Goal: Information Seeking & Learning: Learn about a topic

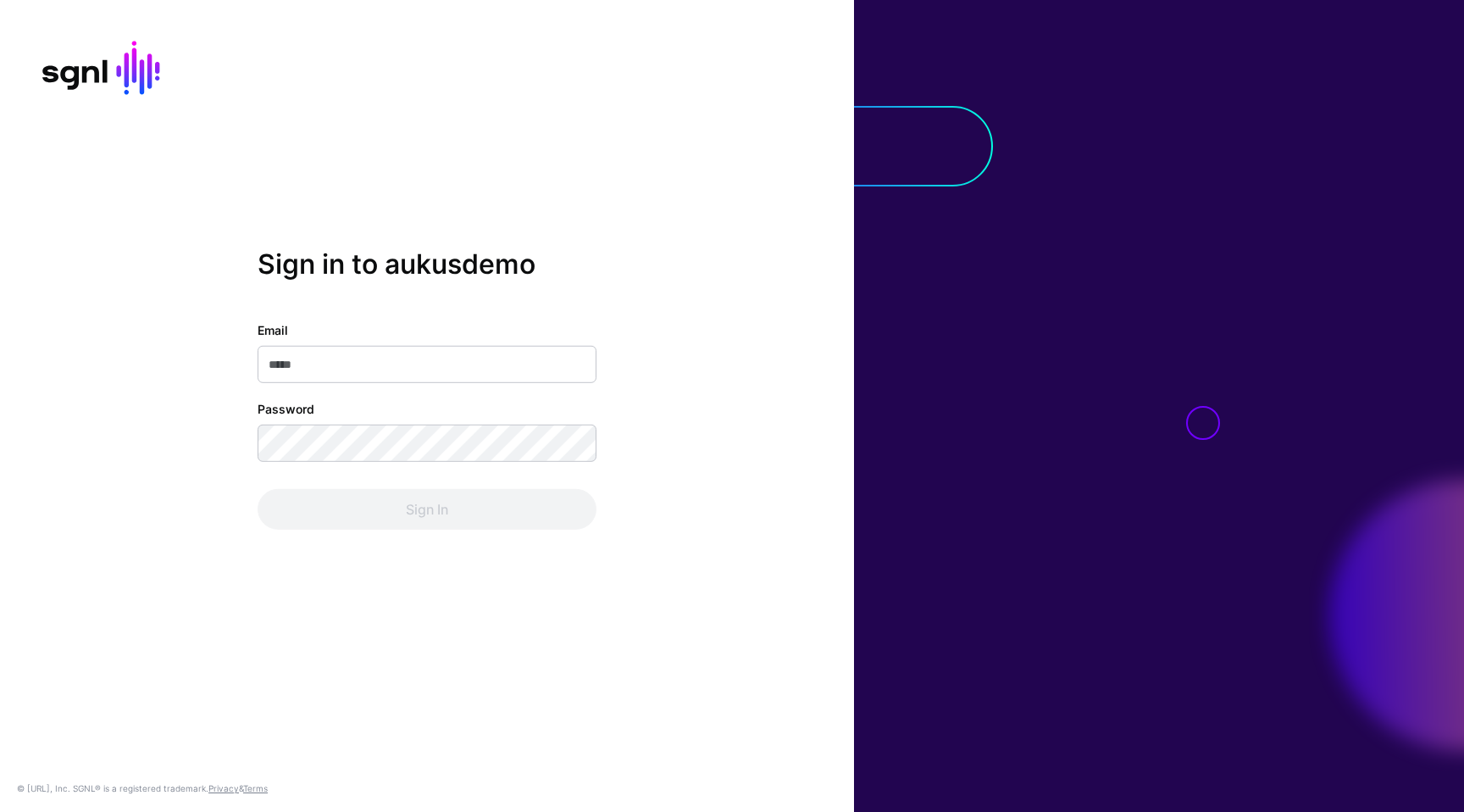
click at [585, 364] on input "Email" at bounding box center [427, 364] width 339 height 37
click at [0, 811] on com-1password-button at bounding box center [0, 812] width 0 height 0
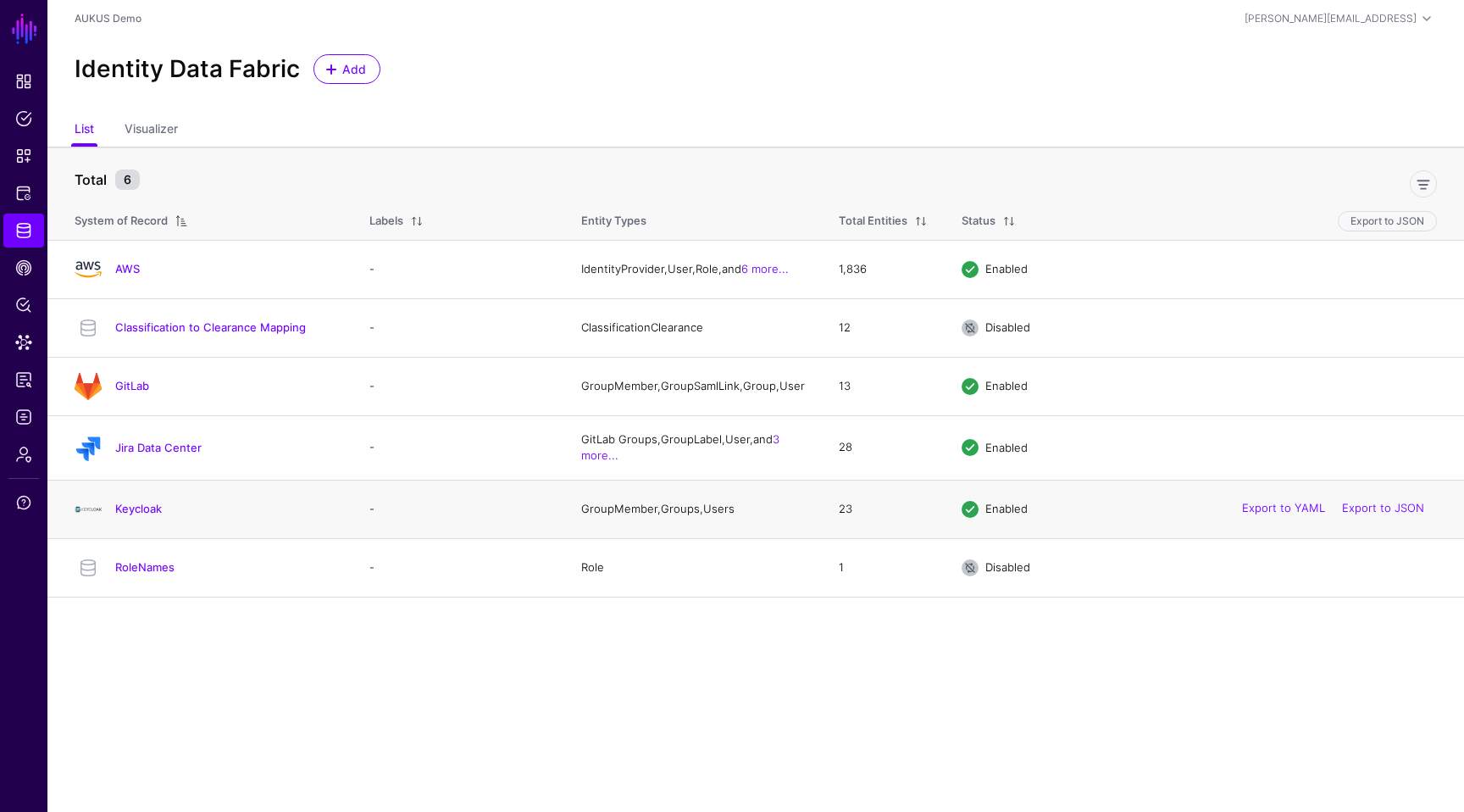
click at [149, 523] on div "Keycloak" at bounding box center [205, 509] width 275 height 27
click at [149, 515] on link "Keycloak" at bounding box center [138, 508] width 47 height 14
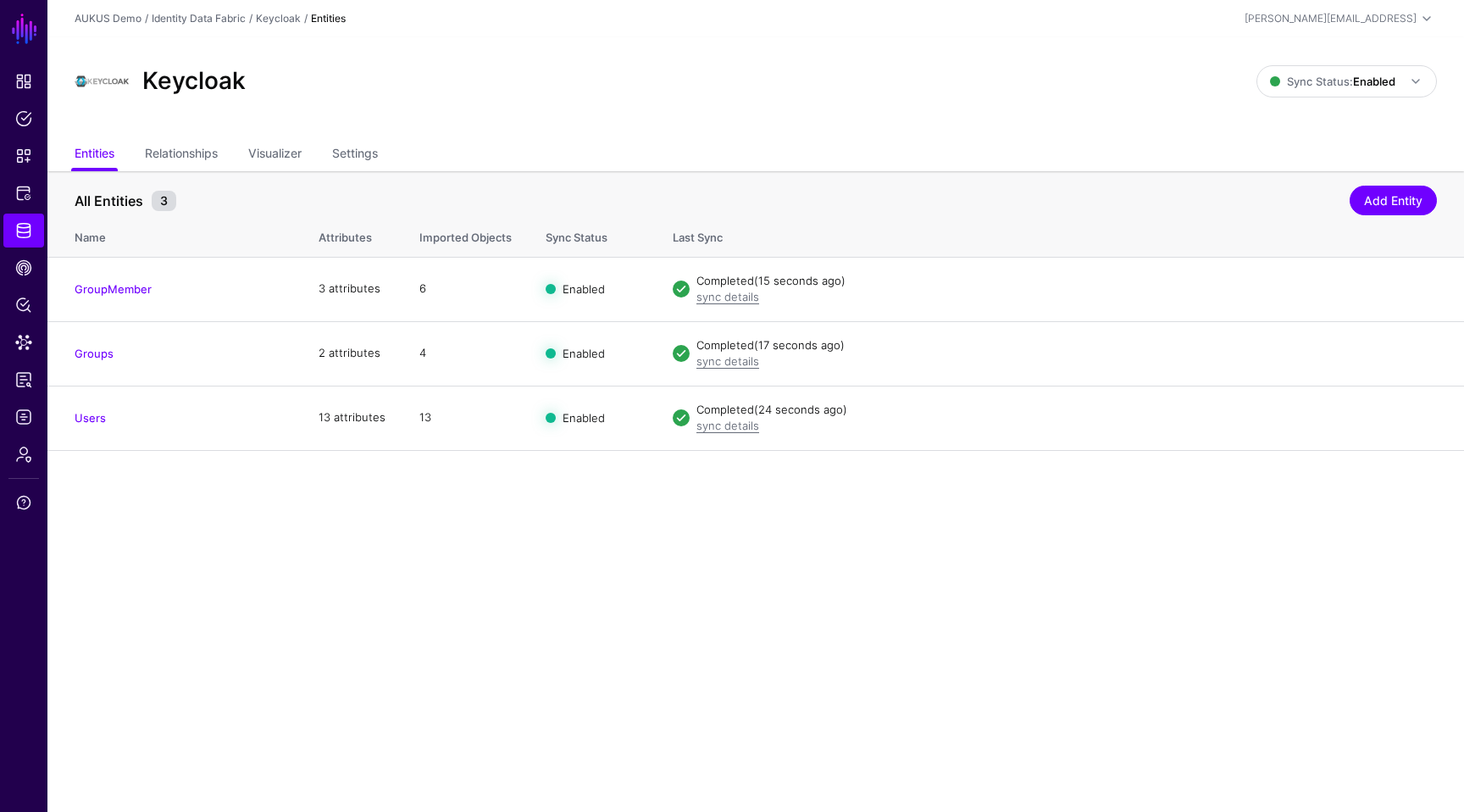
click at [705, 558] on main "SGNL Dashboard Policies Snippets Protected Systems Identity Data Fabric CAEP Hu…" at bounding box center [732, 406] width 1464 height 812
click at [25, 270] on span "CAEP Hub" at bounding box center [24, 268] width 17 height 17
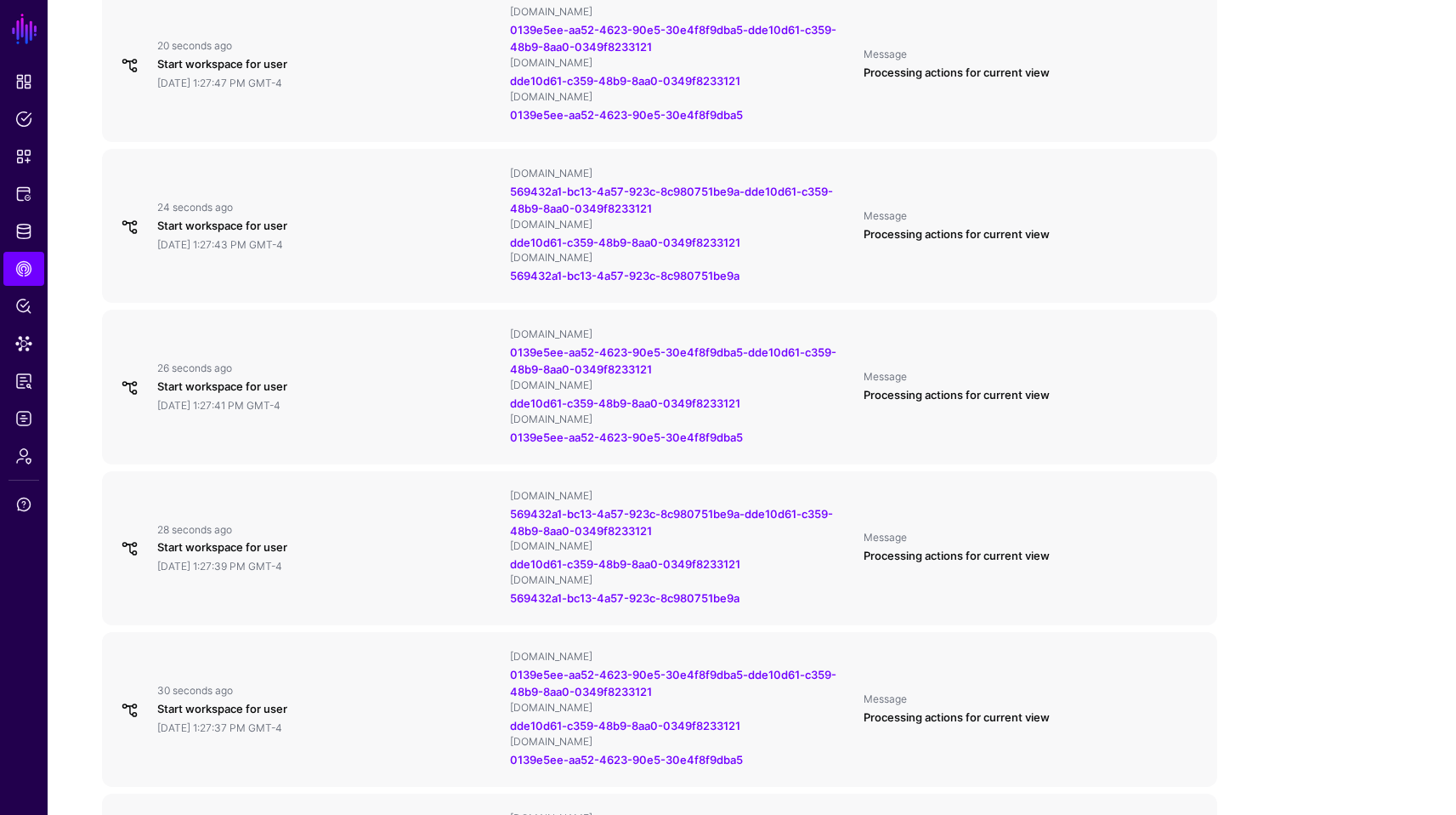
scroll to position [850, 0]
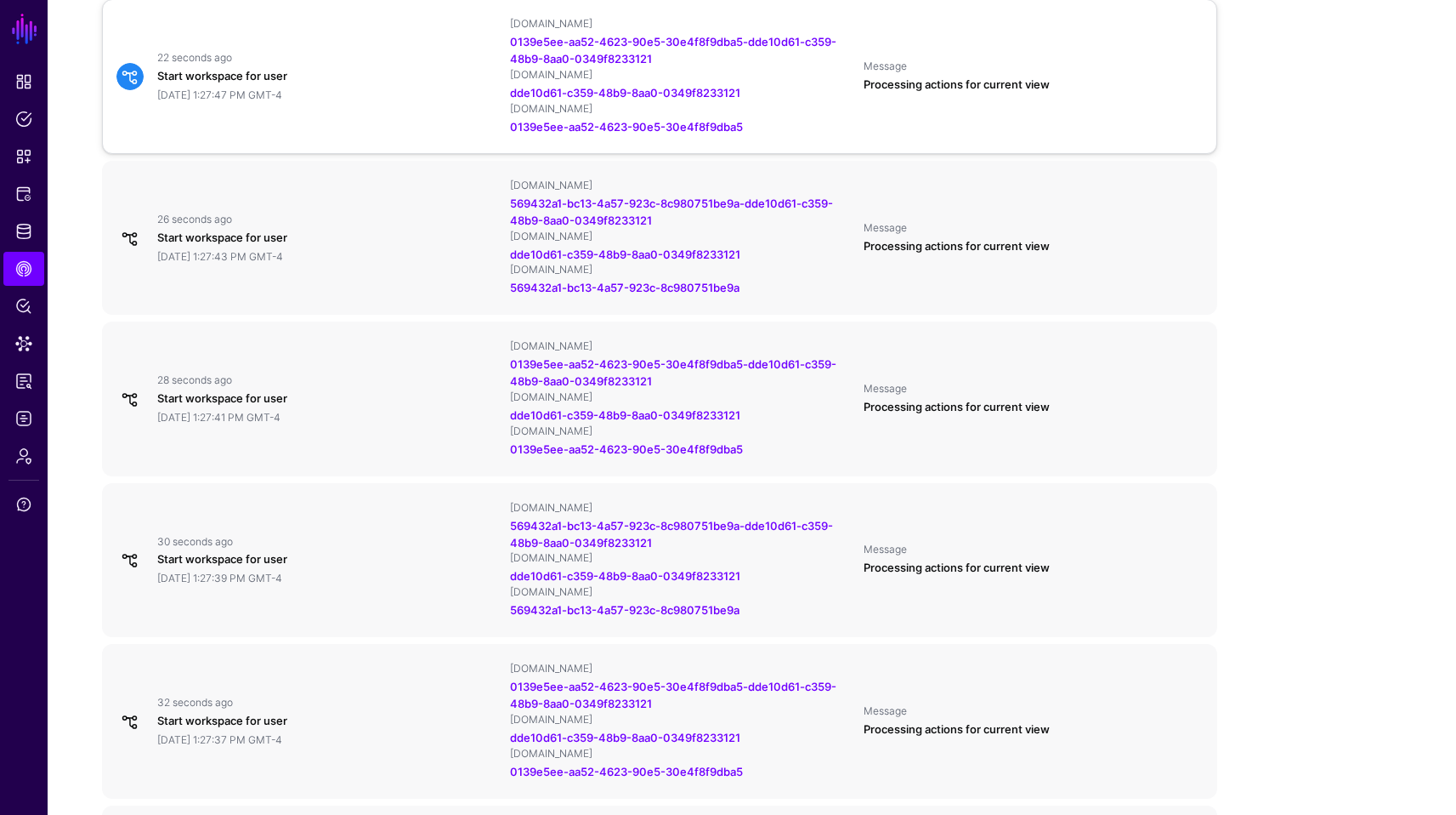
click at [289, 75] on div "Start workspace for user" at bounding box center [327, 76] width 339 height 17
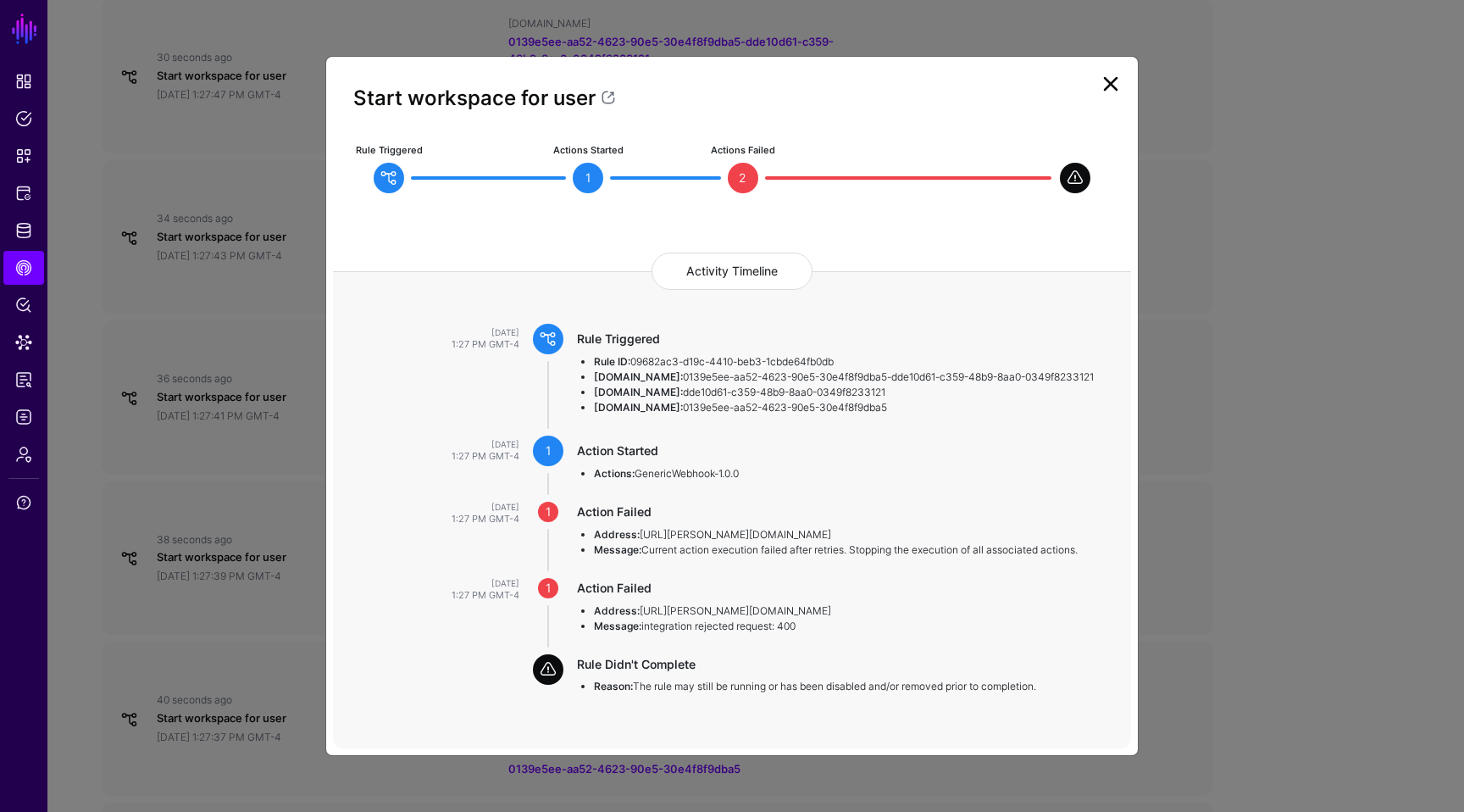
click at [1105, 89] on link at bounding box center [1110, 84] width 27 height 27
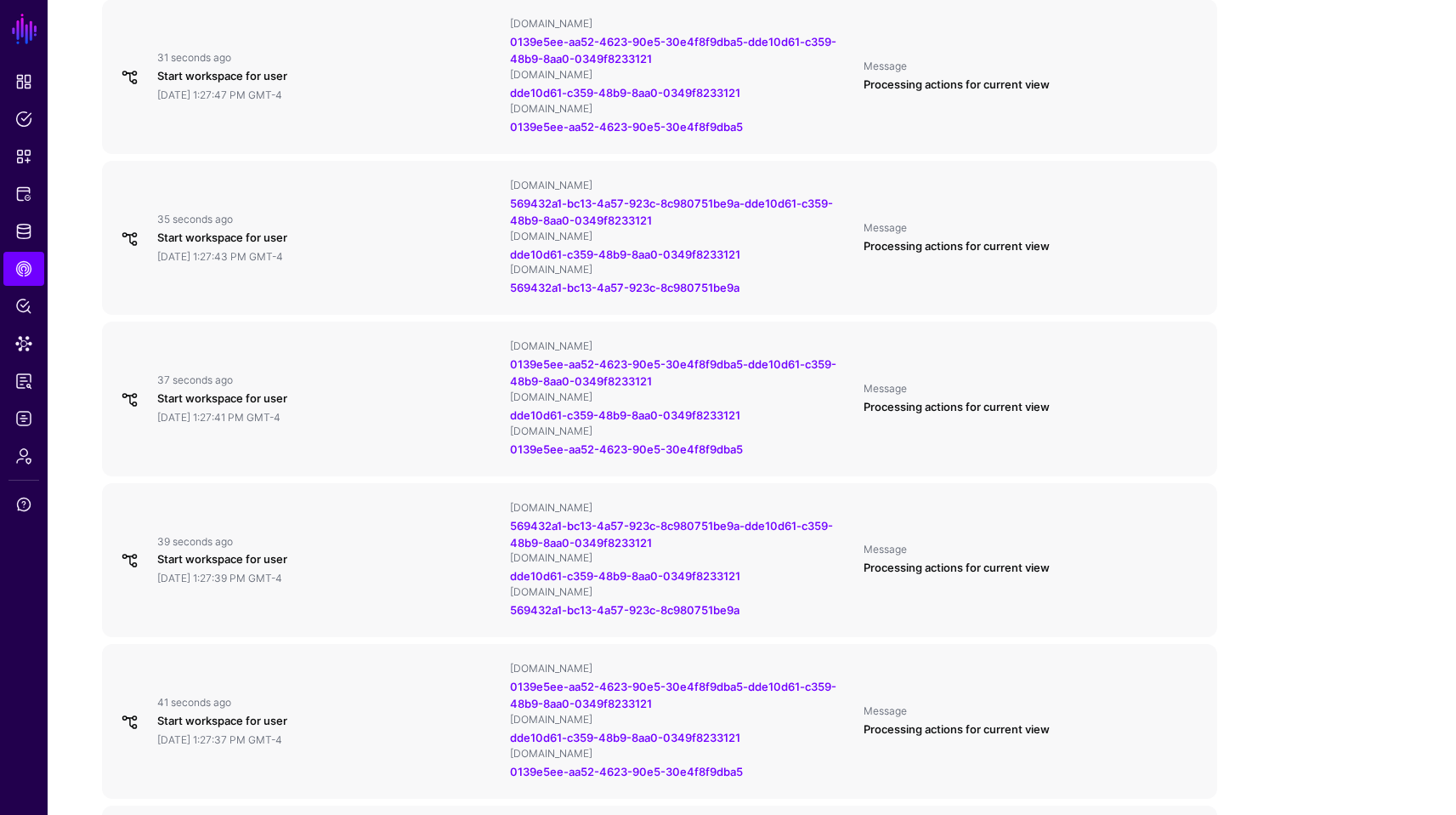
click at [1246, 255] on div "Overview 24 hours 7 days 30 days 90 days 68,575 Rules Triggered 86 Actions Comp…" at bounding box center [659, 424] width 1224 height 2205
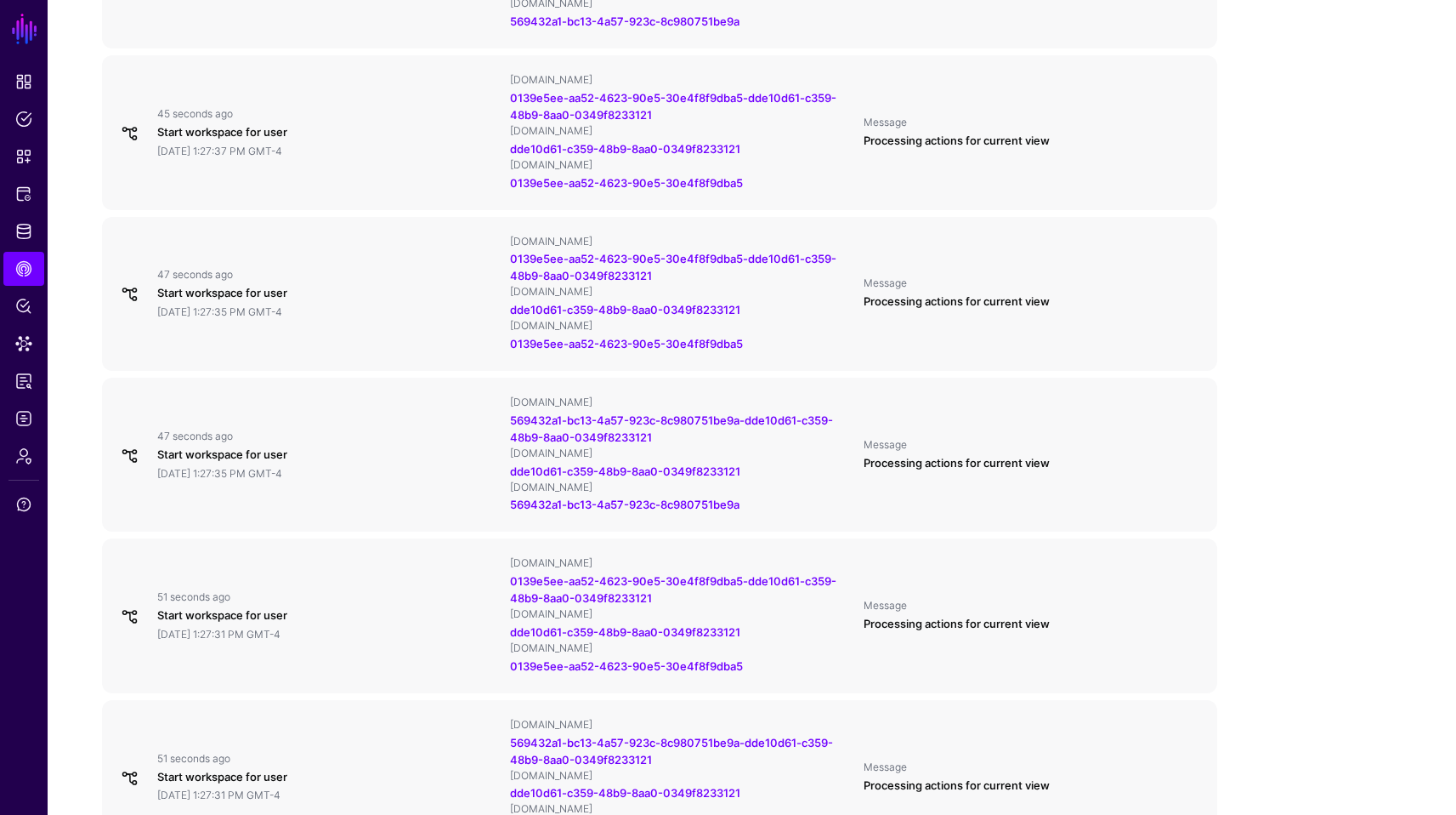
scroll to position [1393, 0]
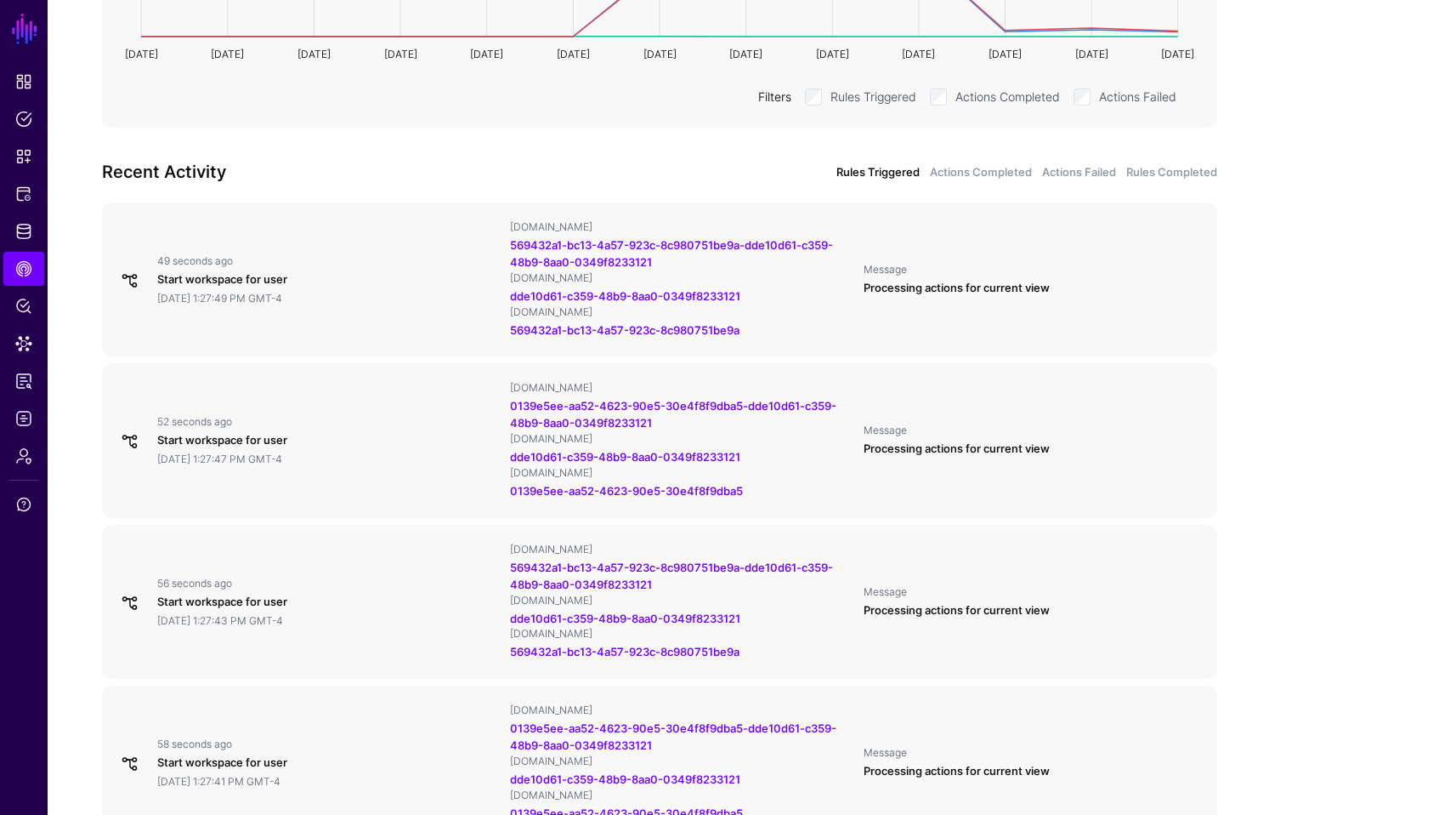
scroll to position [475, 0]
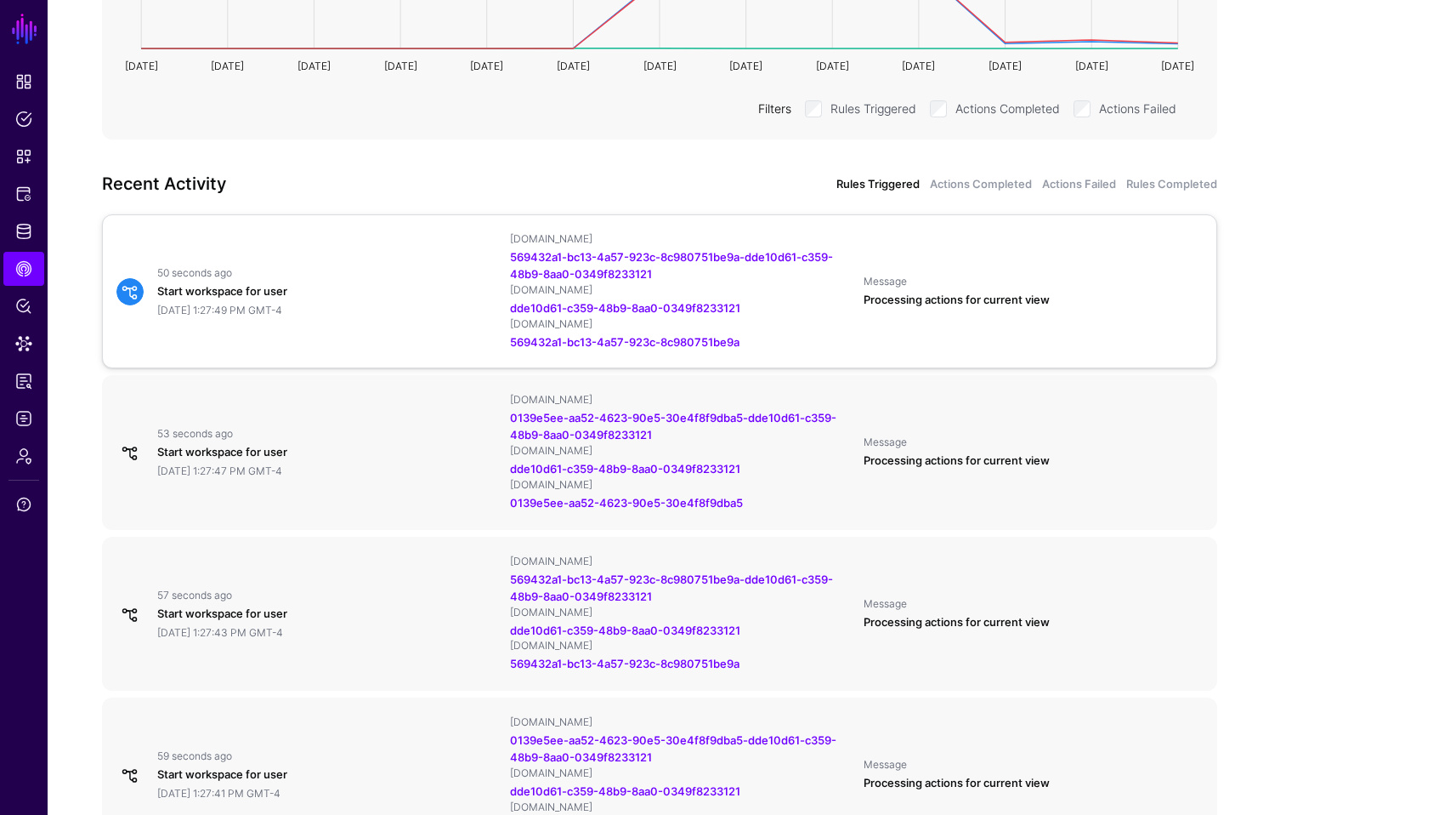
click at [218, 286] on div "Start workspace for user" at bounding box center [327, 291] width 339 height 17
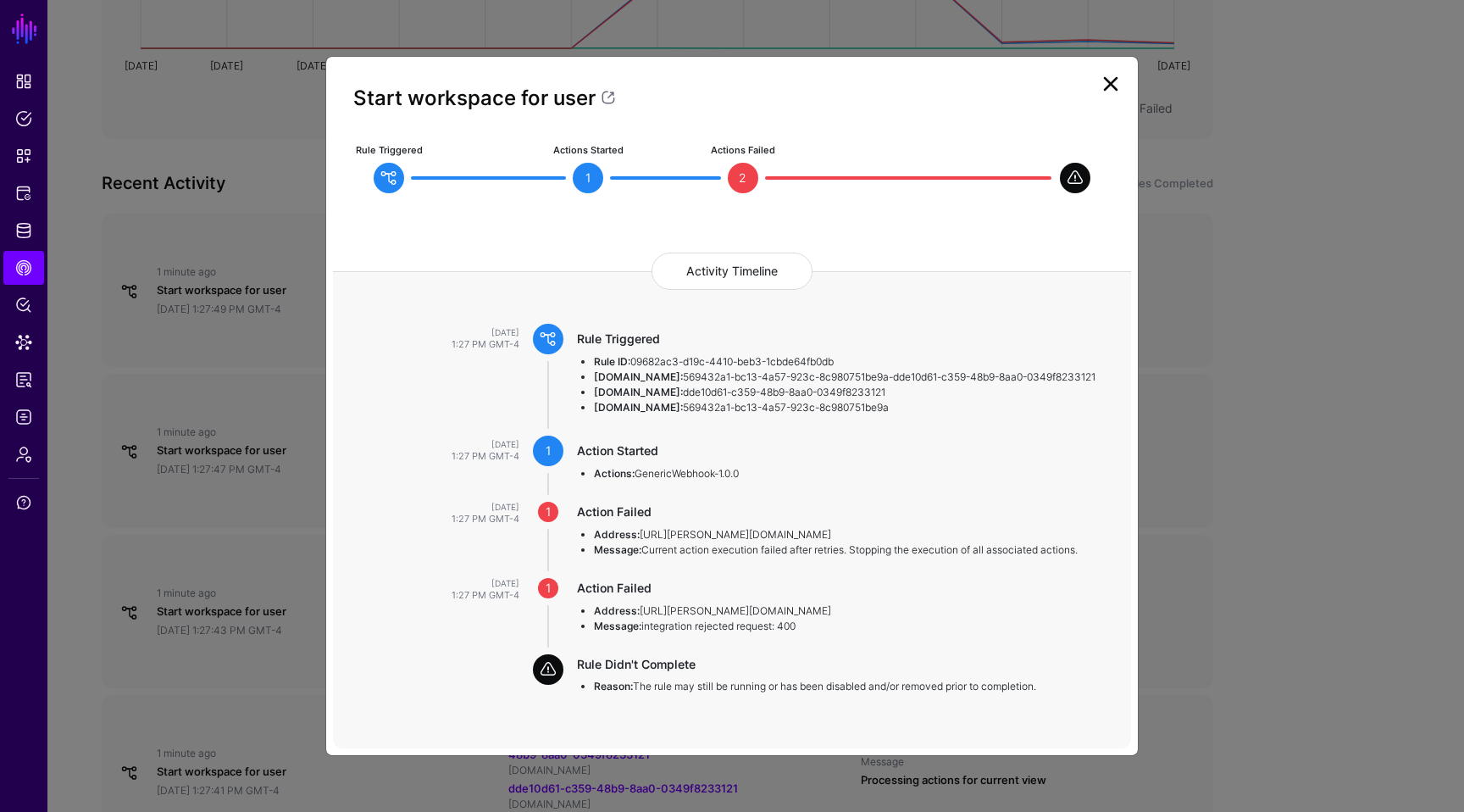
click at [1119, 71] on link at bounding box center [1110, 84] width 27 height 27
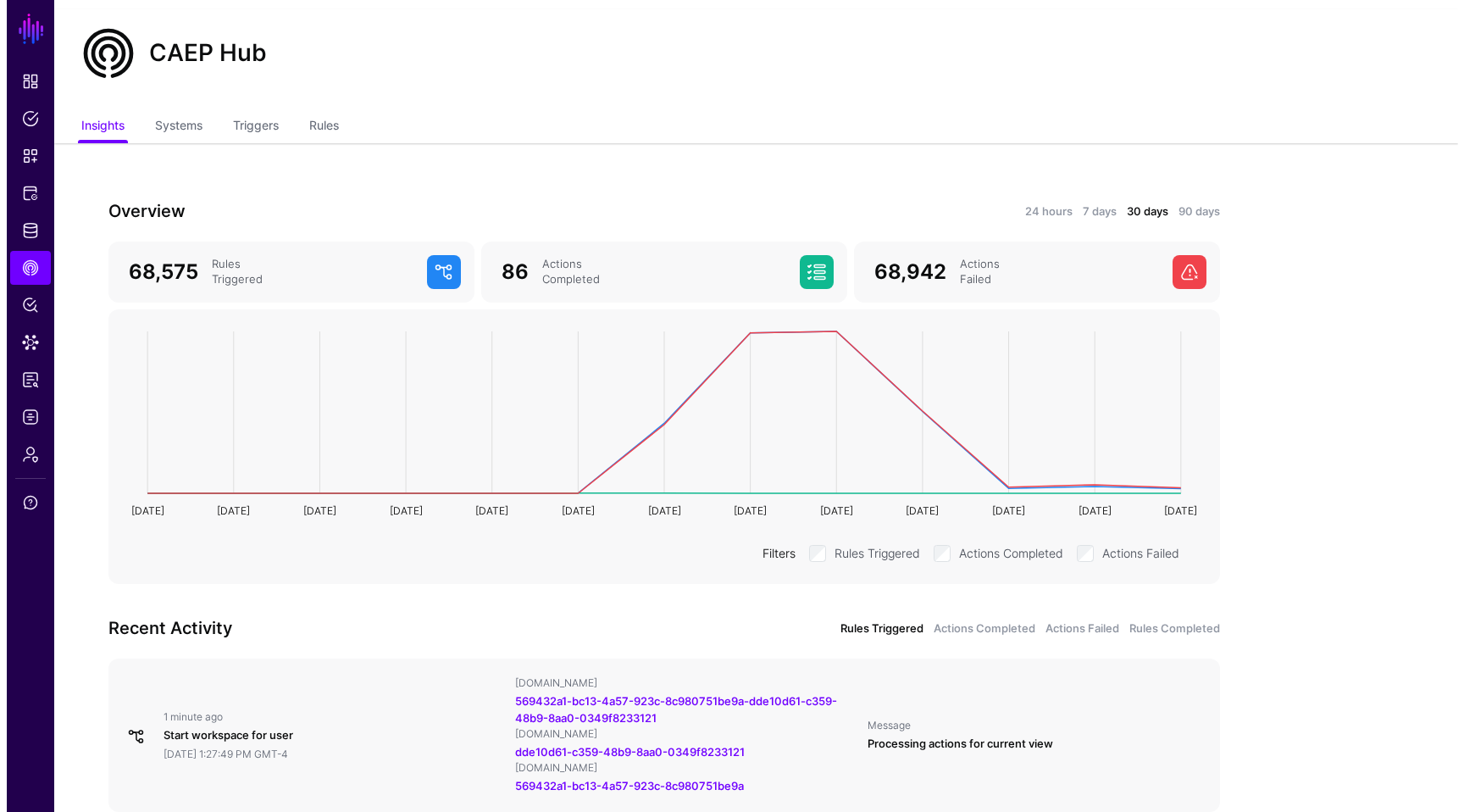
scroll to position [0, 0]
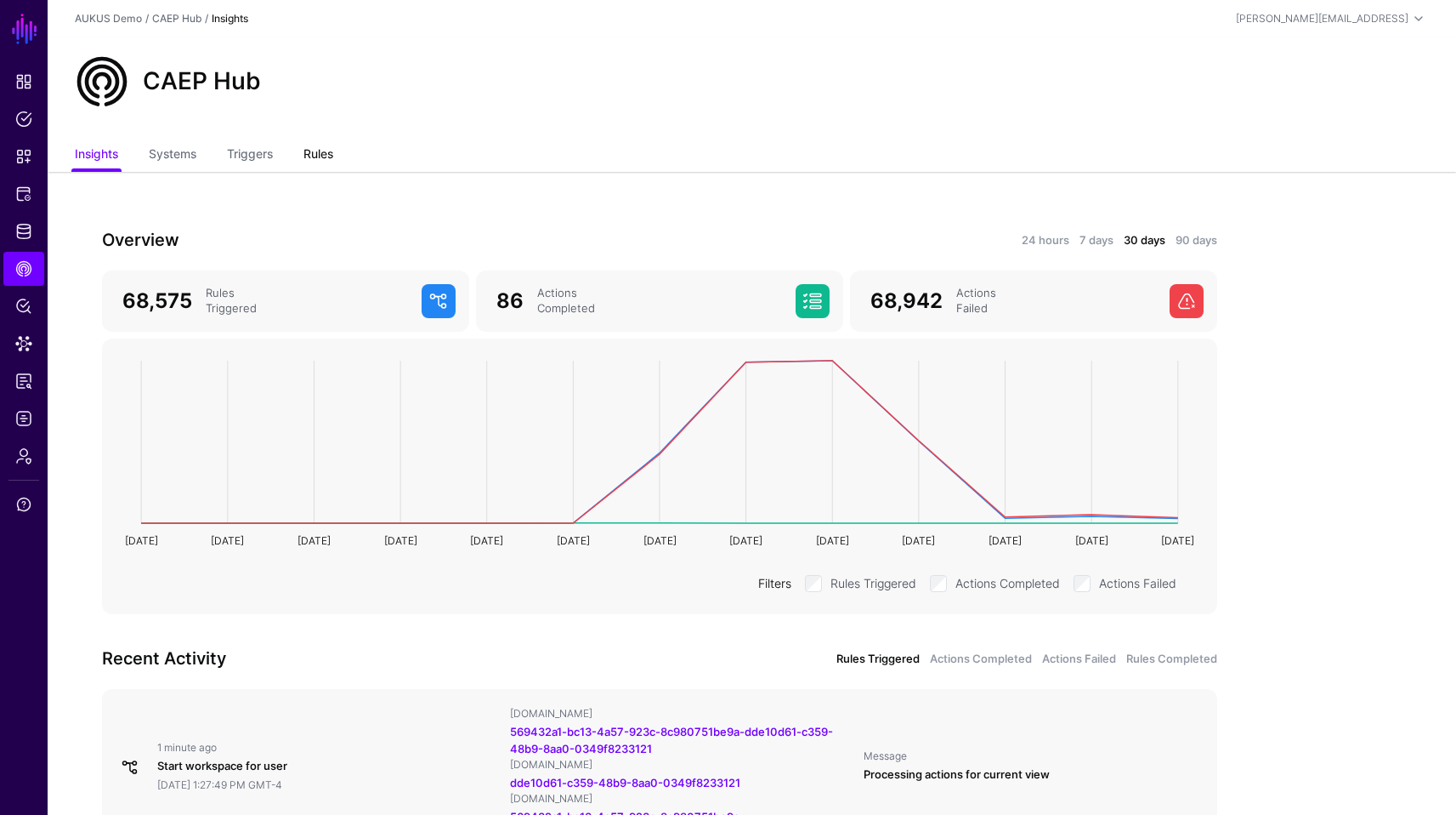
click at [324, 155] on link "Rules" at bounding box center [318, 156] width 30 height 33
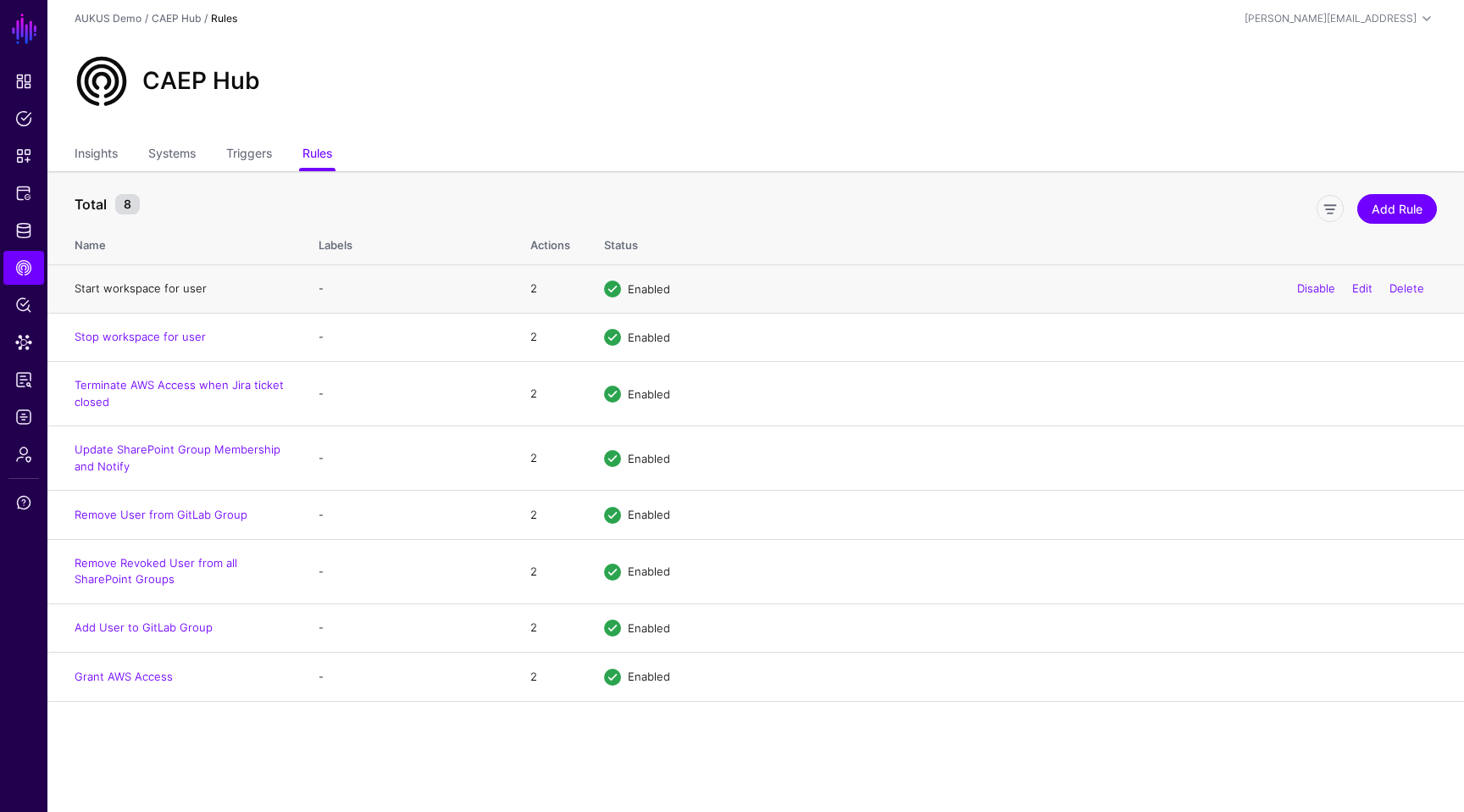
click at [168, 290] on link "Start workspace for user" at bounding box center [140, 288] width 132 height 14
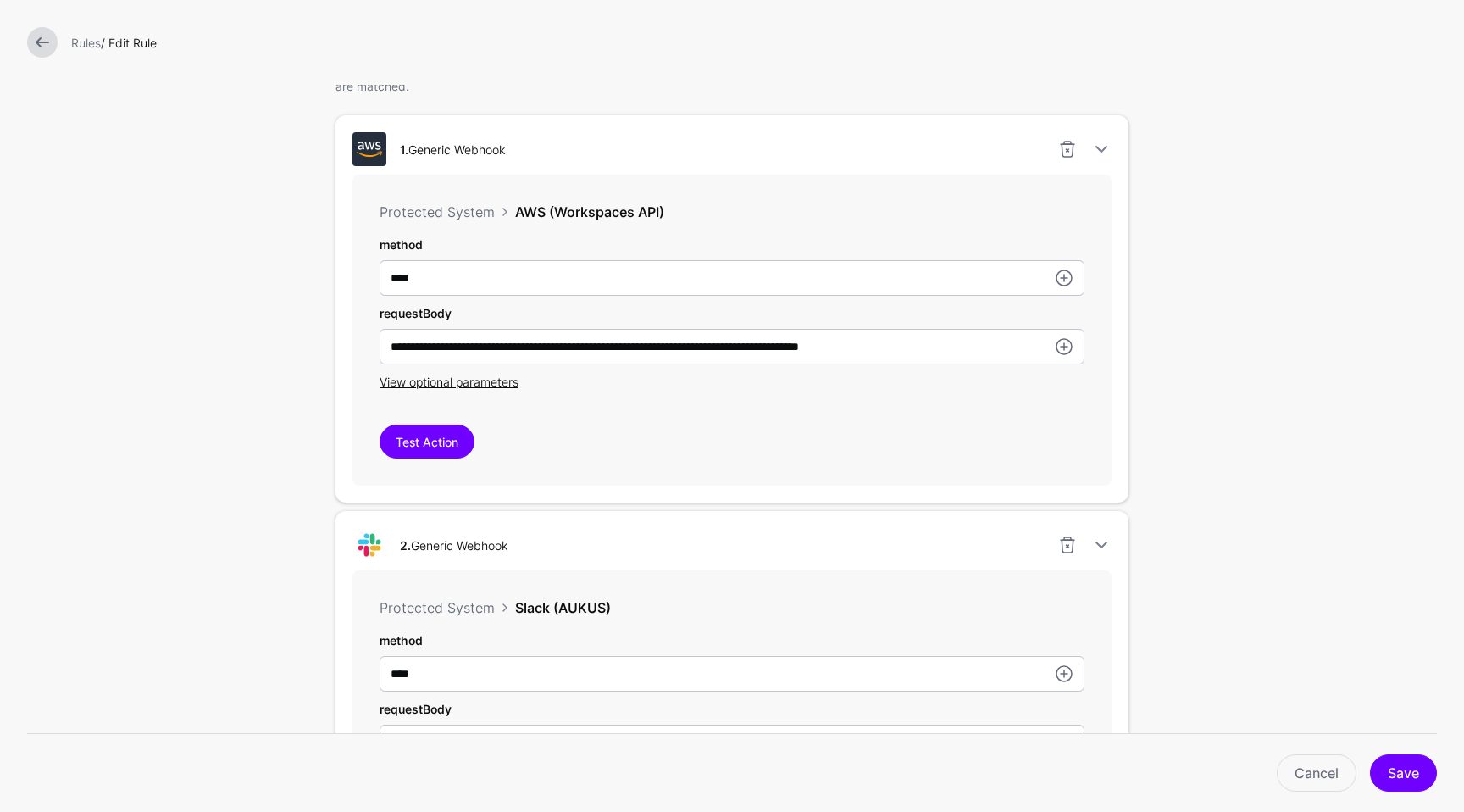
scroll to position [475, 0]
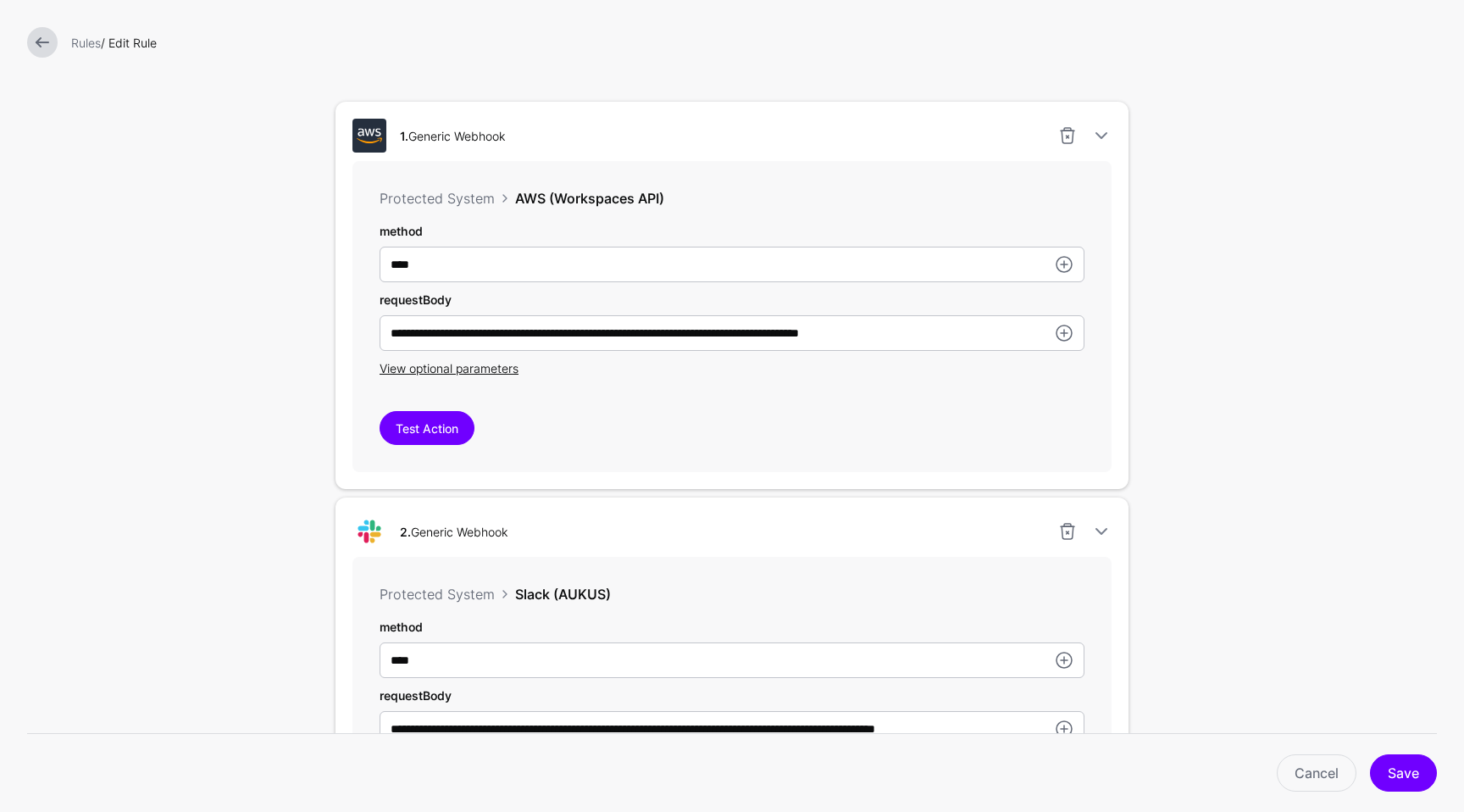
click at [1148, 444] on div "**********" at bounding box center [732, 418] width 847 height 1786
click at [1176, 416] on form "**********" at bounding box center [732, 418] width 1464 height 1786
click at [499, 372] on span "View optional parameters" at bounding box center [449, 368] width 139 height 14
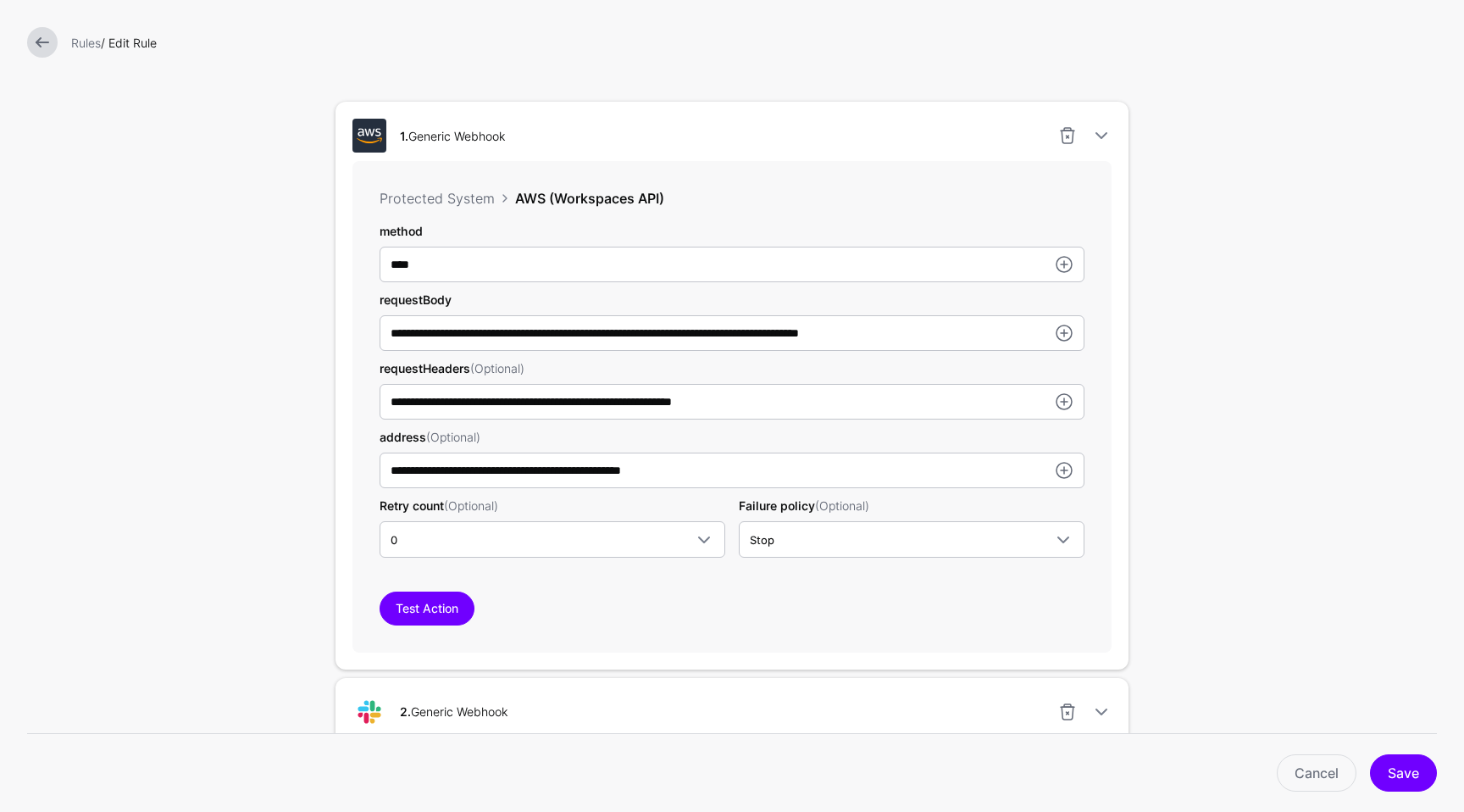
click at [1314, 462] on form "**********" at bounding box center [732, 508] width 1464 height 1967
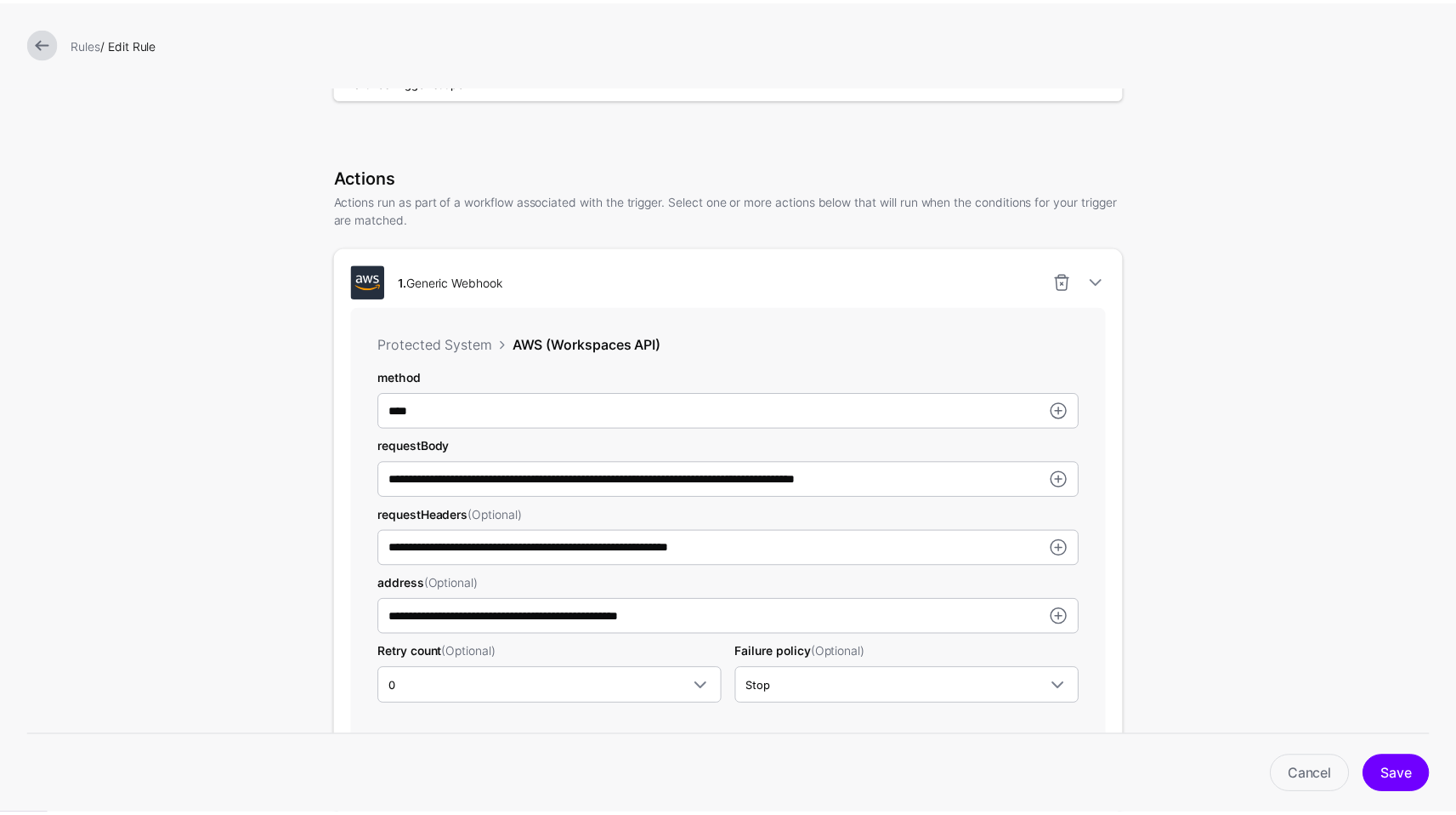
scroll to position [0, 0]
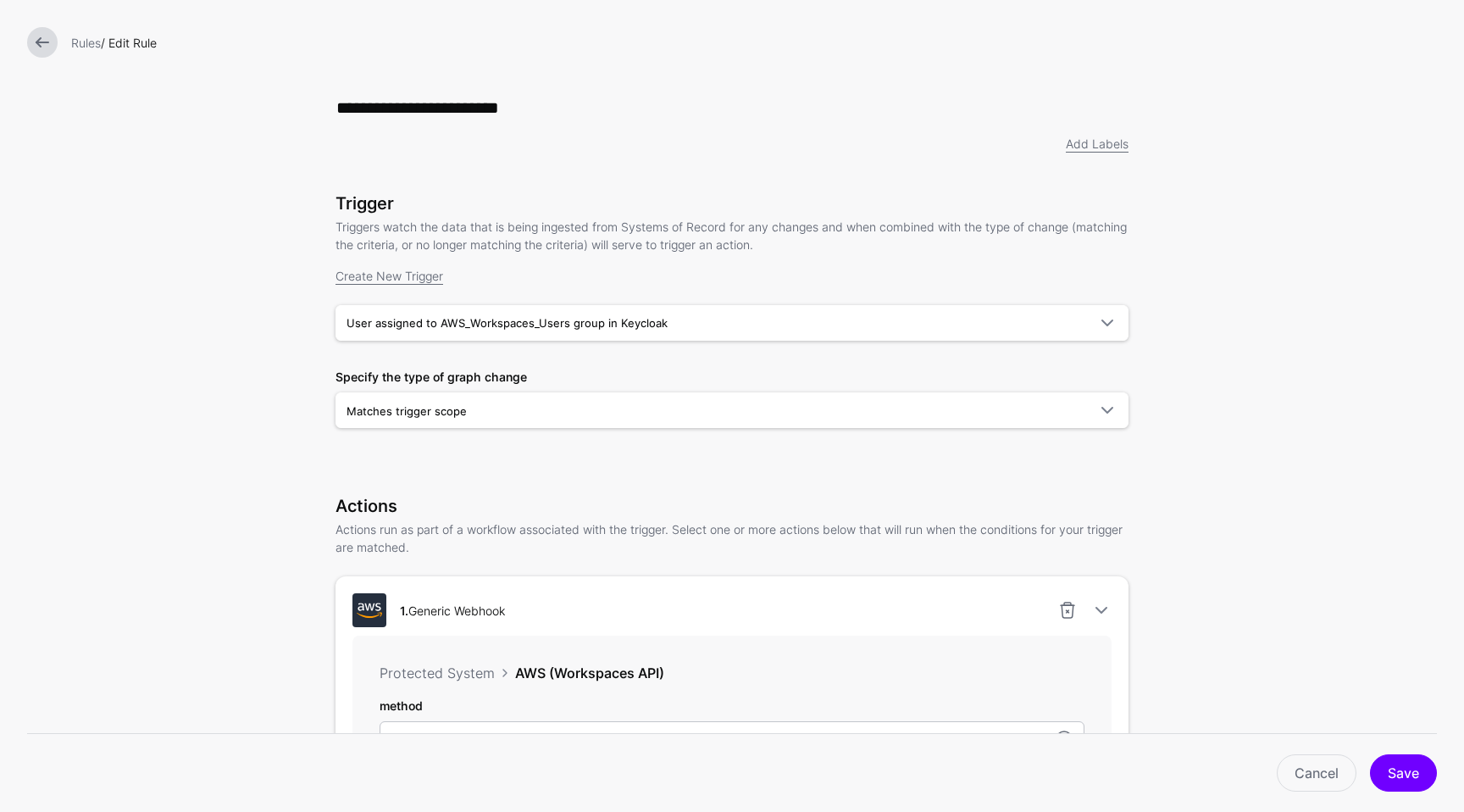
click at [28, 45] on link at bounding box center [43, 42] width 31 height 31
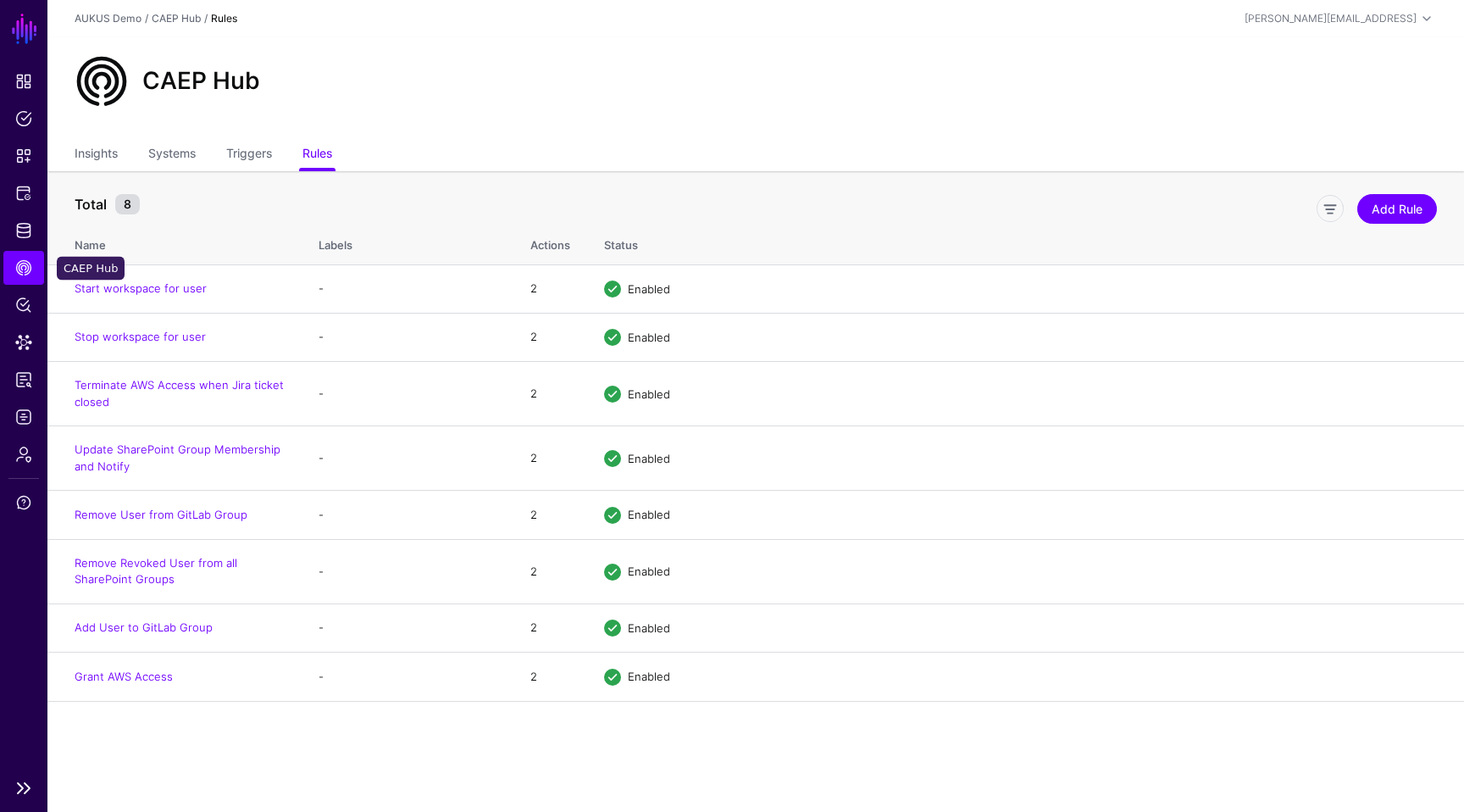
click at [26, 264] on span "CAEP Hub" at bounding box center [24, 268] width 17 height 17
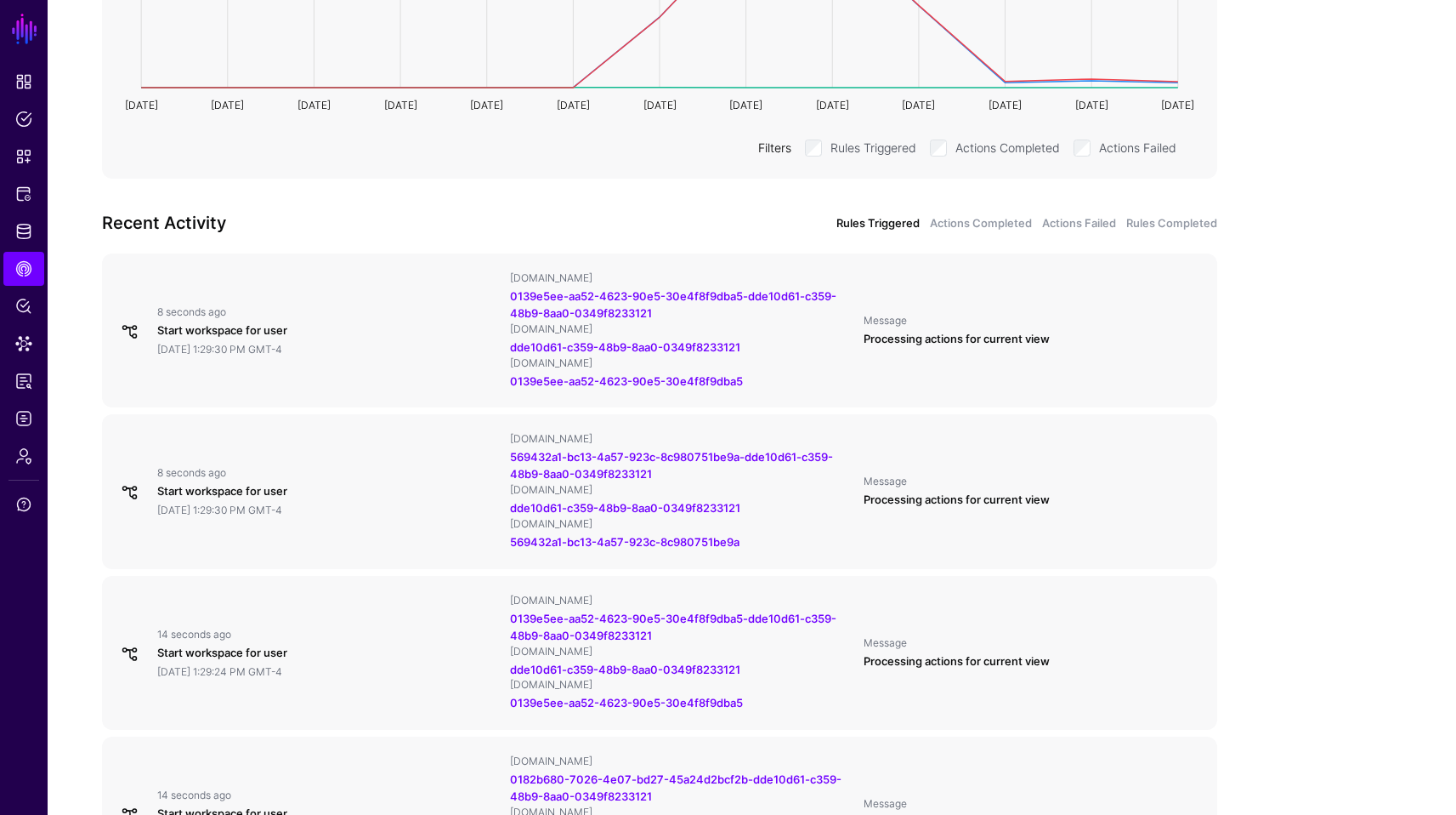
scroll to position [466, 0]
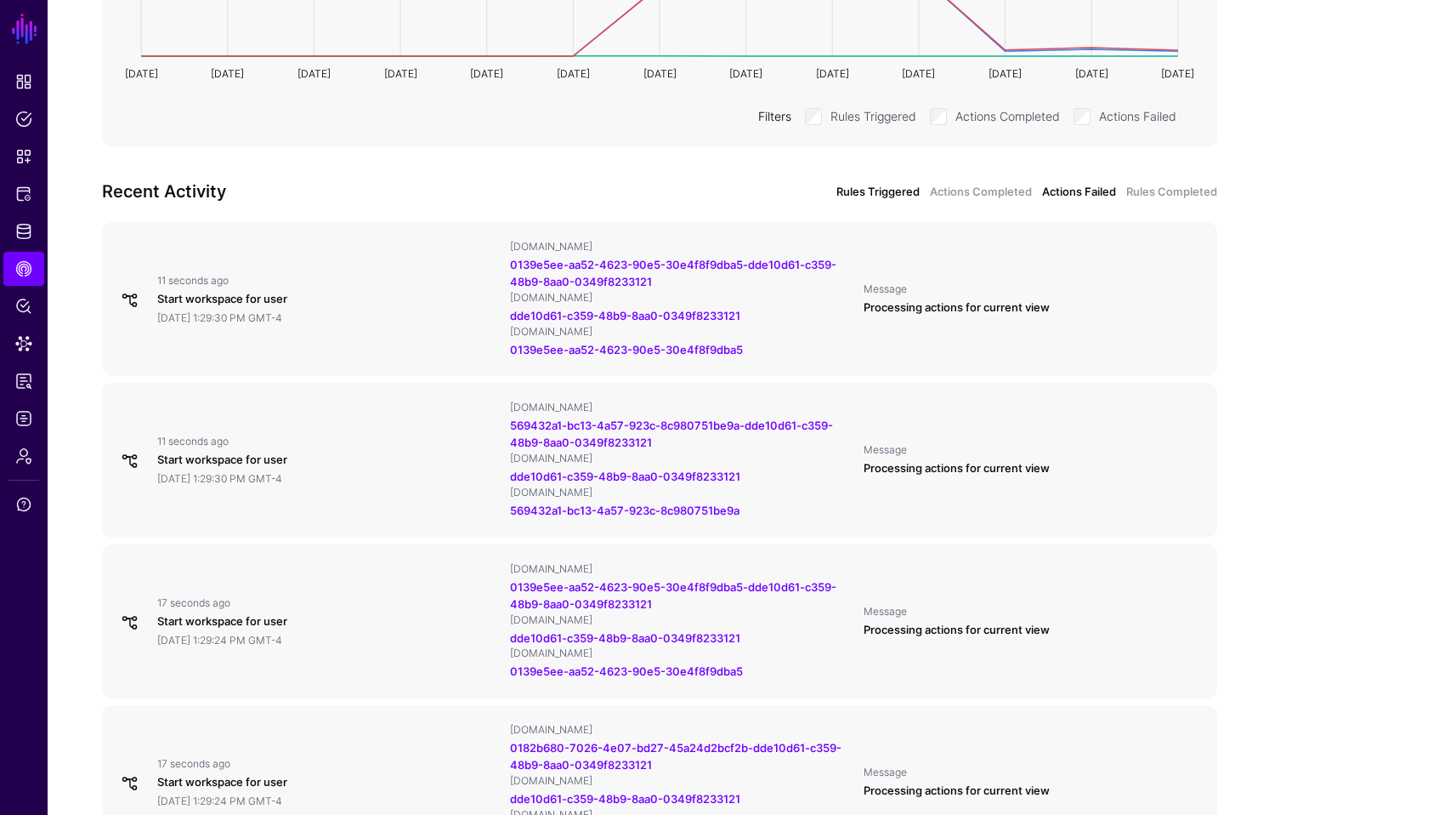
click at [1069, 191] on link "Actions Failed" at bounding box center [1080, 191] width 74 height 17
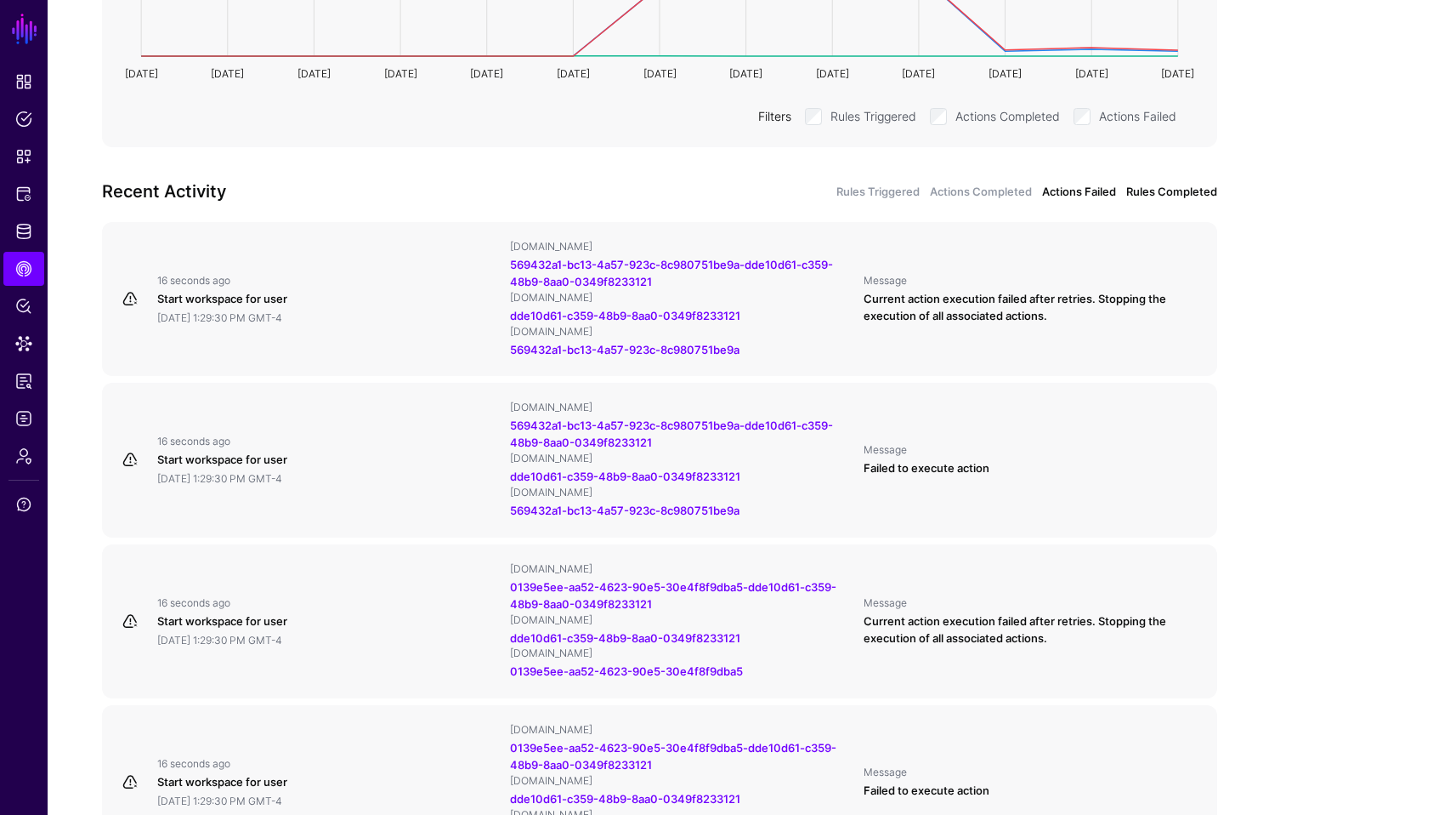
click at [1194, 183] on link "Rules Completed" at bounding box center [1171, 191] width 91 height 17
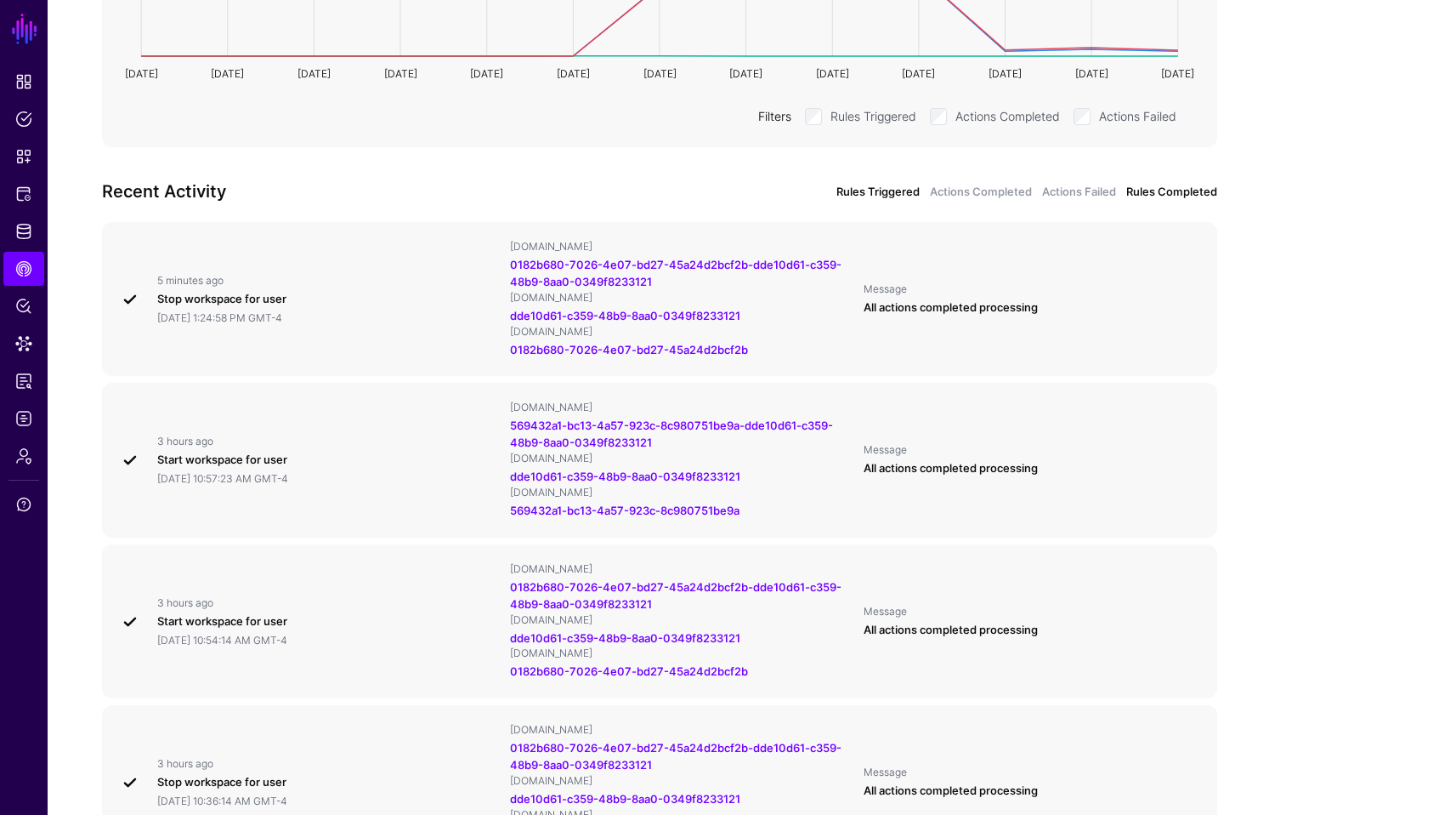
click at [862, 185] on link "Rules Triggered" at bounding box center [878, 191] width 83 height 17
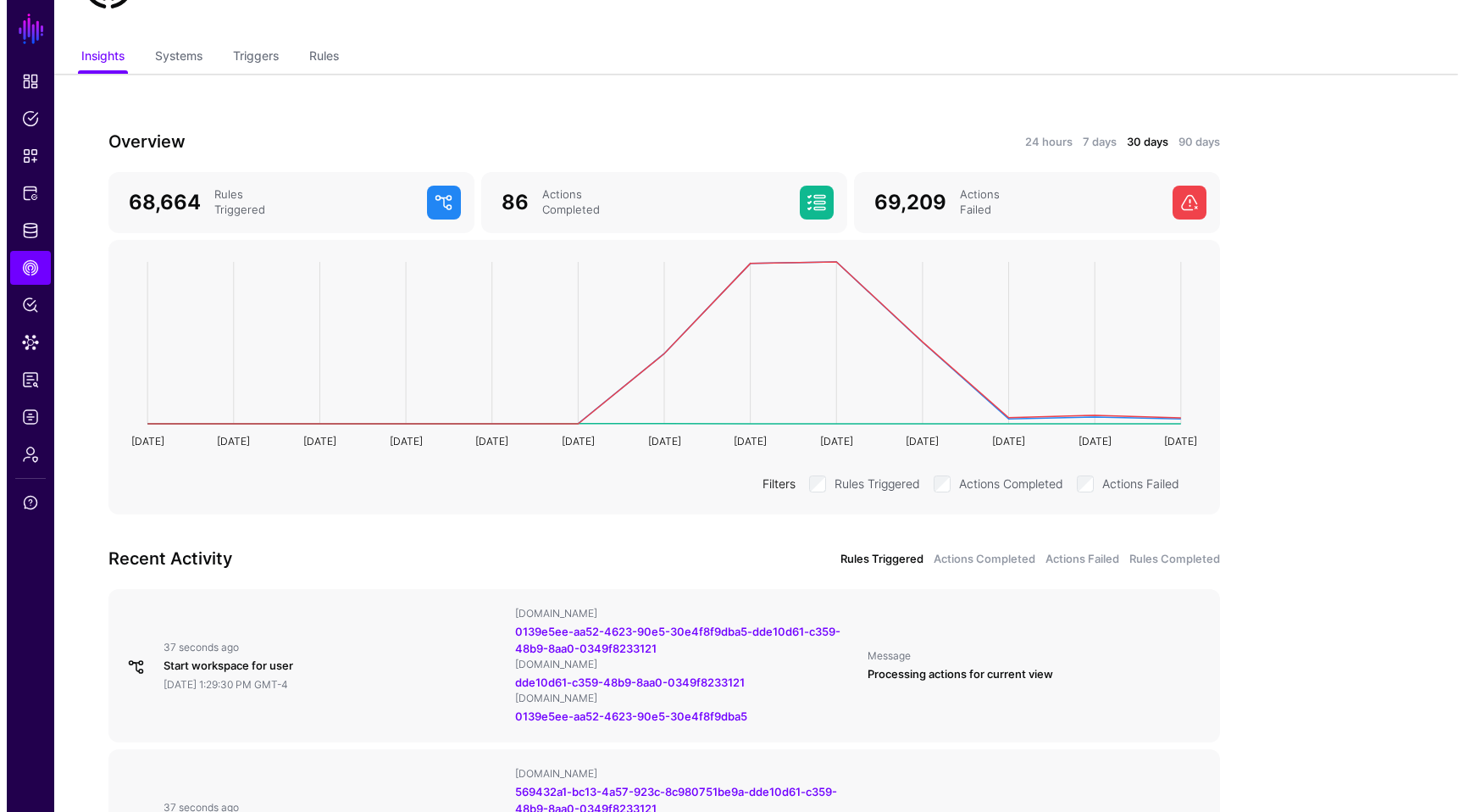
scroll to position [0, 0]
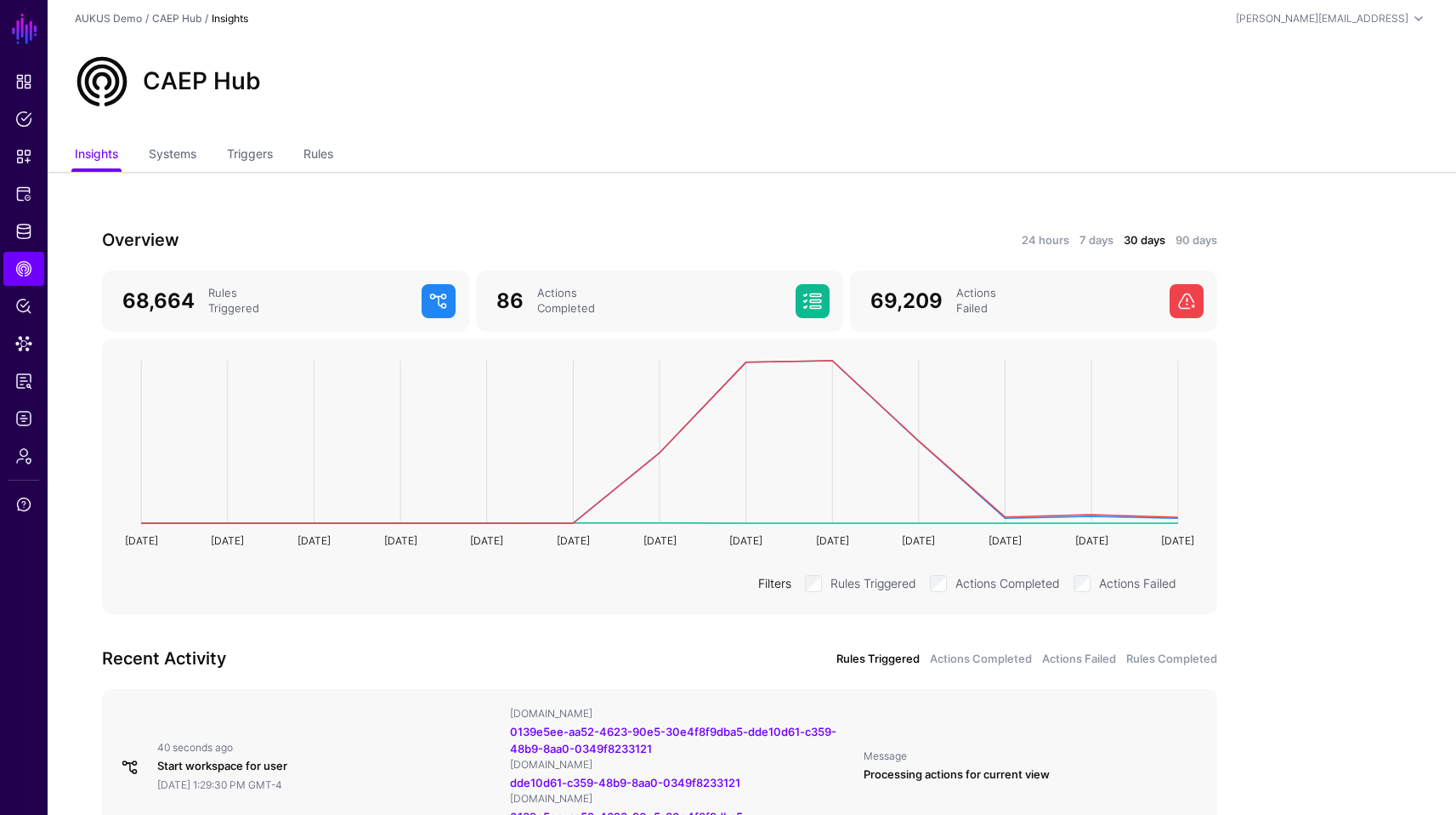
click at [184, 169] on link "Systems" at bounding box center [172, 156] width 47 height 33
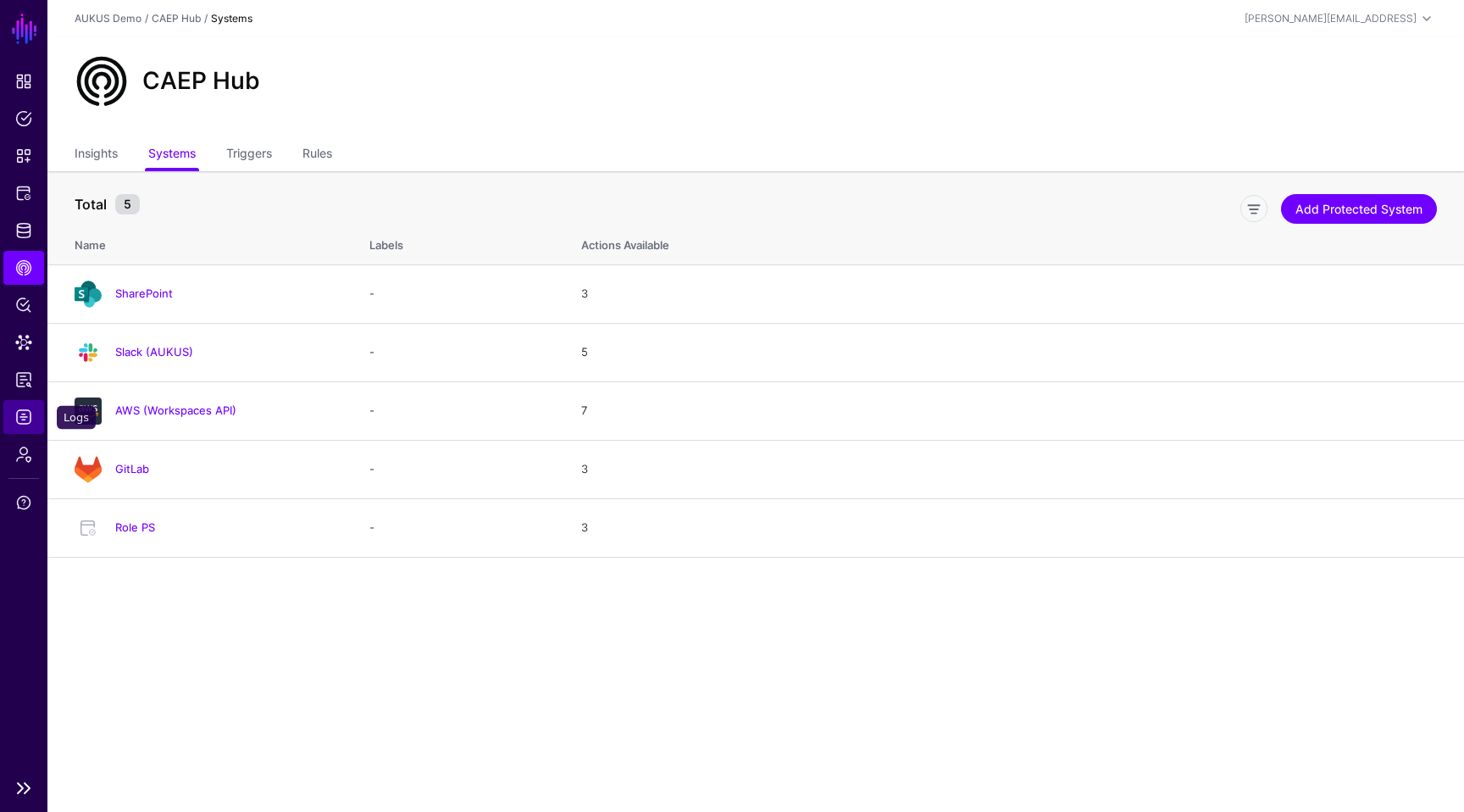
click at [33, 413] on link "Logs" at bounding box center [24, 416] width 41 height 33
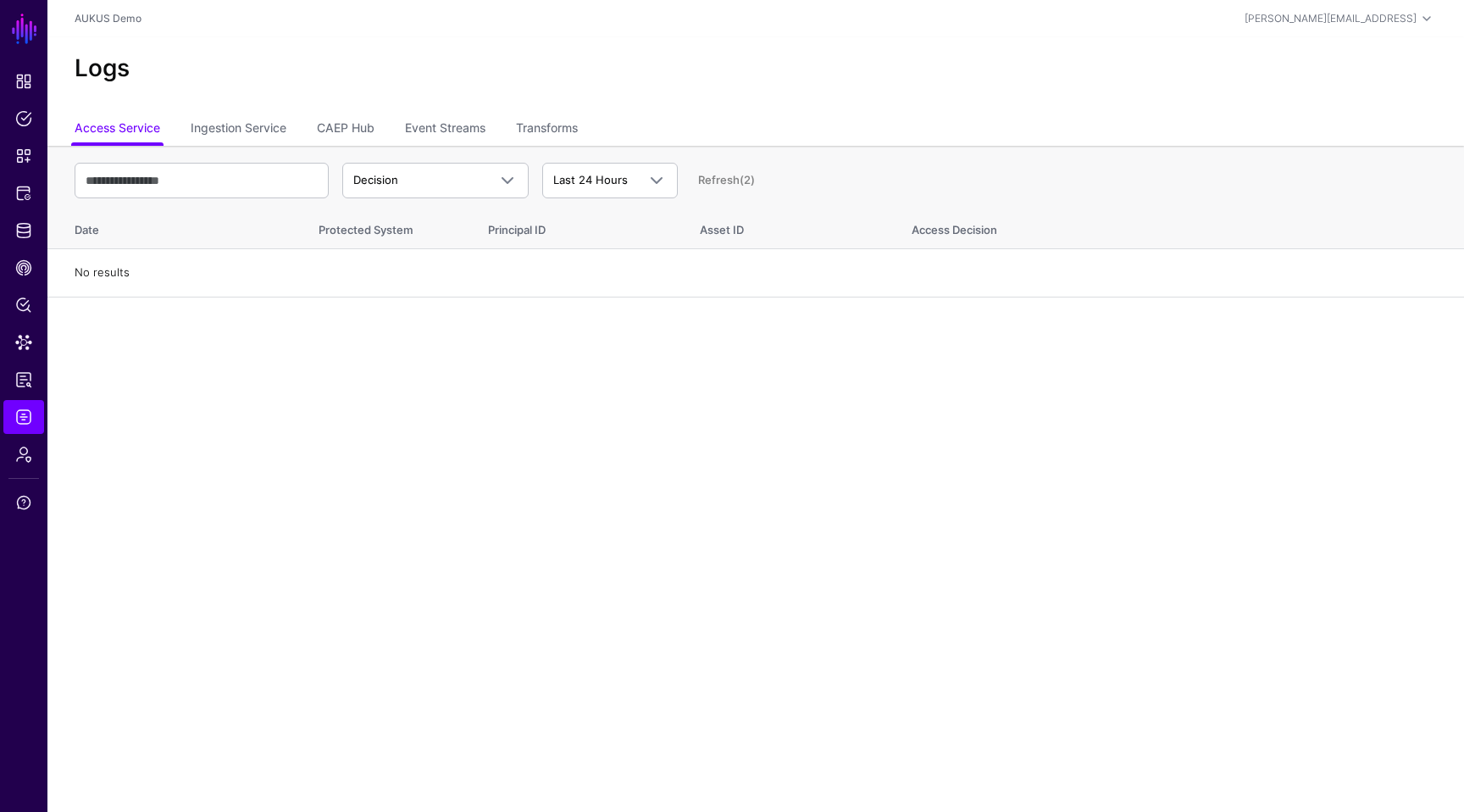
click at [385, 127] on ul "Access Service Ingestion Service CAEP Hub Event Streams Transforms" at bounding box center [755, 130] width 1363 height 33
click at [373, 129] on link "CAEP Hub" at bounding box center [345, 130] width 58 height 33
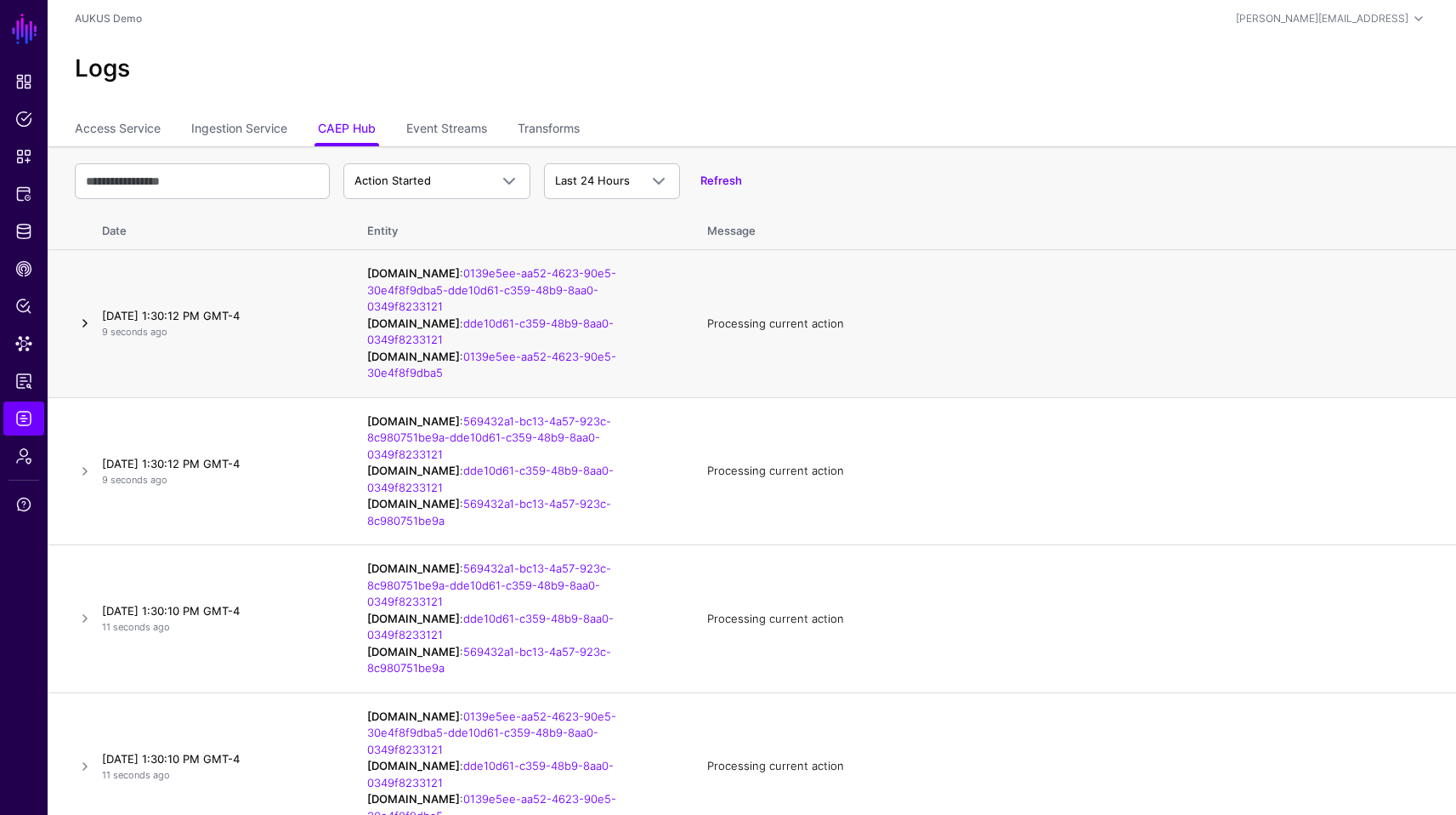
click at [83, 324] on link at bounding box center [84, 323] width 20 height 20
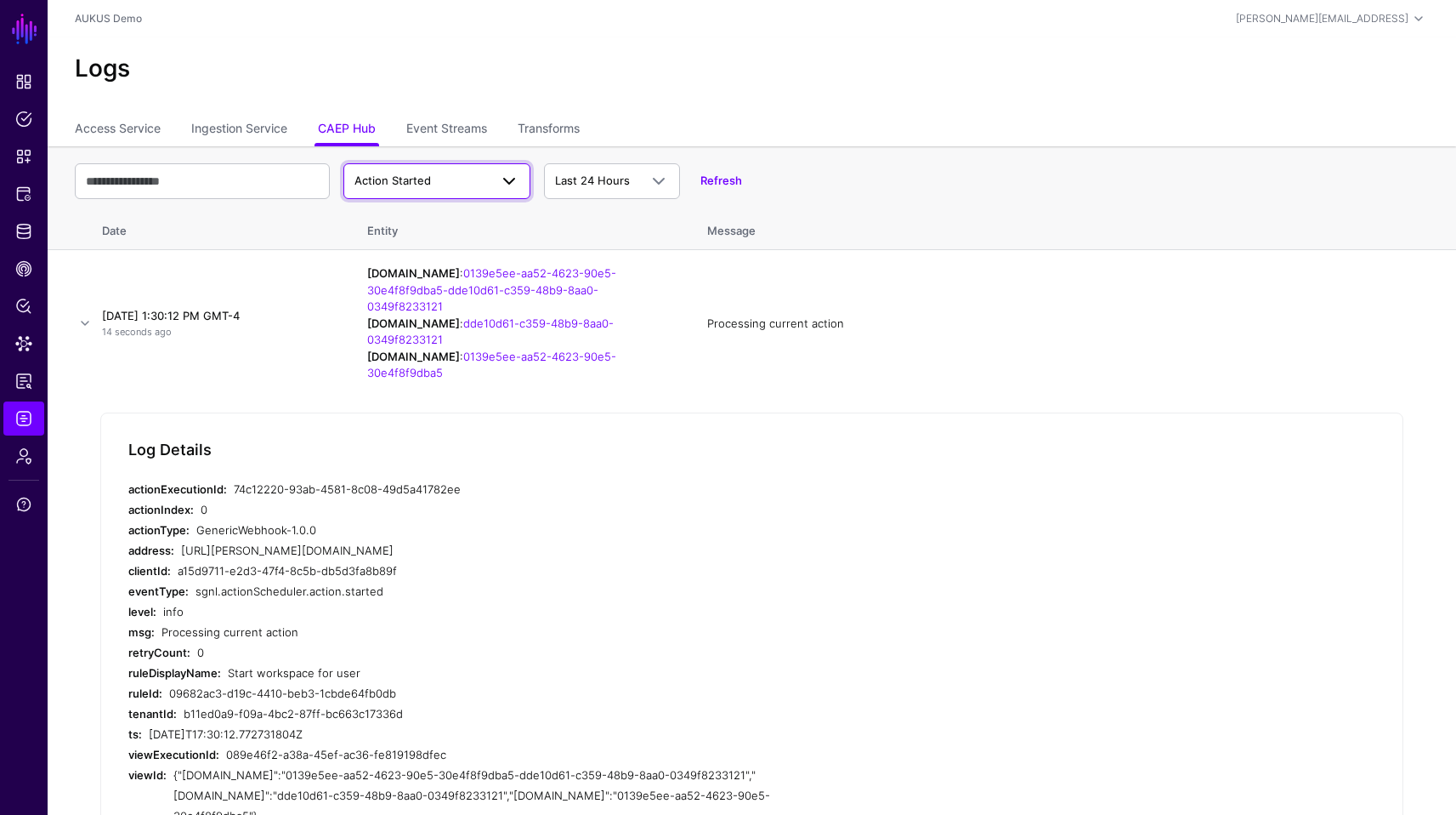
click at [507, 182] on span at bounding box center [509, 181] width 20 height 20
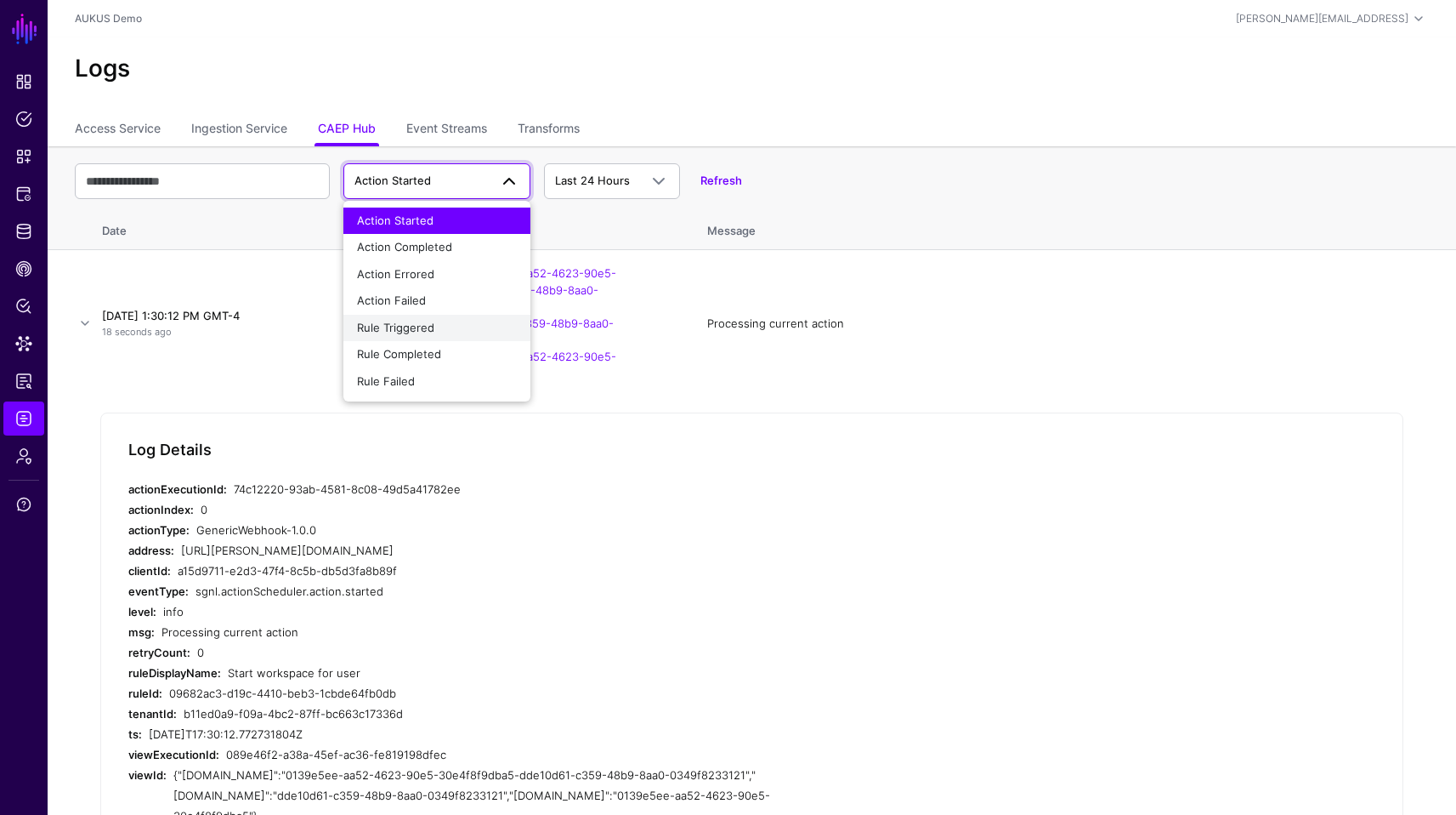
click at [427, 330] on span "Rule Triggered" at bounding box center [396, 327] width 77 height 14
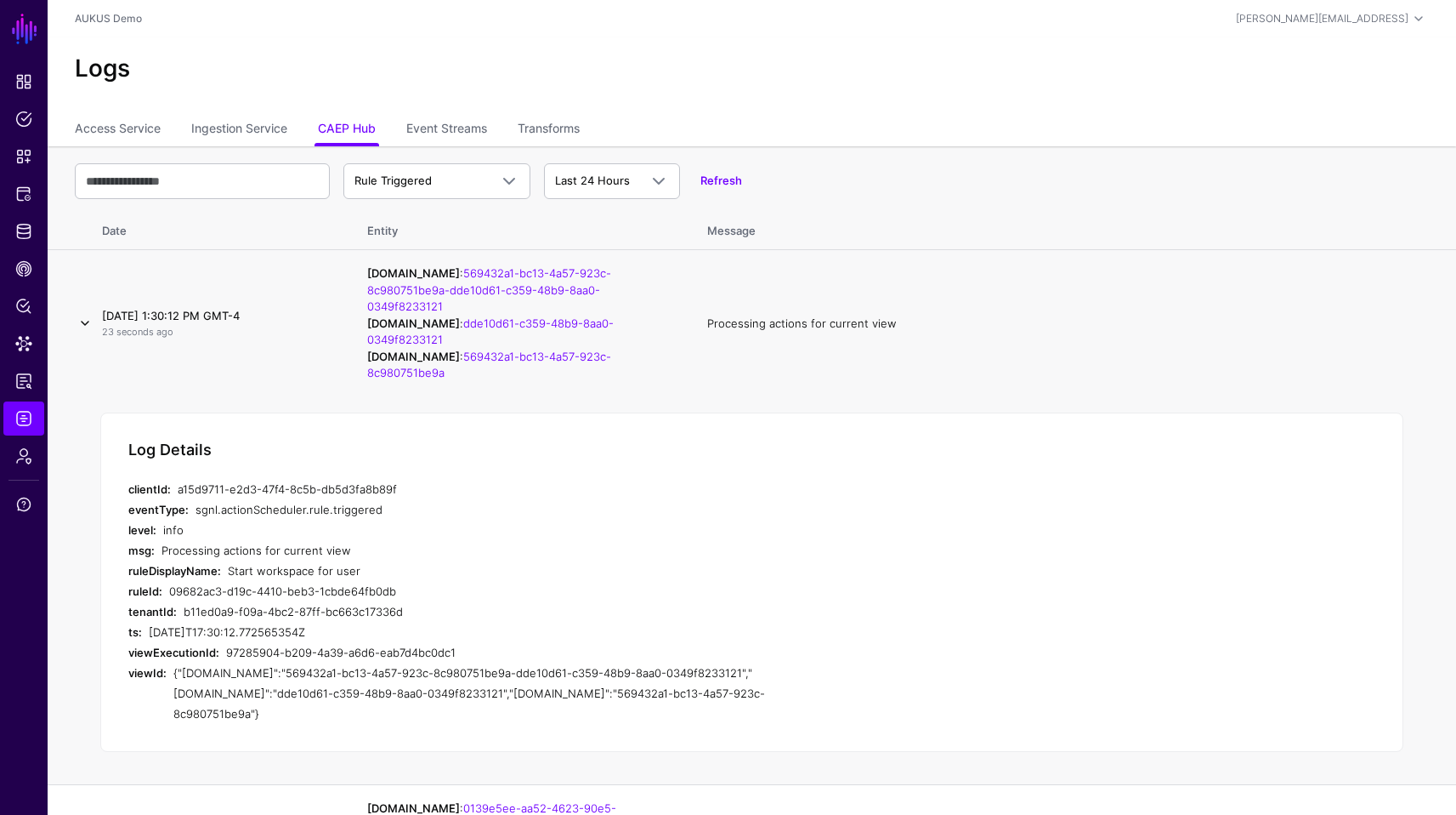
click at [88, 322] on link at bounding box center [84, 323] width 20 height 20
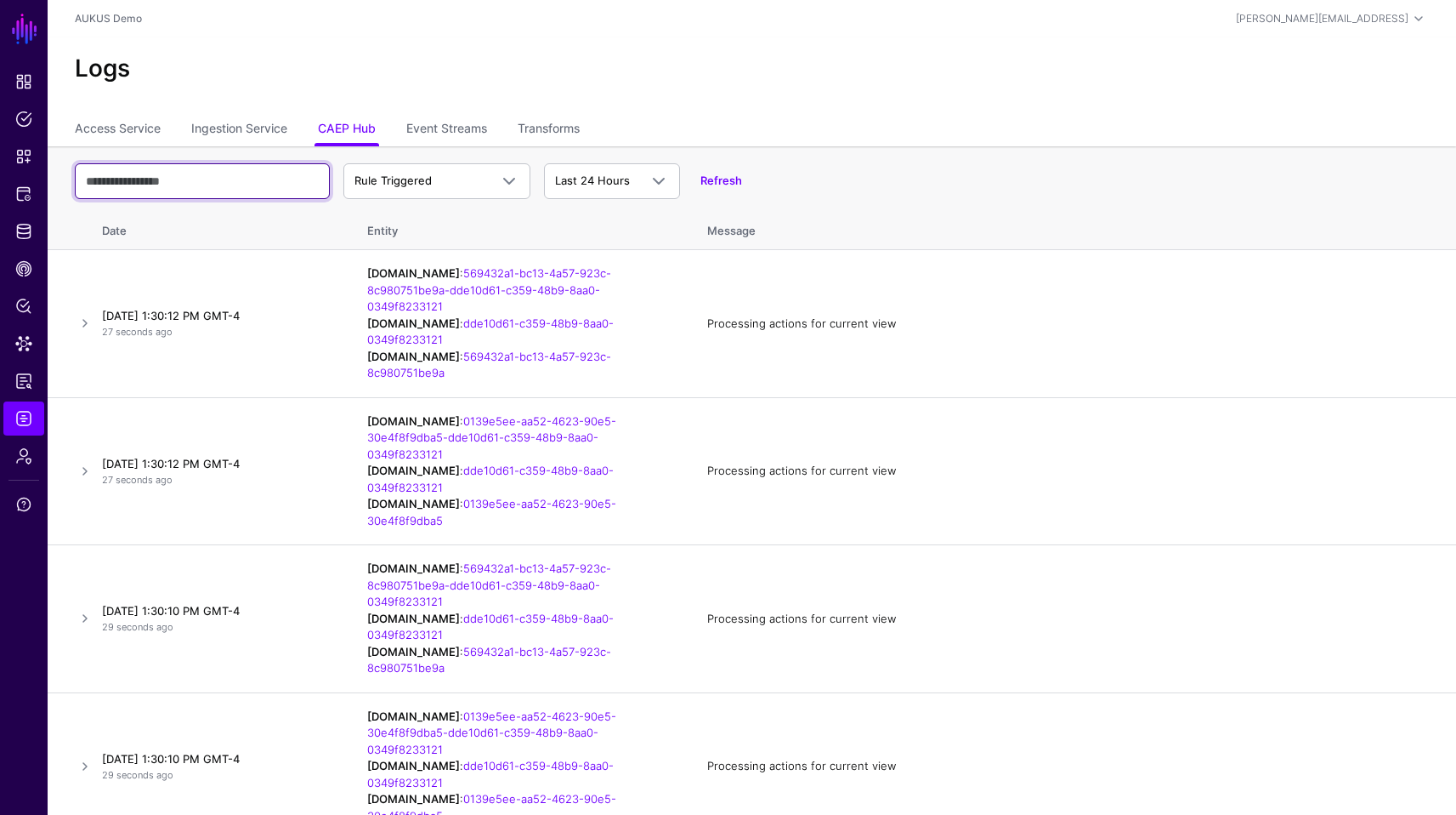
click at [272, 190] on input "text" at bounding box center [201, 181] width 255 height 35
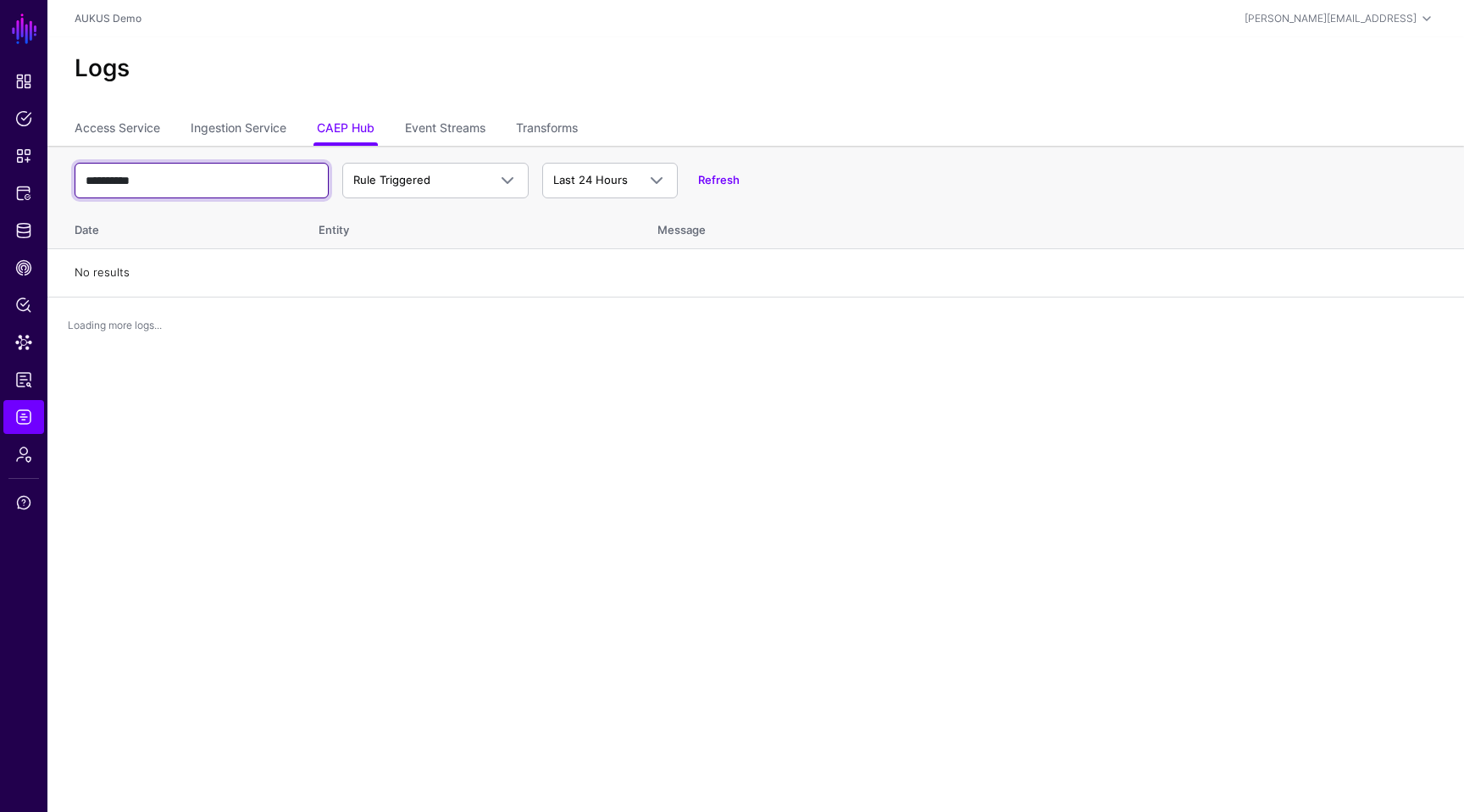
click at [269, 190] on input "**********" at bounding box center [201, 180] width 254 height 35
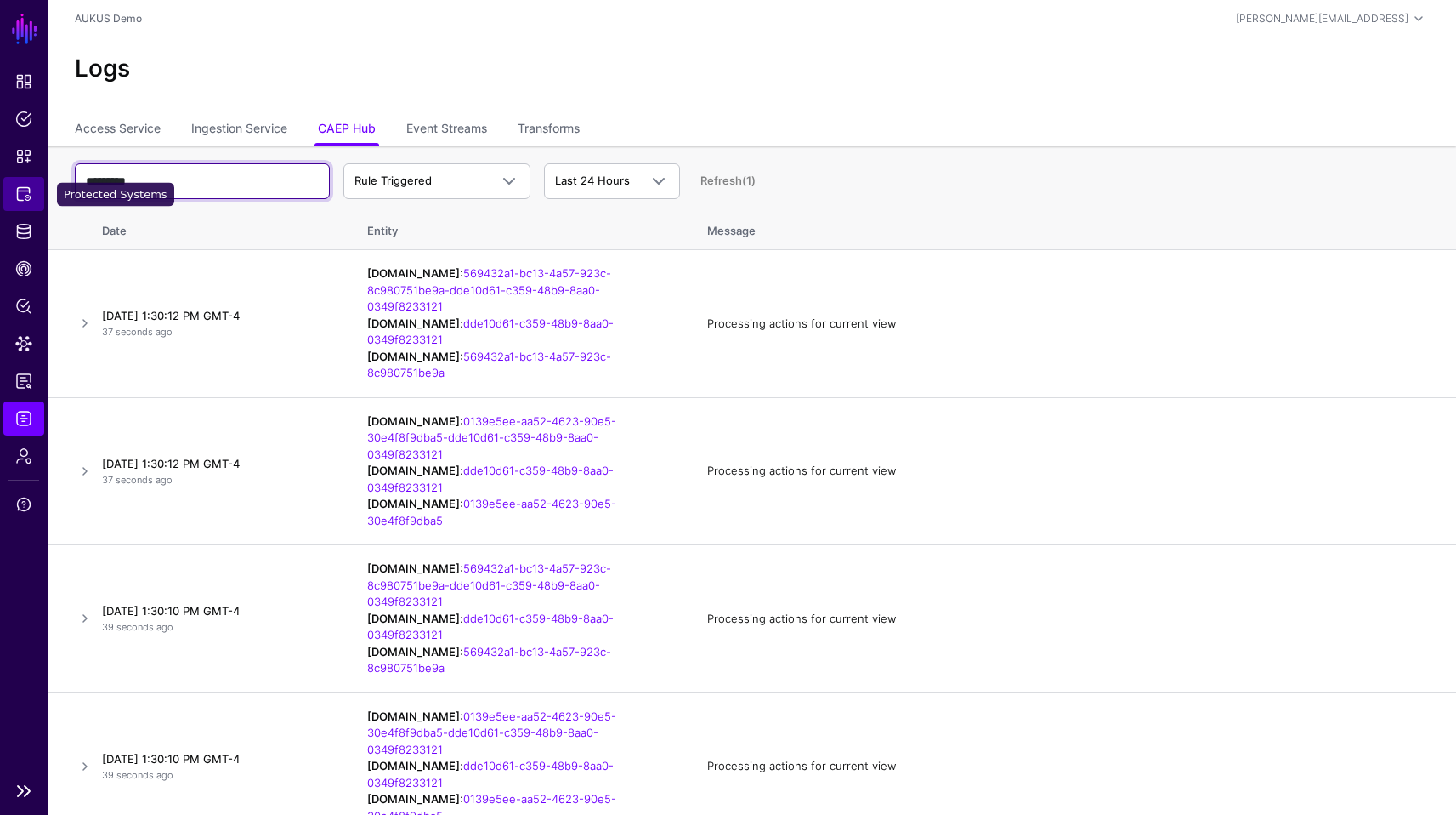
type input "*********"
click at [24, 199] on span "Protected Systems" at bounding box center [24, 193] width 17 height 17
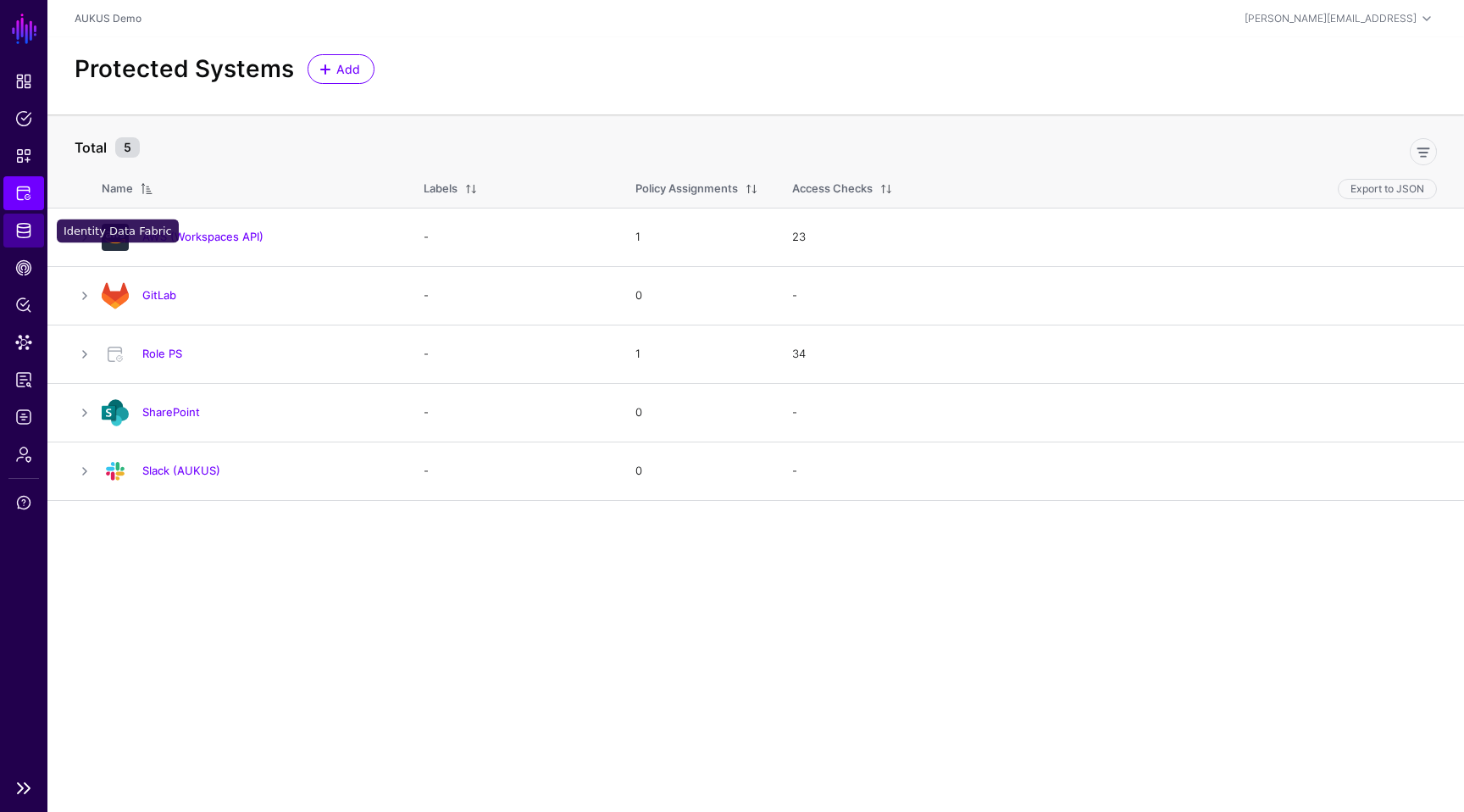
click at [27, 234] on span "Identity Data Fabric" at bounding box center [24, 230] width 17 height 17
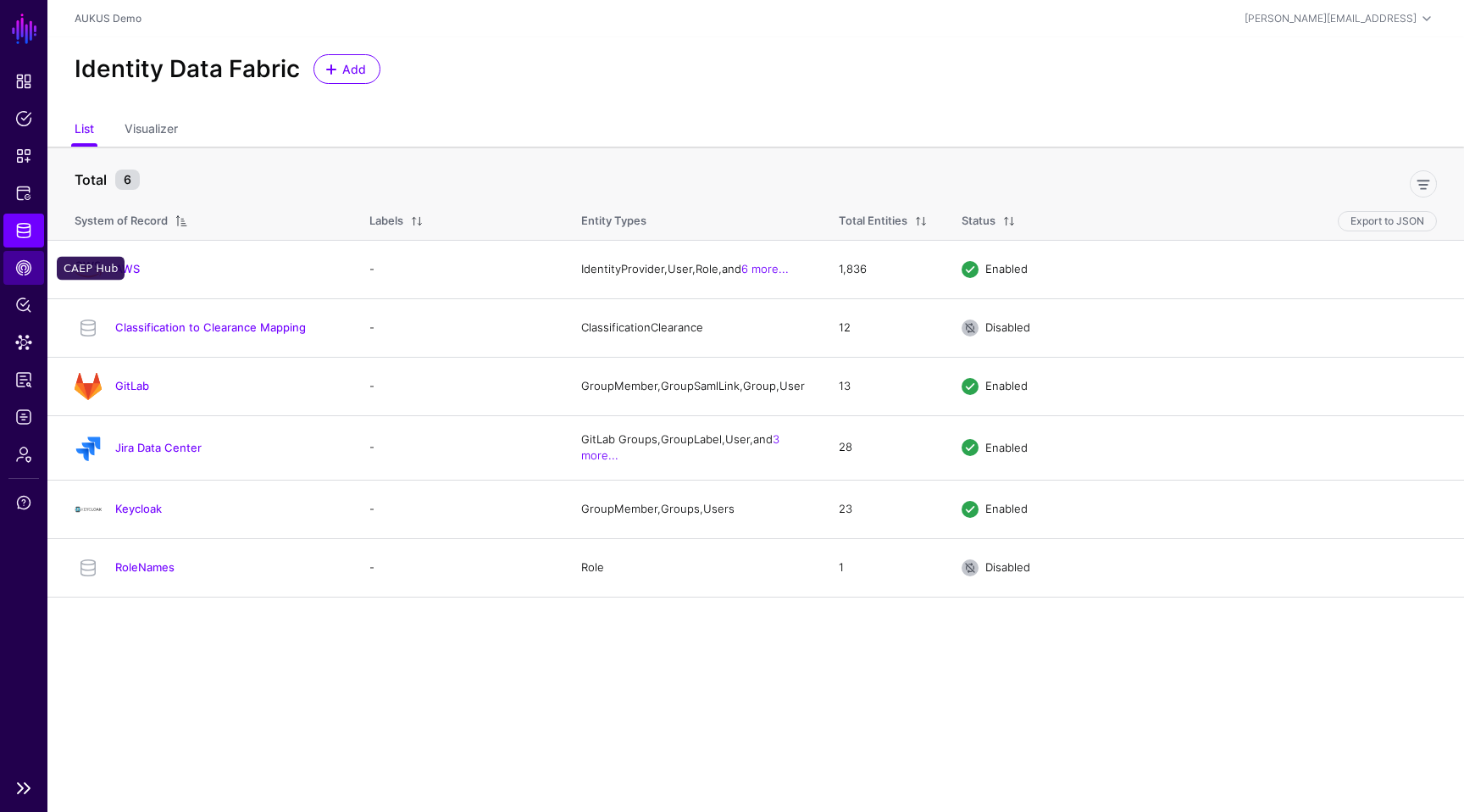
click at [27, 272] on span "CAEP Hub" at bounding box center [24, 268] width 17 height 17
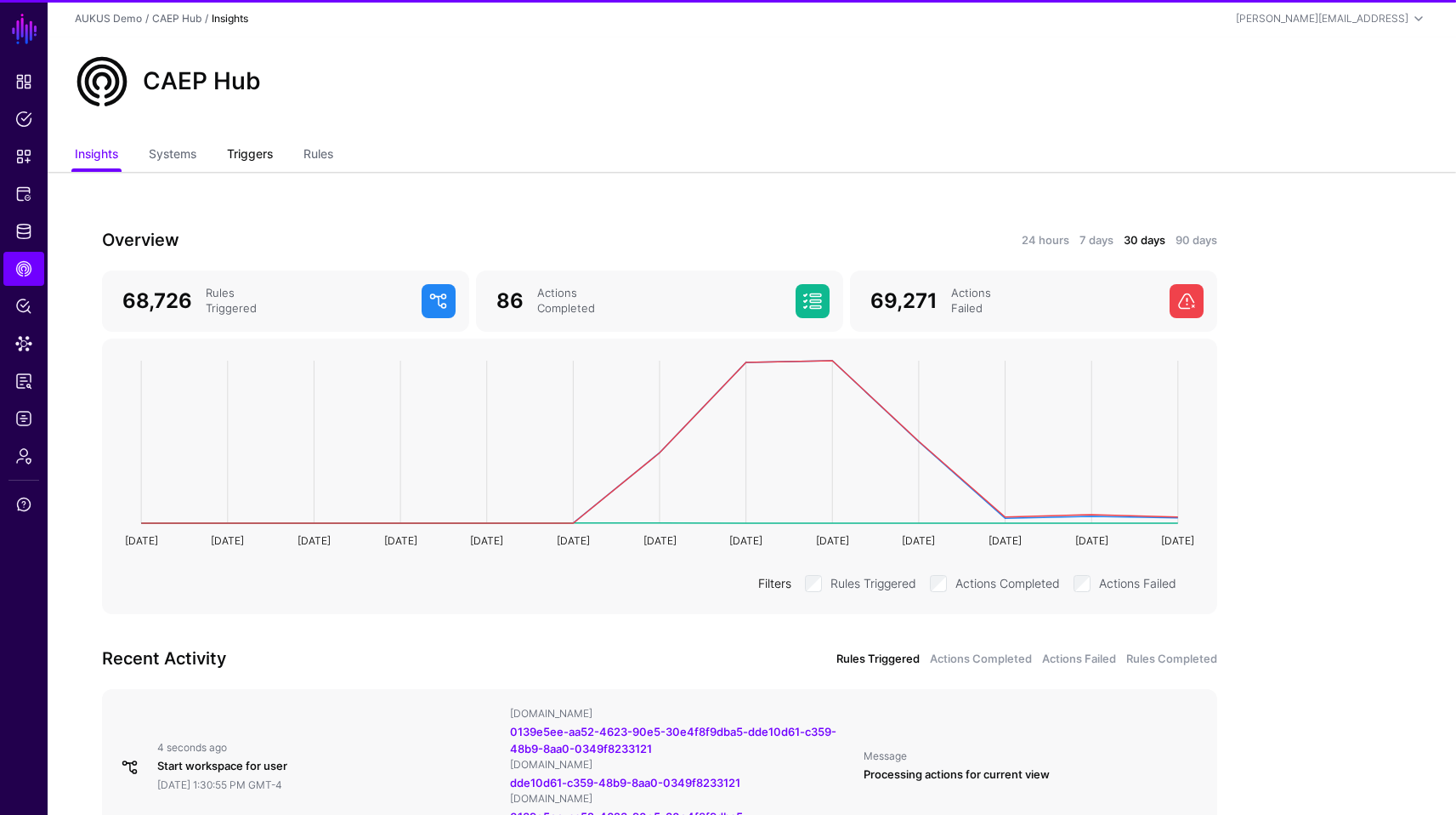
click at [230, 160] on link "Triggers" at bounding box center [249, 156] width 46 height 33
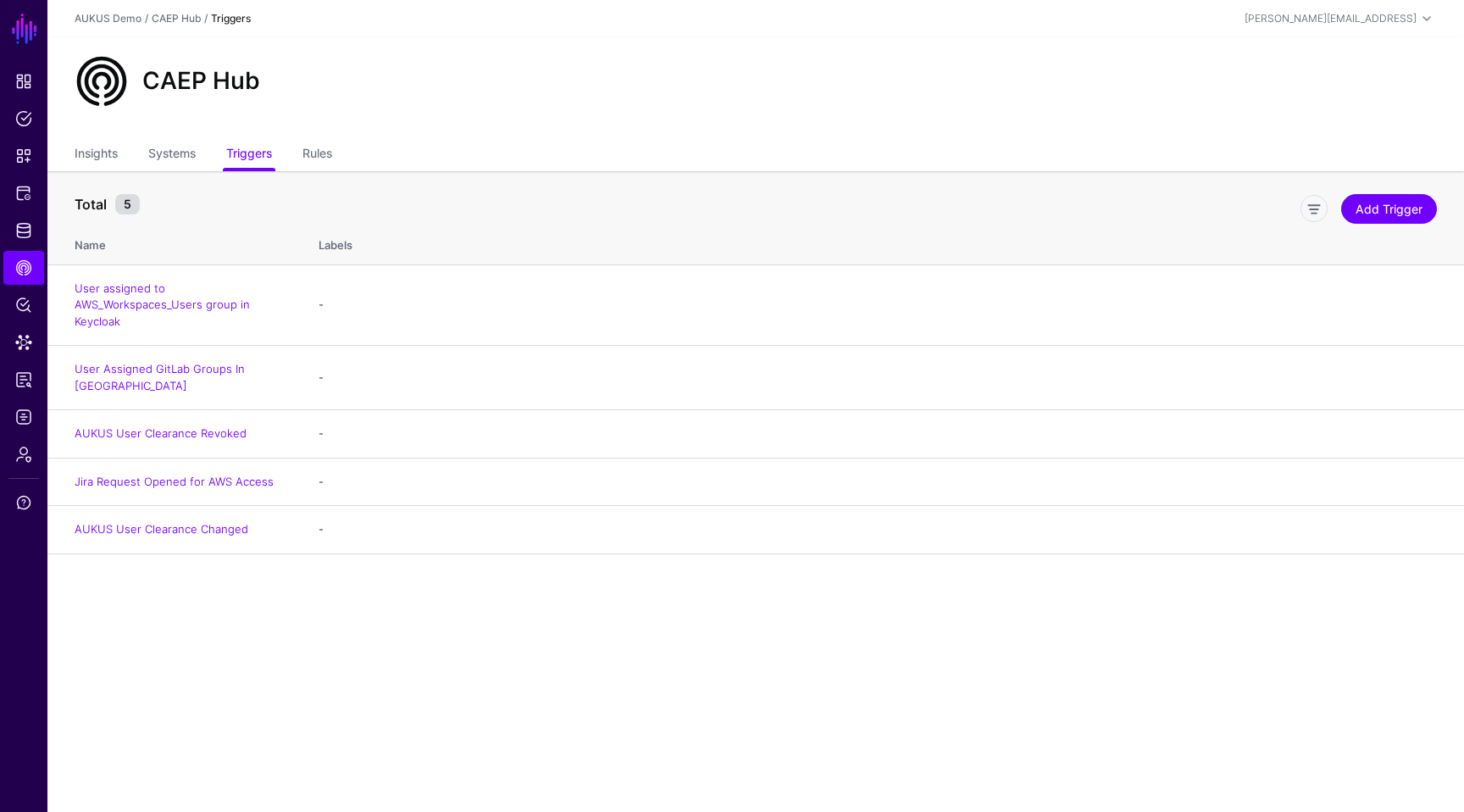
click at [433, 674] on main "SGNL Dashboard Policies Snippets Protected Systems Identity Data Fabric CAEP Hu…" at bounding box center [732, 406] width 1464 height 812
click at [325, 154] on link "Rules" at bounding box center [316, 156] width 30 height 33
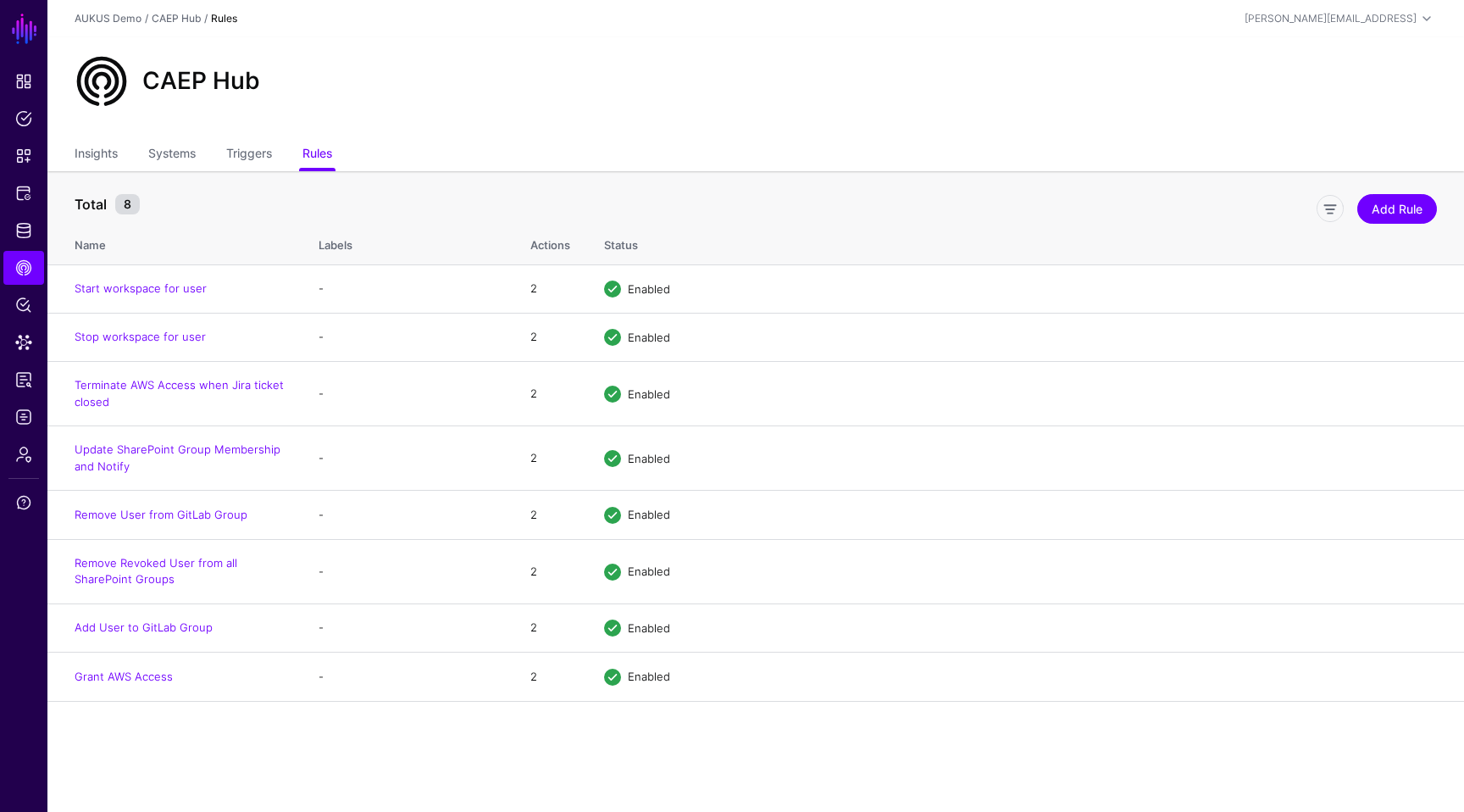
click at [553, 137] on div "CAEP Hub" at bounding box center [755, 88] width 1417 height 101
click at [155, 333] on link "Stop workspace for user" at bounding box center [139, 335] width 131 height 14
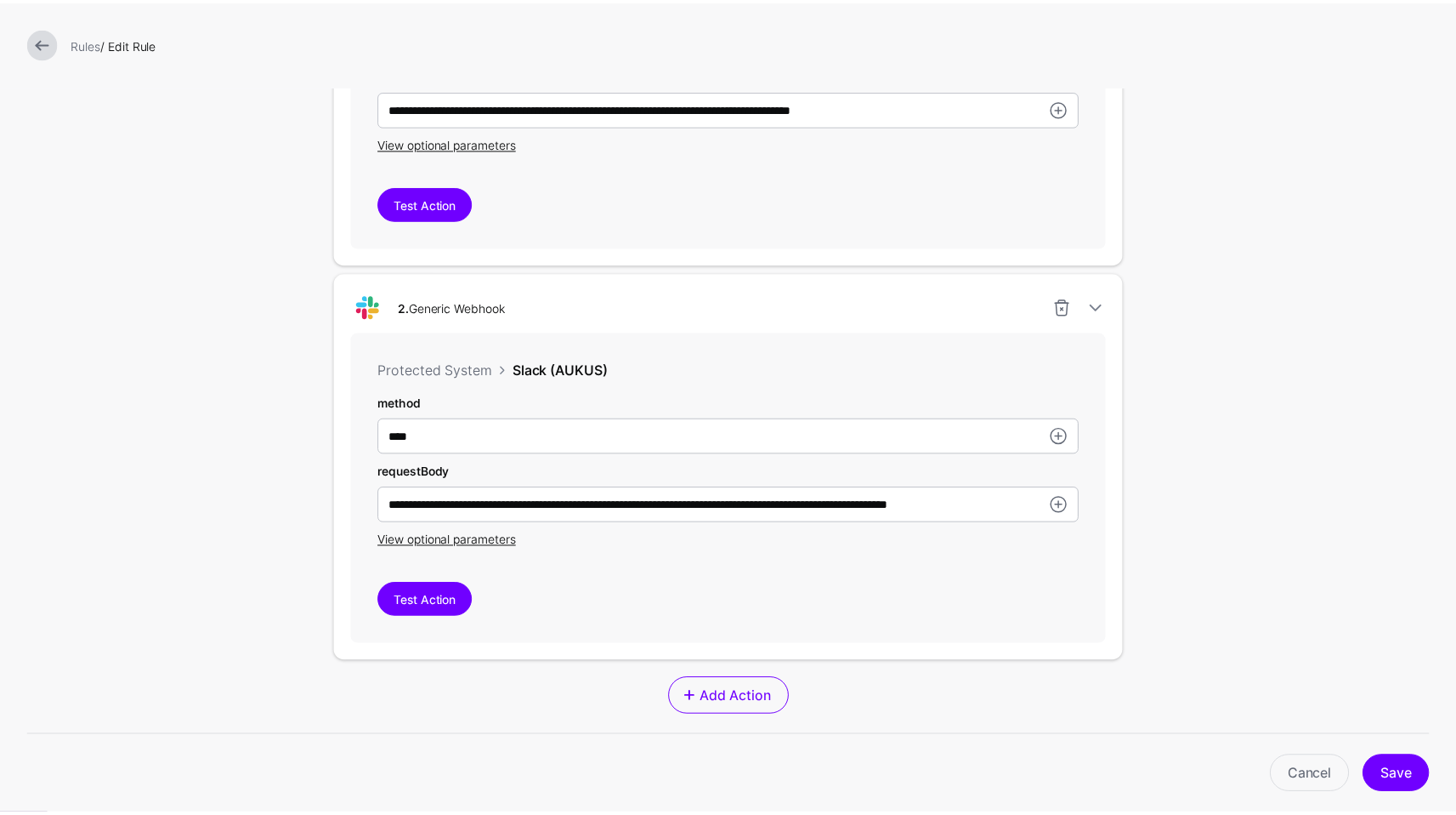
scroll to position [702, 0]
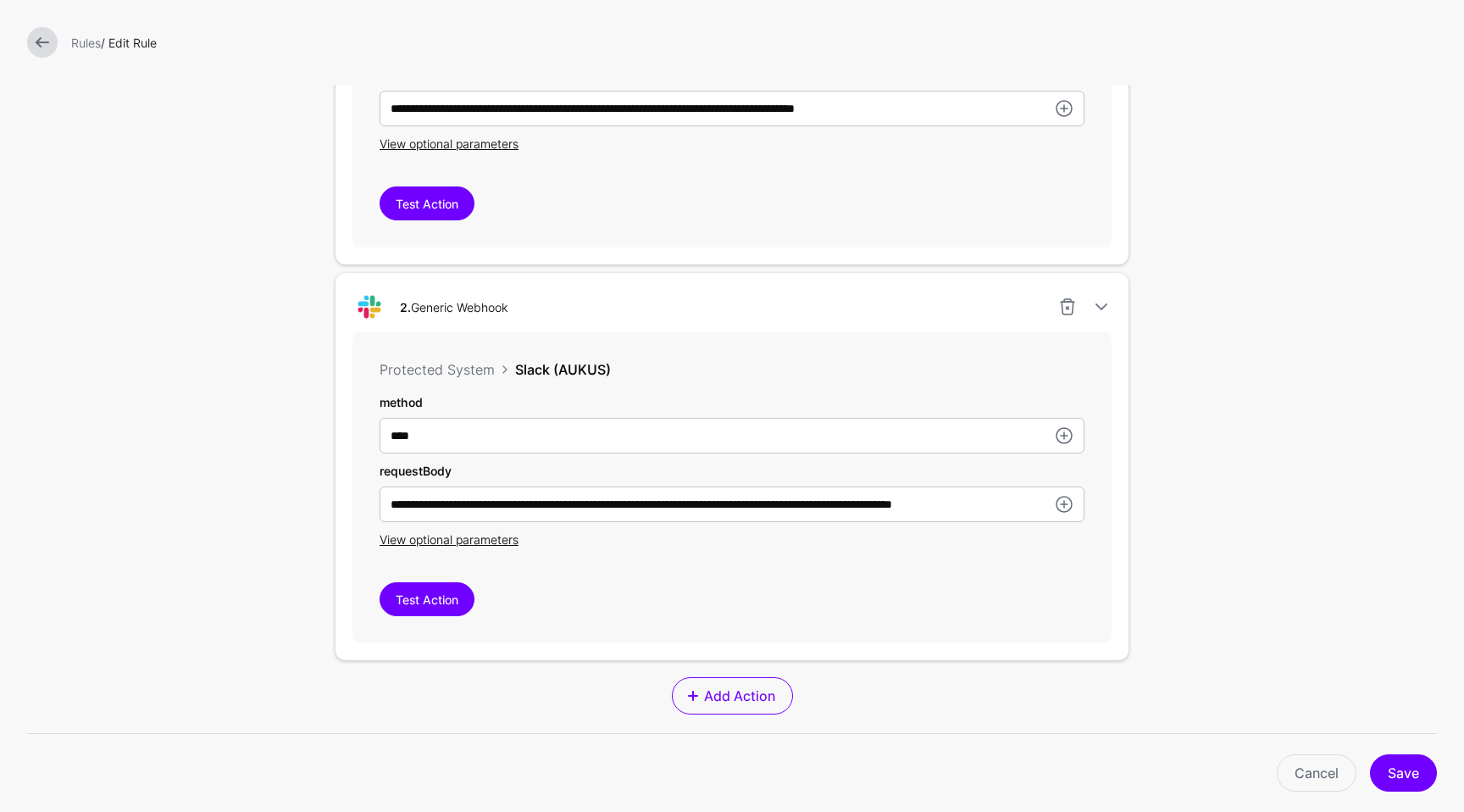
click at [1432, 611] on form "**********" at bounding box center [732, 194] width 1464 height 1786
click at [1302, 760] on link "Cancel" at bounding box center [1317, 772] width 80 height 37
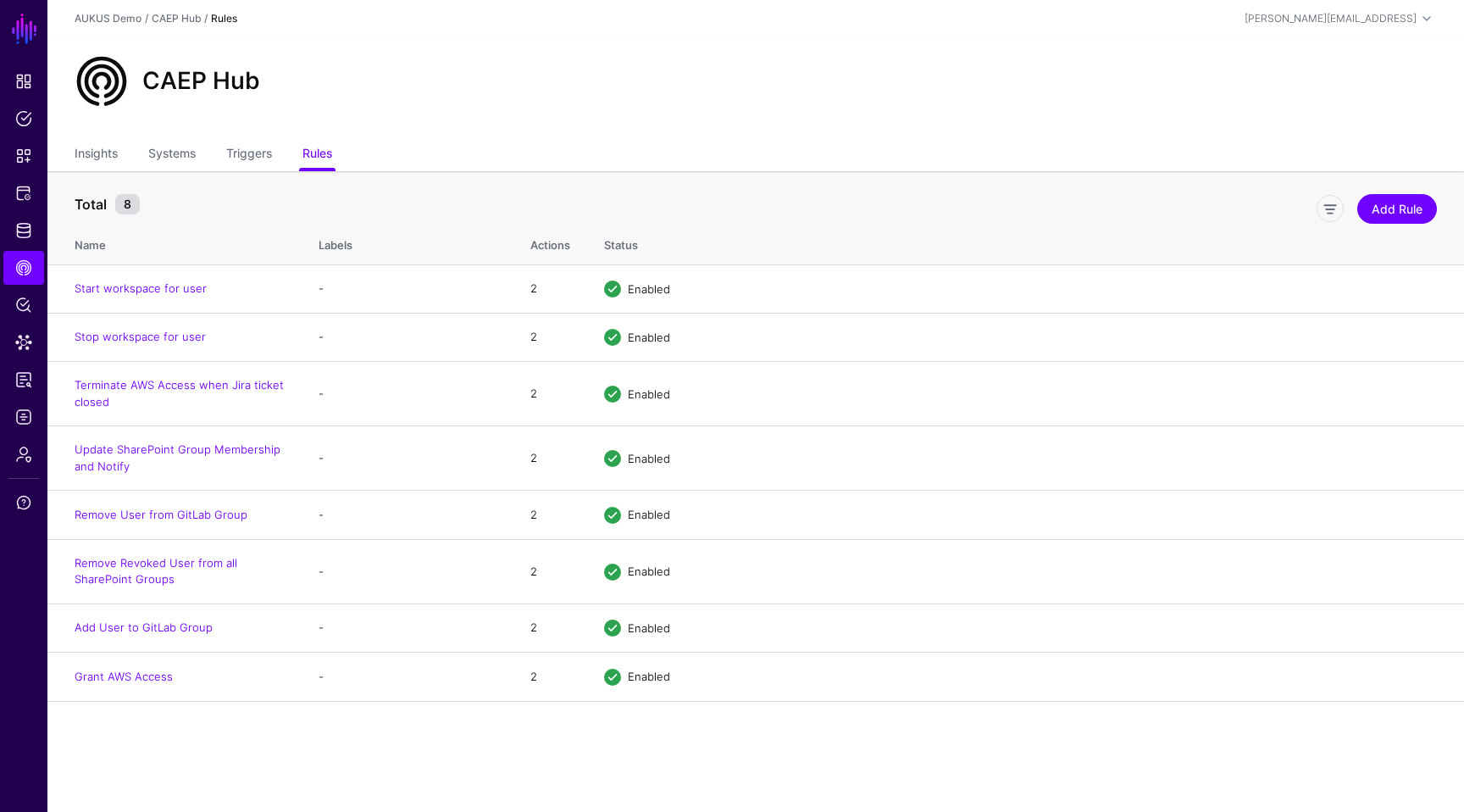
click at [826, 140] on ul "Insights Systems Triggers Rules" at bounding box center [755, 156] width 1363 height 33
click at [24, 260] on span "CAEP Hub" at bounding box center [24, 268] width 17 height 17
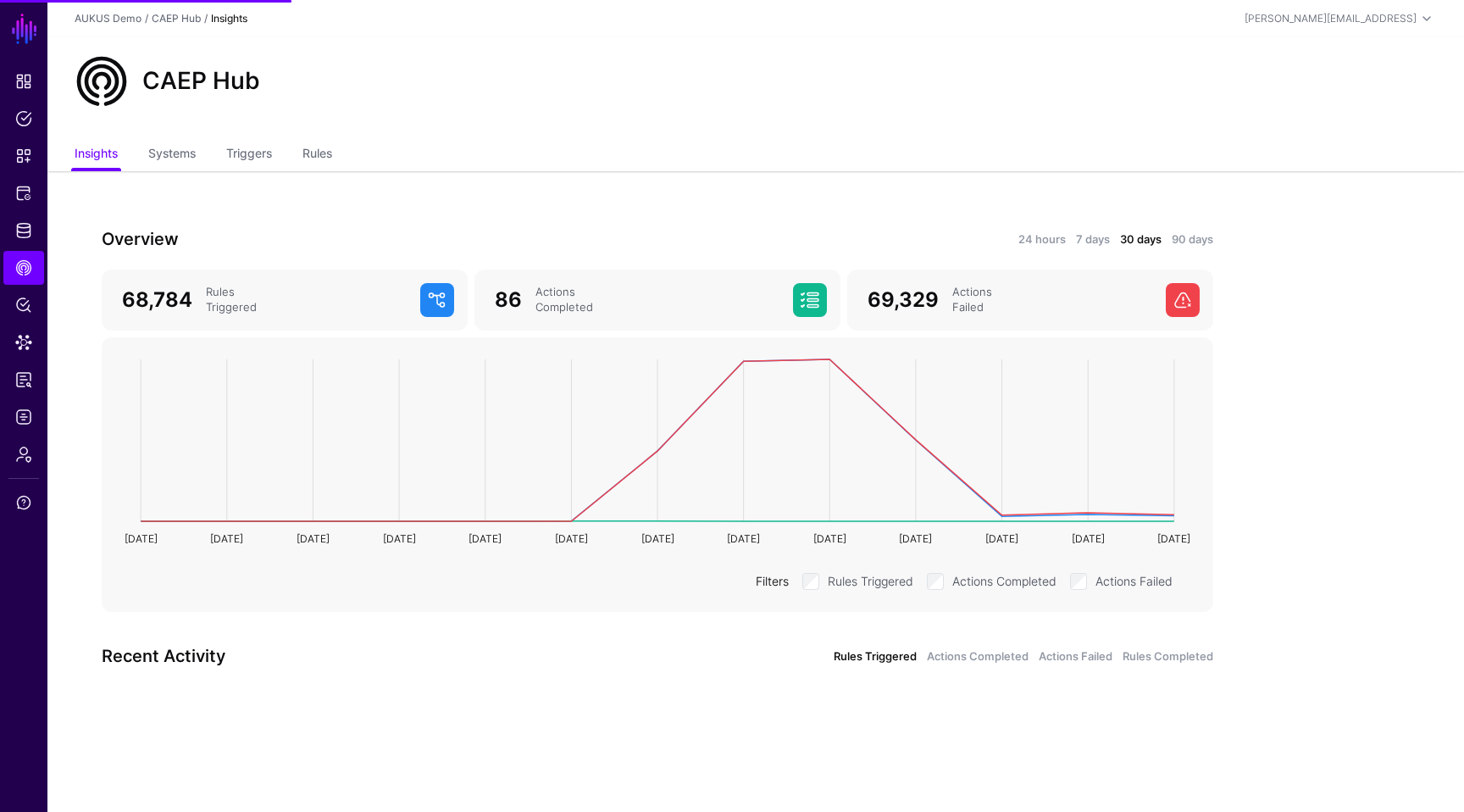
click at [575, 210] on div "Overview 24 hours 7 days 30 days 90 days 68,784 Rules Triggered 86 Actions Comp…" at bounding box center [656, 462] width 1220 height 583
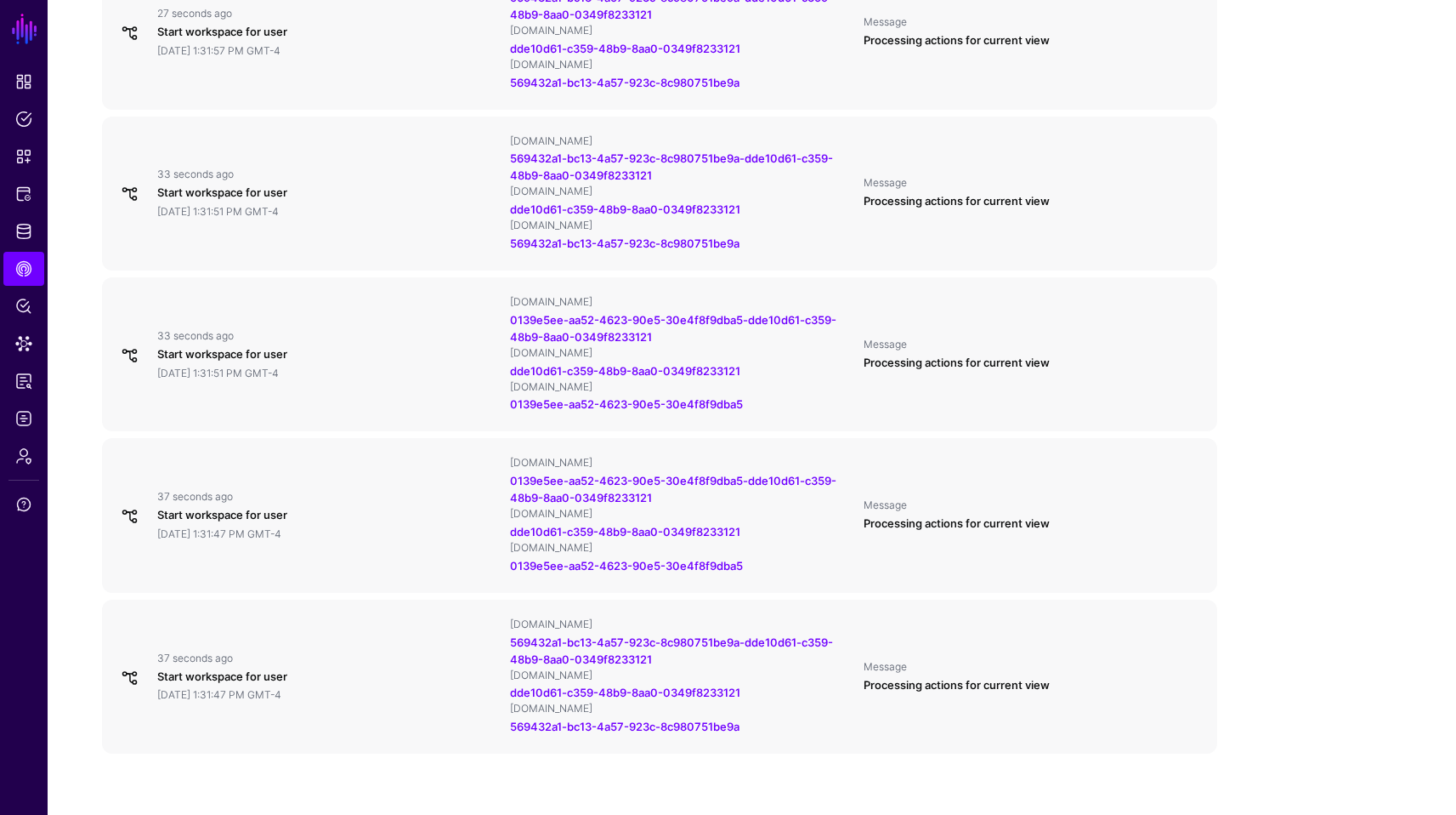
scroll to position [1563, 0]
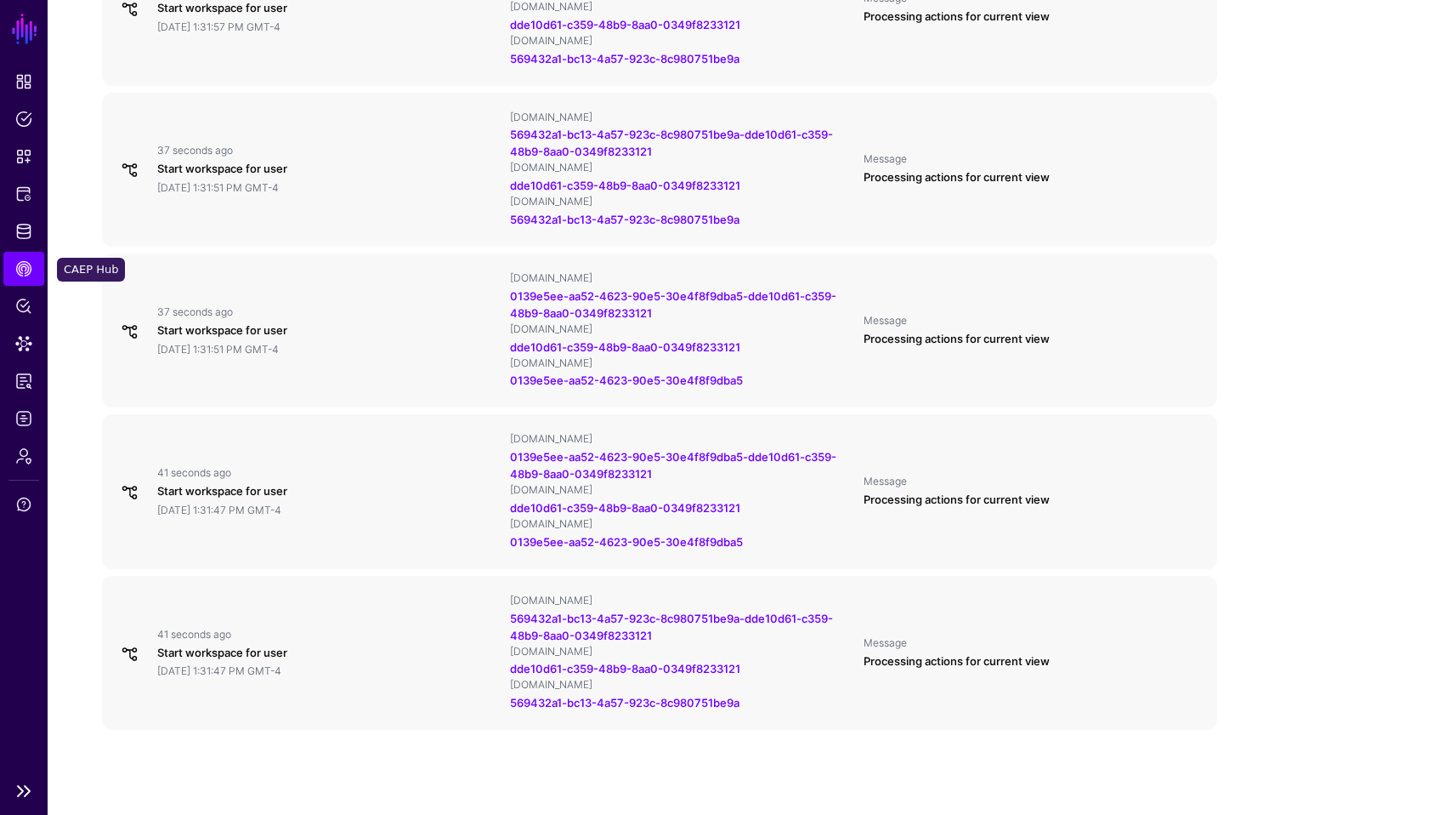
click at [26, 258] on link "CAEP Hub" at bounding box center [24, 268] width 41 height 34
click at [30, 304] on span "Policy Lens" at bounding box center [24, 306] width 17 height 17
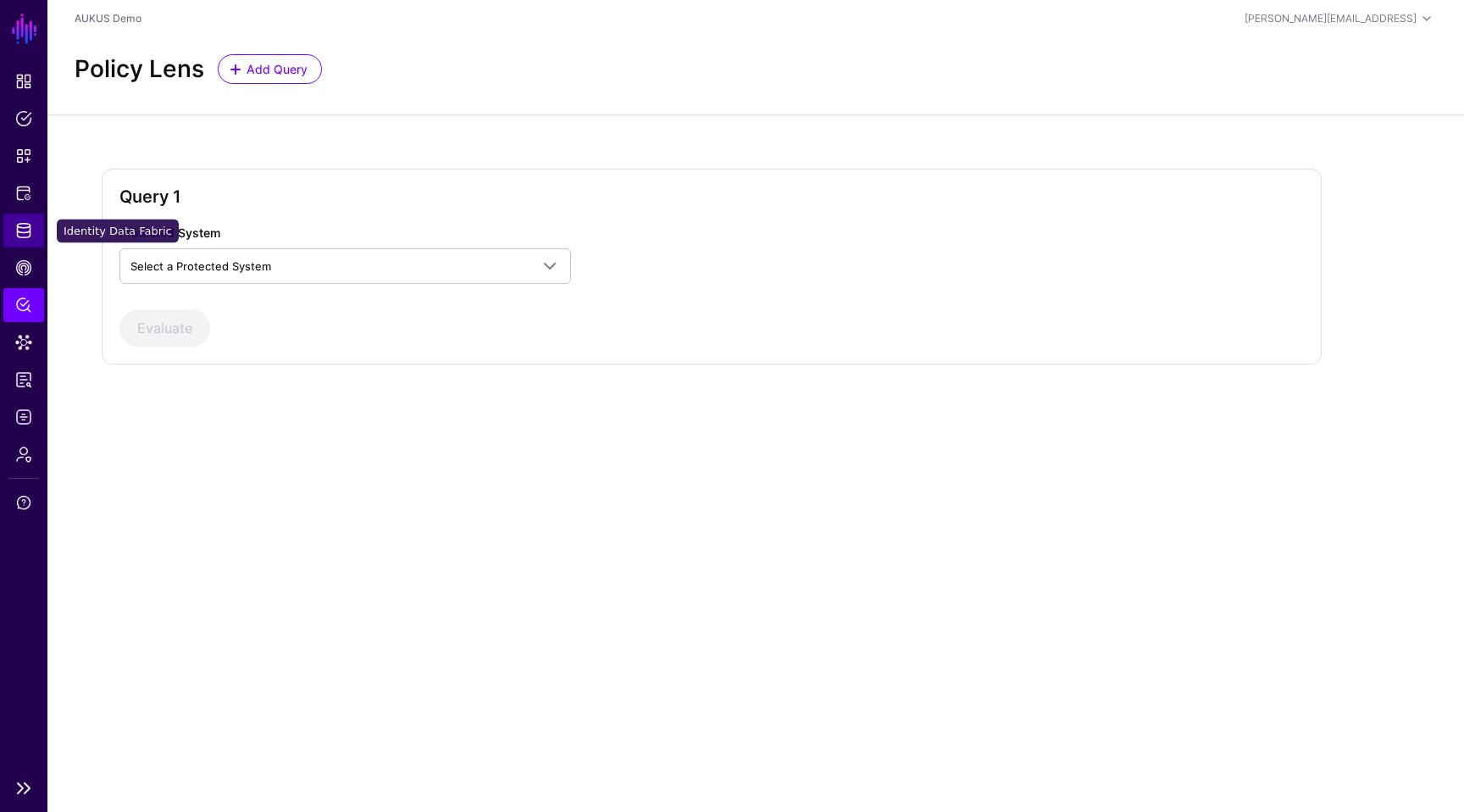
click at [34, 235] on link "Identity Data Fabric" at bounding box center [24, 230] width 41 height 33
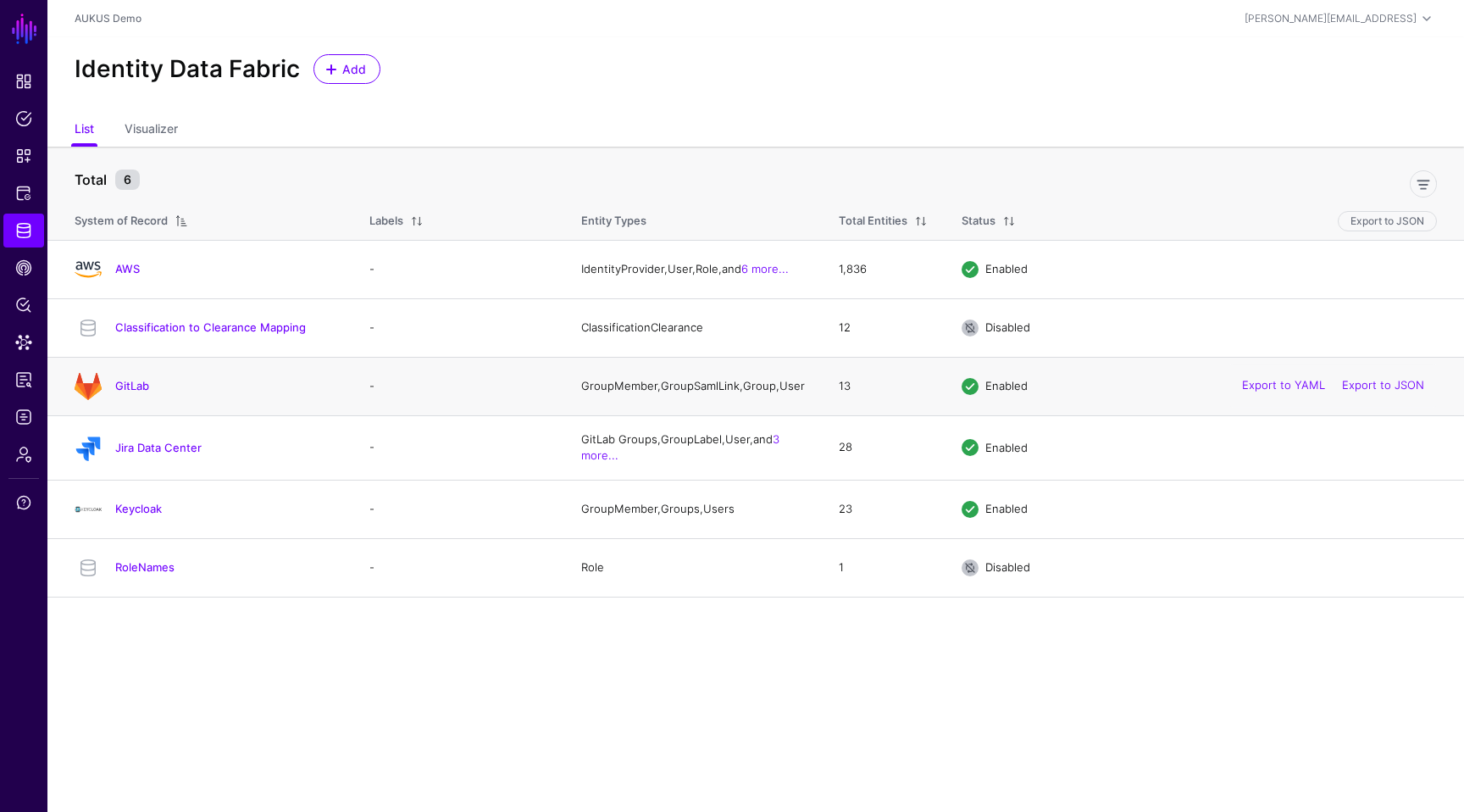
click at [132, 393] on h4 "GitLab" at bounding box center [225, 385] width 221 height 15
click at [142, 385] on link "GitLab" at bounding box center [131, 385] width 33 height 14
click at [143, 454] on link "Jira Data Center" at bounding box center [158, 447] width 87 height 14
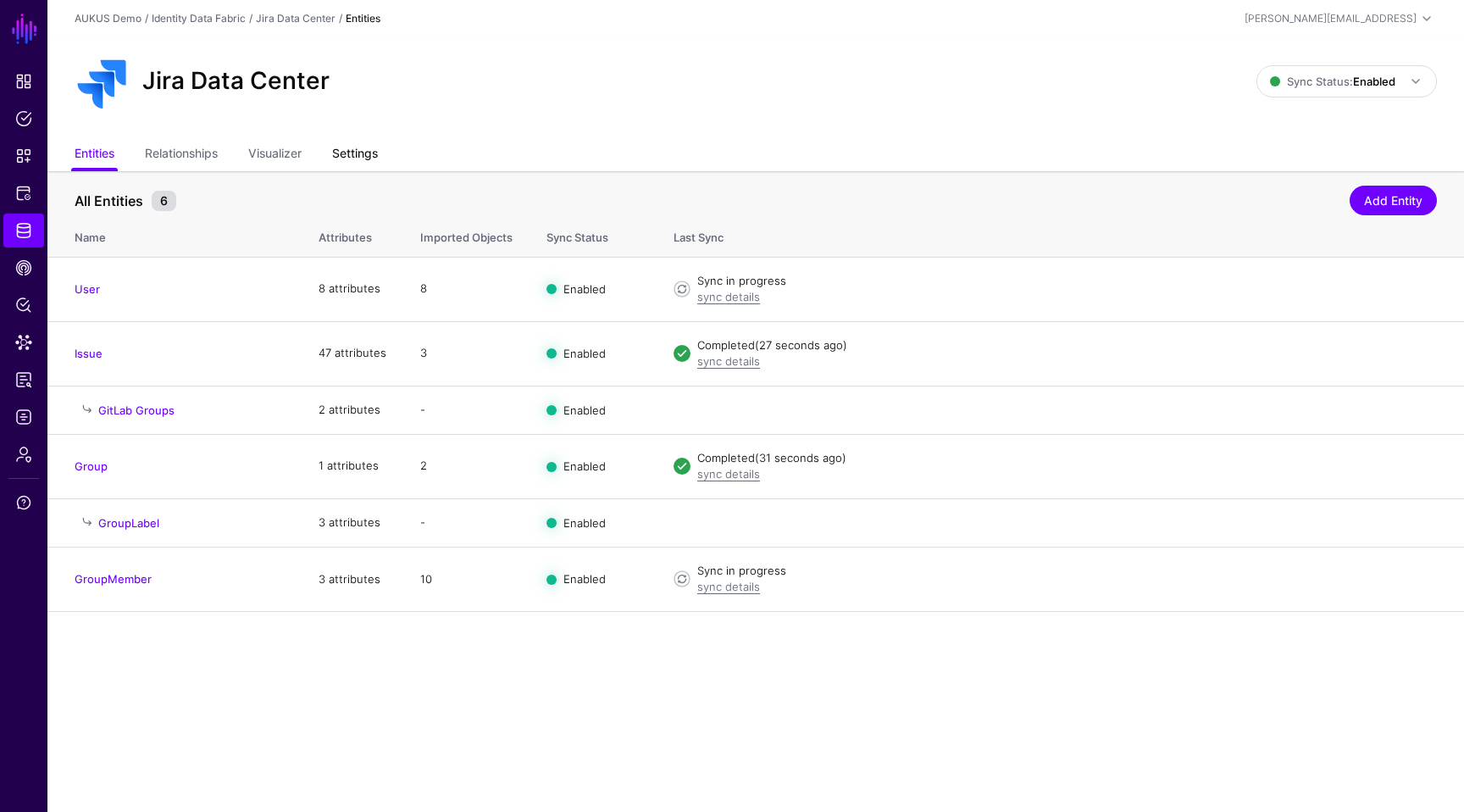
click at [353, 156] on link "Settings" at bounding box center [354, 156] width 46 height 33
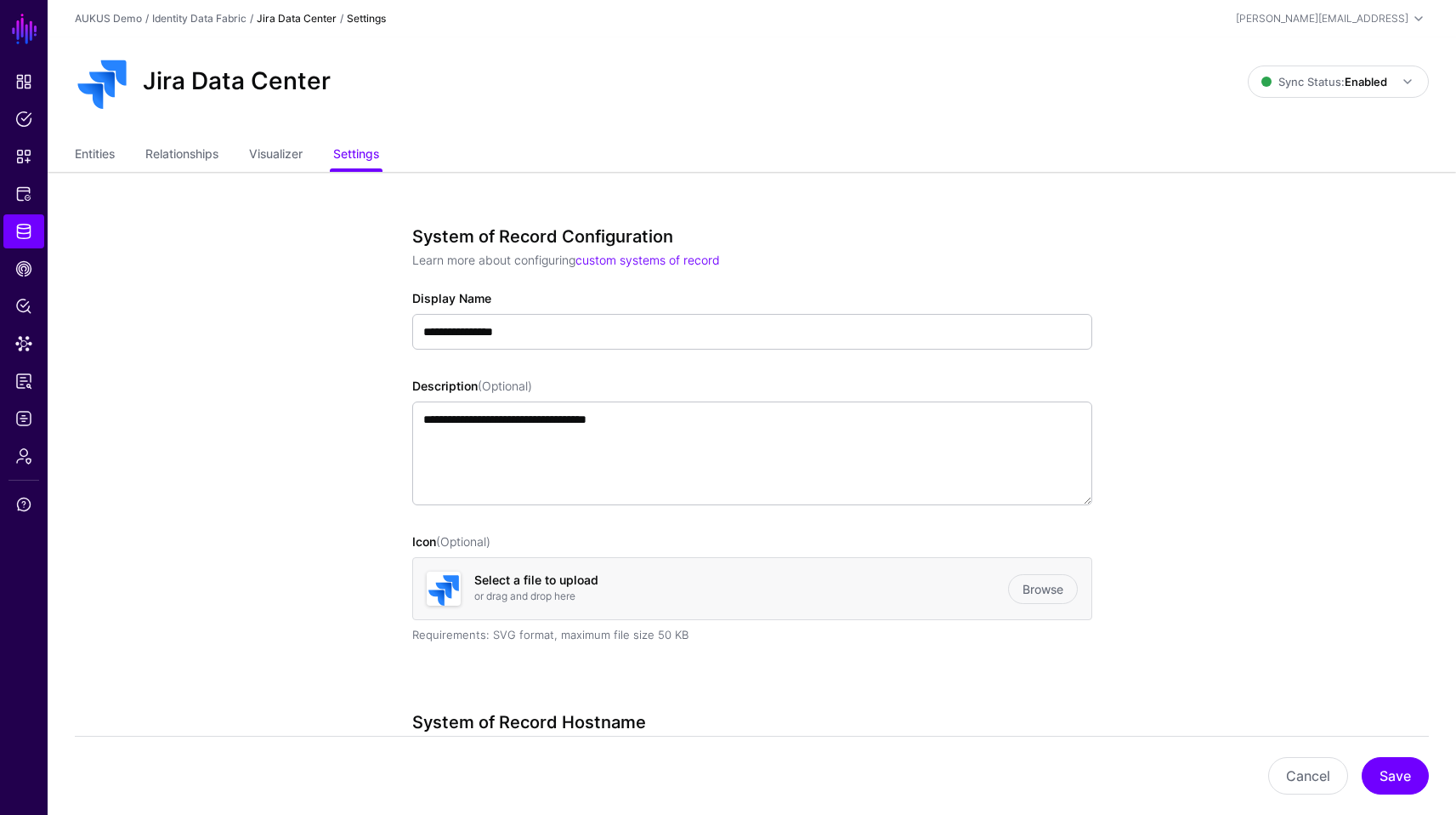
click at [118, 142] on ul "Entities Relationships Visualizer Settings" at bounding box center [751, 156] width 1354 height 33
click at [104, 144] on link "Entities" at bounding box center [94, 156] width 40 height 33
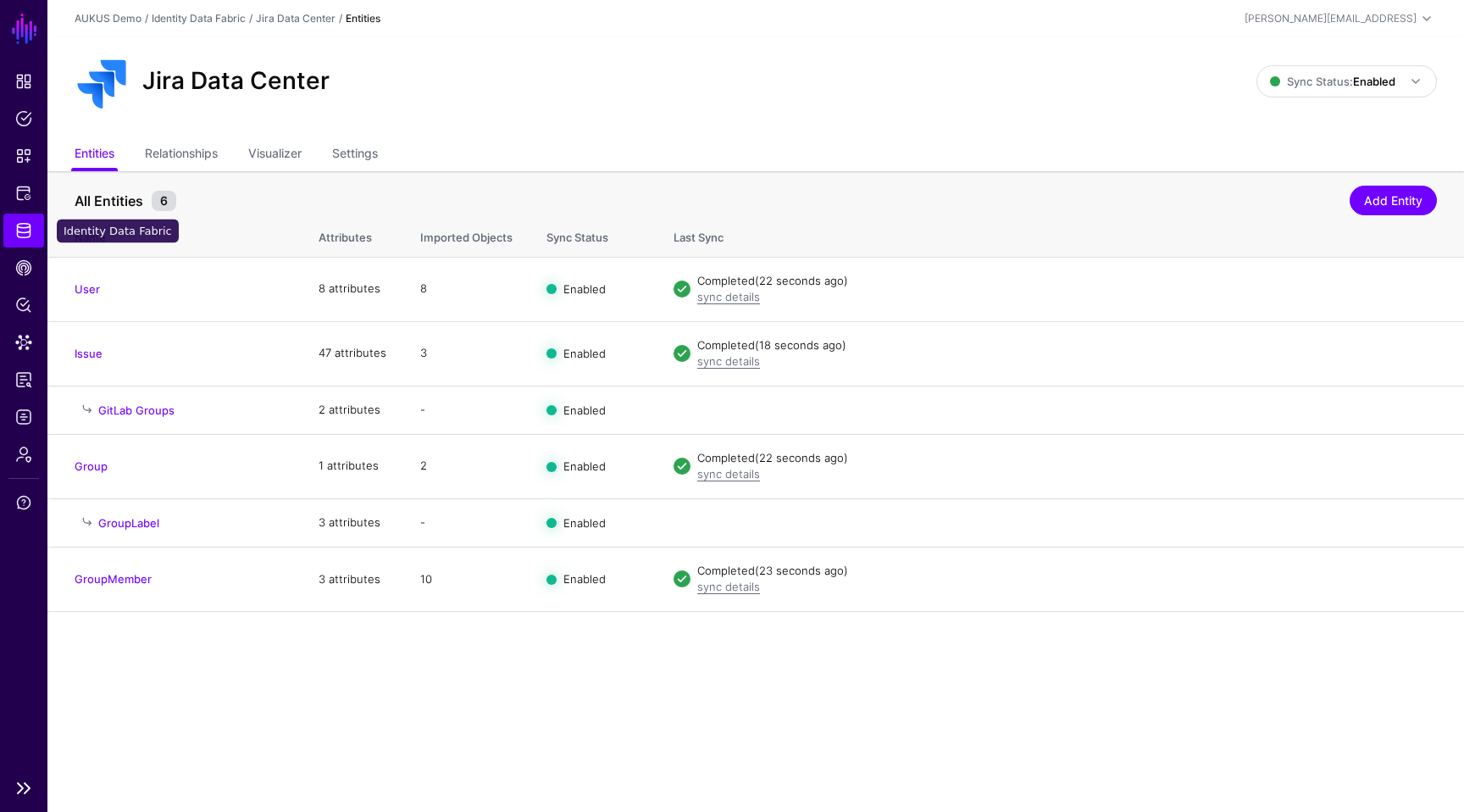
click at [32, 240] on link "Identity Data Fabric" at bounding box center [24, 230] width 41 height 33
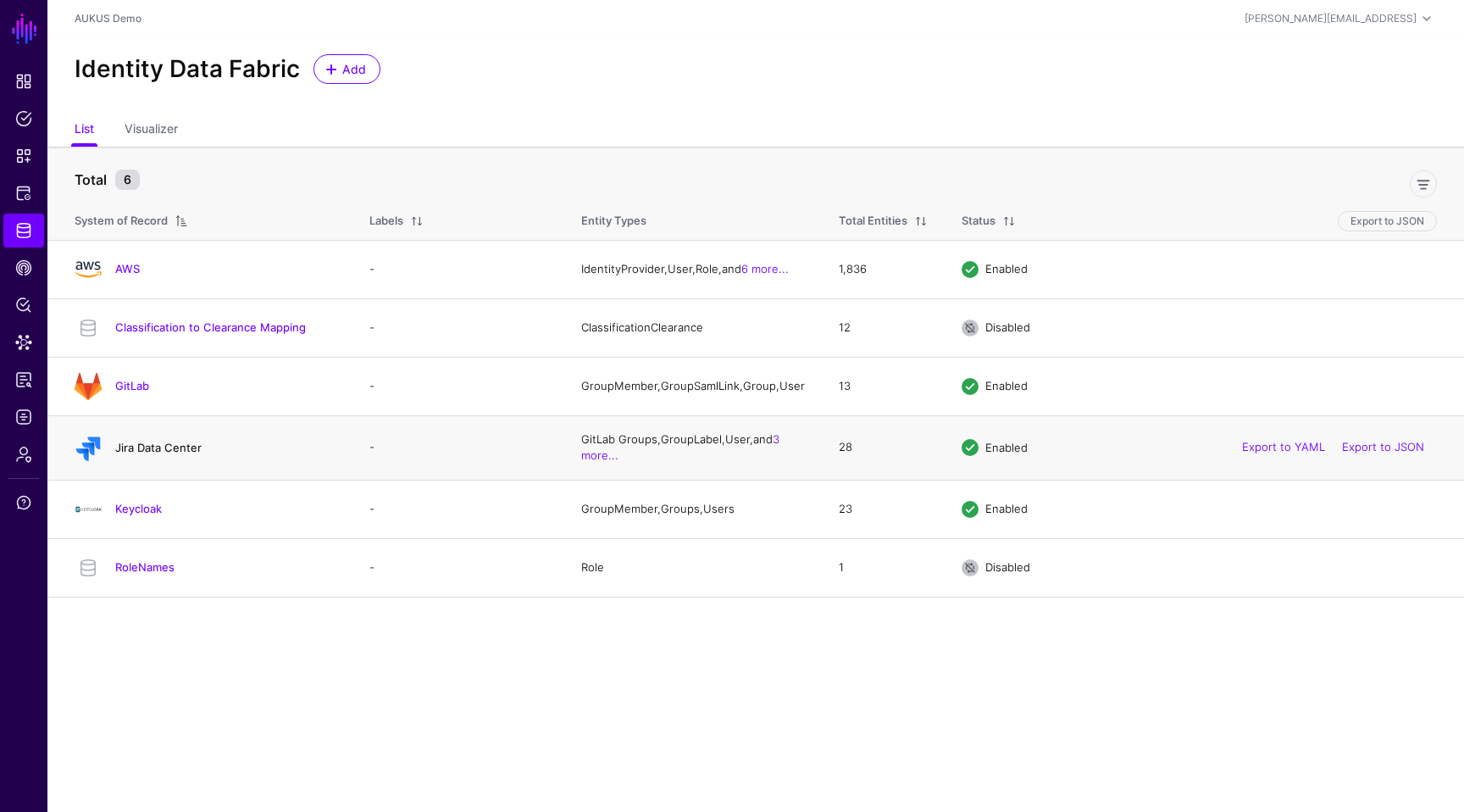
click at [152, 453] on link "Jira Data Center" at bounding box center [158, 447] width 87 height 14
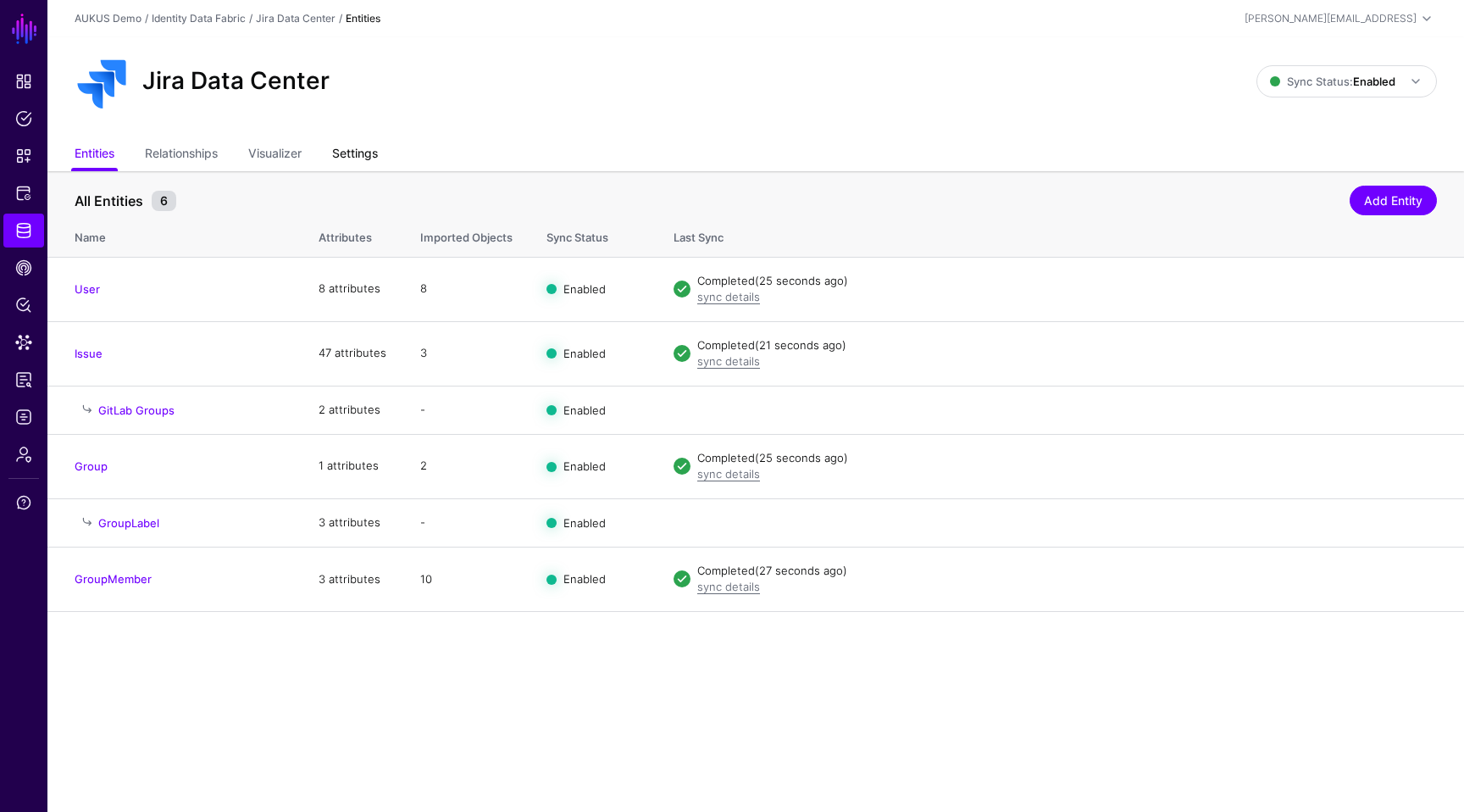
click at [371, 158] on link "Settings" at bounding box center [354, 156] width 46 height 33
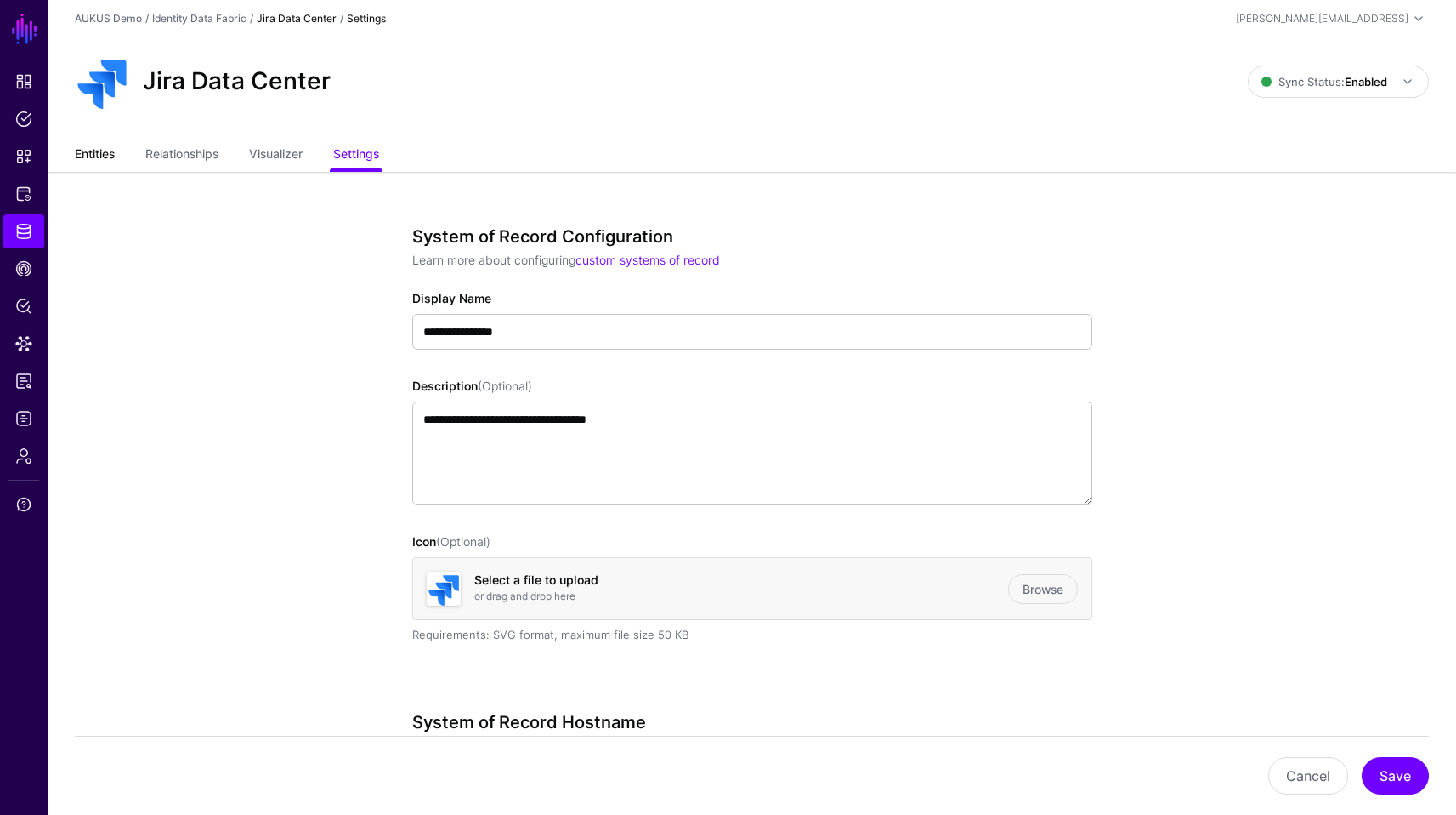
click at [74, 164] on link "Entities" at bounding box center [94, 156] width 40 height 33
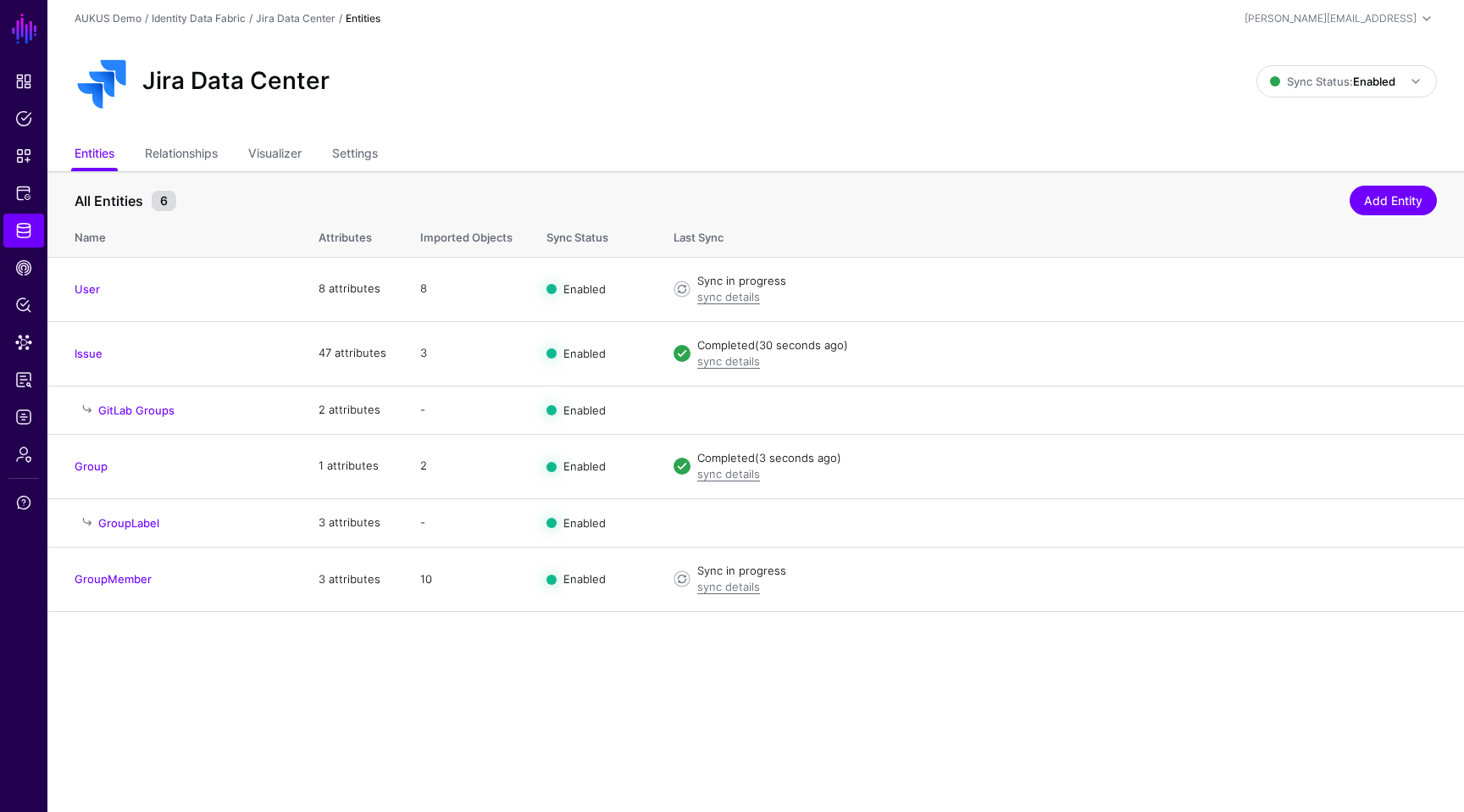
click at [1049, 634] on main "SGNL Dashboard Policies Snippets Protected Systems Identity Data Fabric CAEP Hu…" at bounding box center [732, 406] width 1464 height 812
click at [34, 184] on link "Protected Systems" at bounding box center [24, 193] width 41 height 33
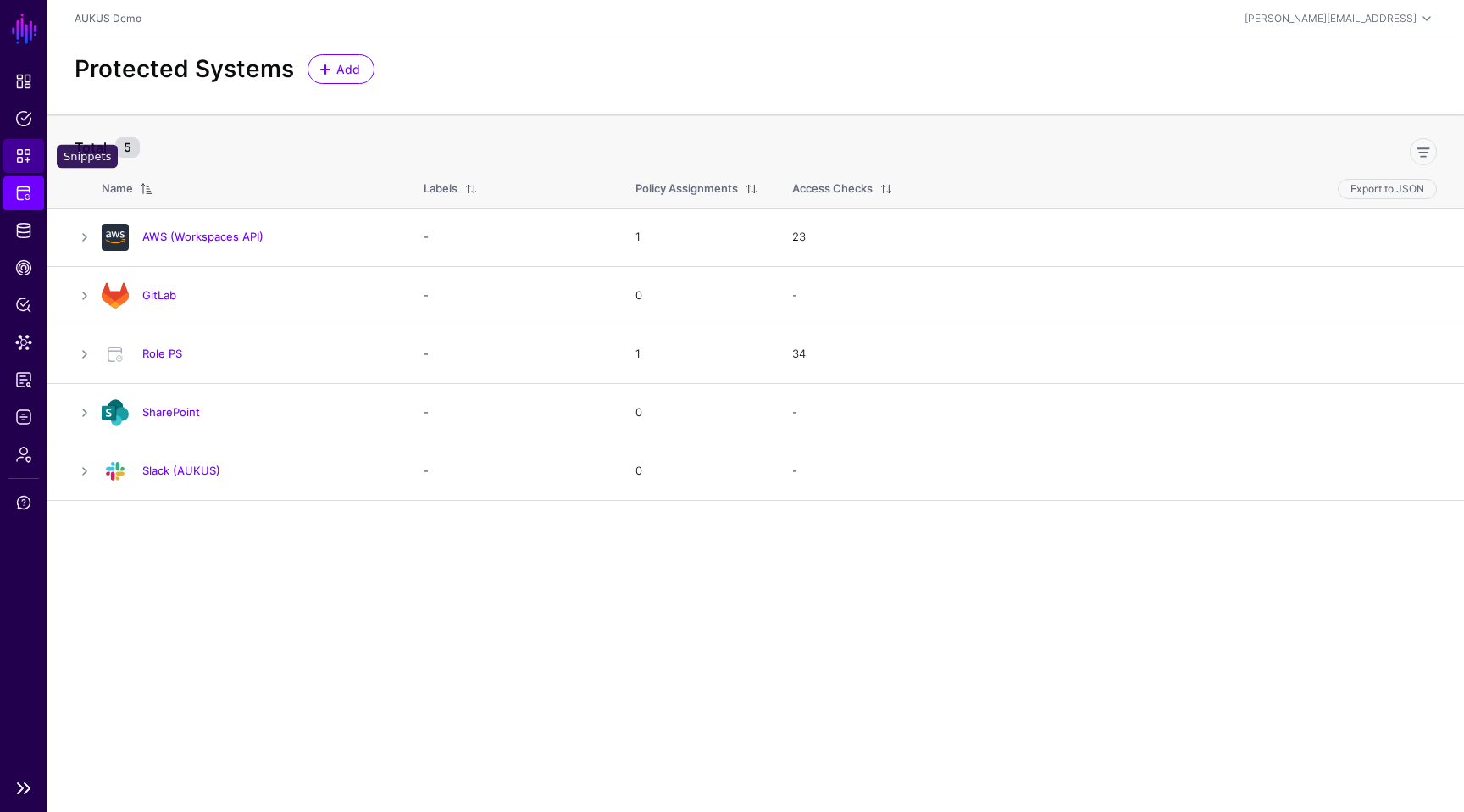
click at [28, 161] on span "Snippets" at bounding box center [24, 156] width 17 height 17
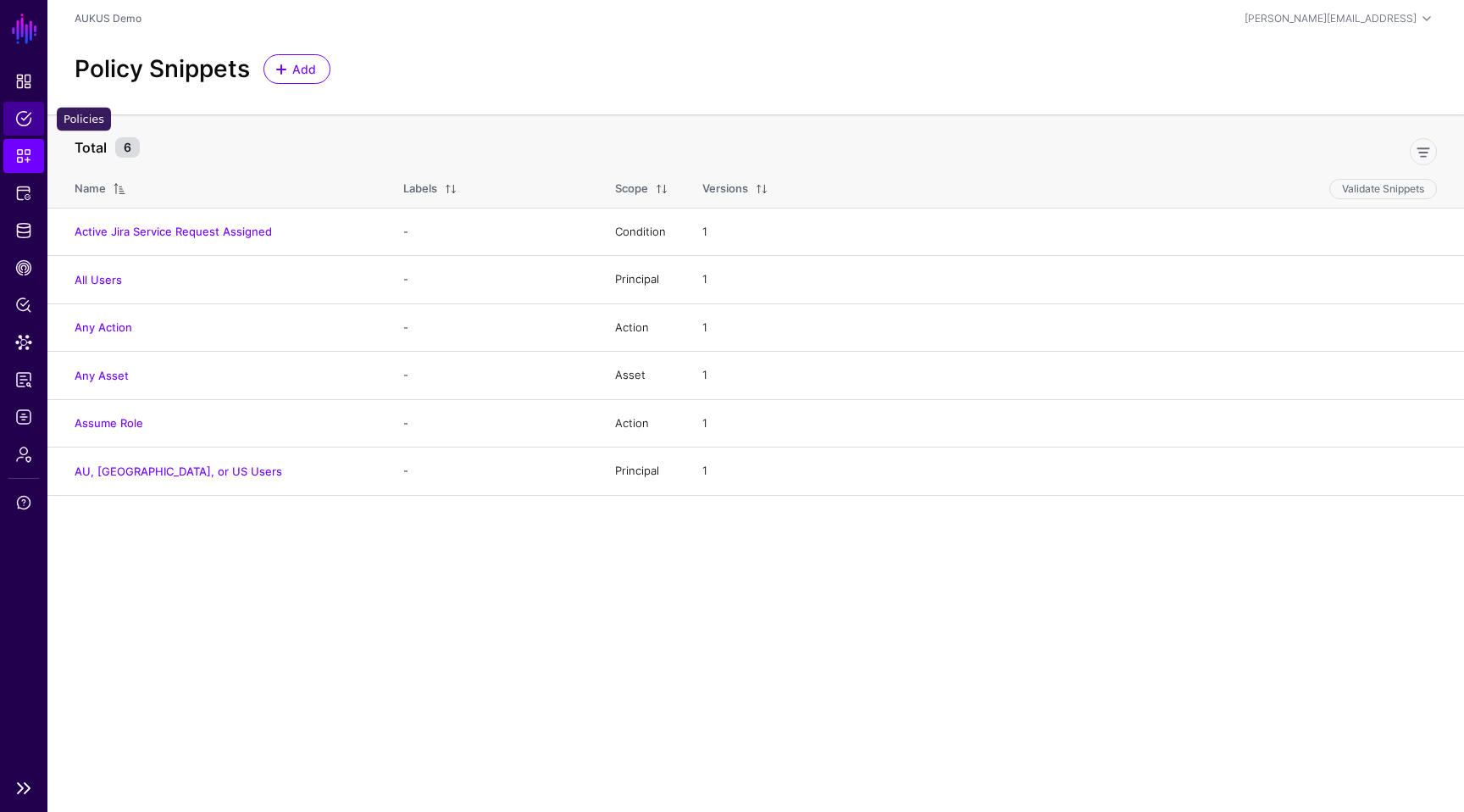
click at [24, 123] on span "Policies" at bounding box center [24, 118] width 17 height 17
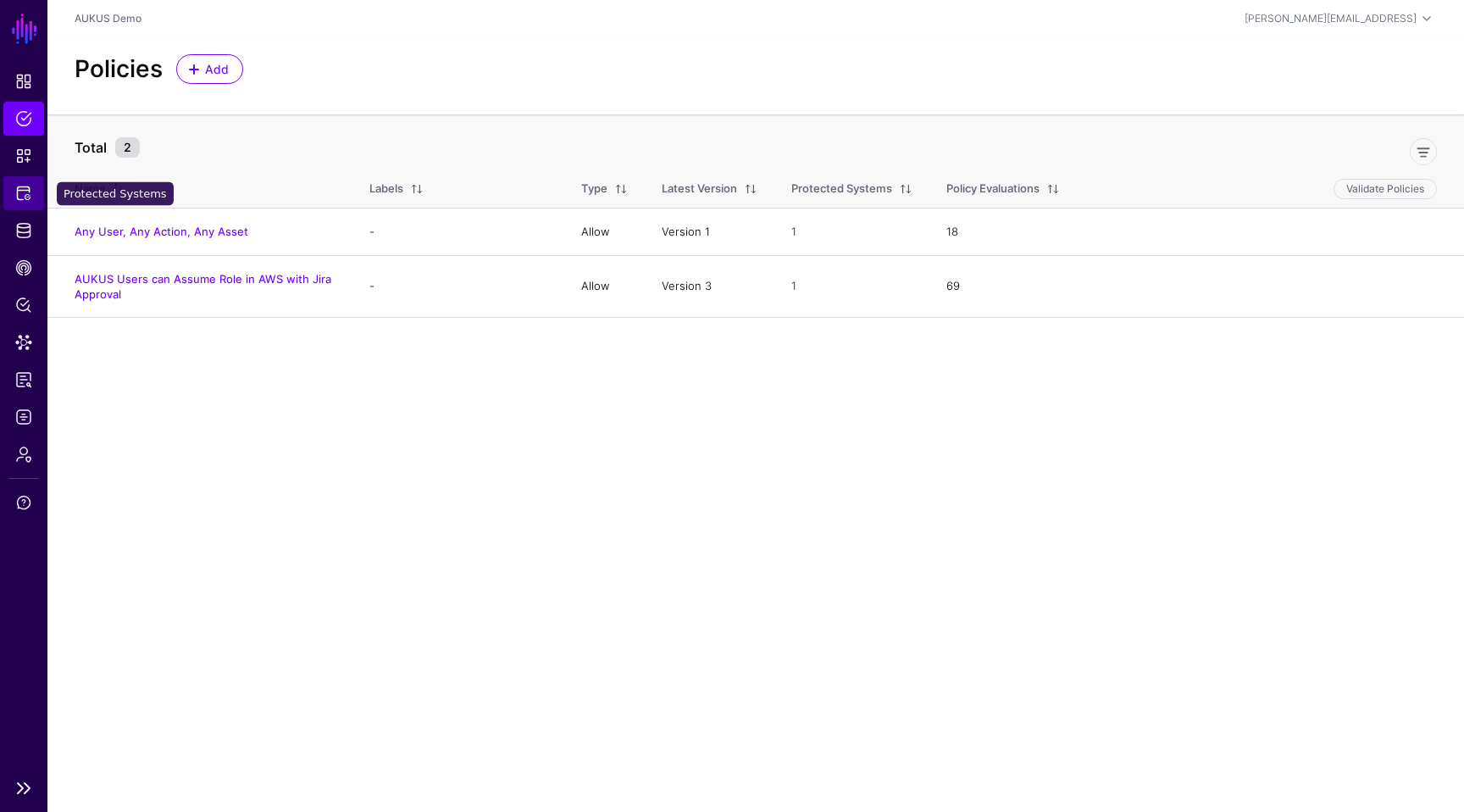
click at [28, 184] on span "Protected Systems" at bounding box center [24, 193] width 17 height 17
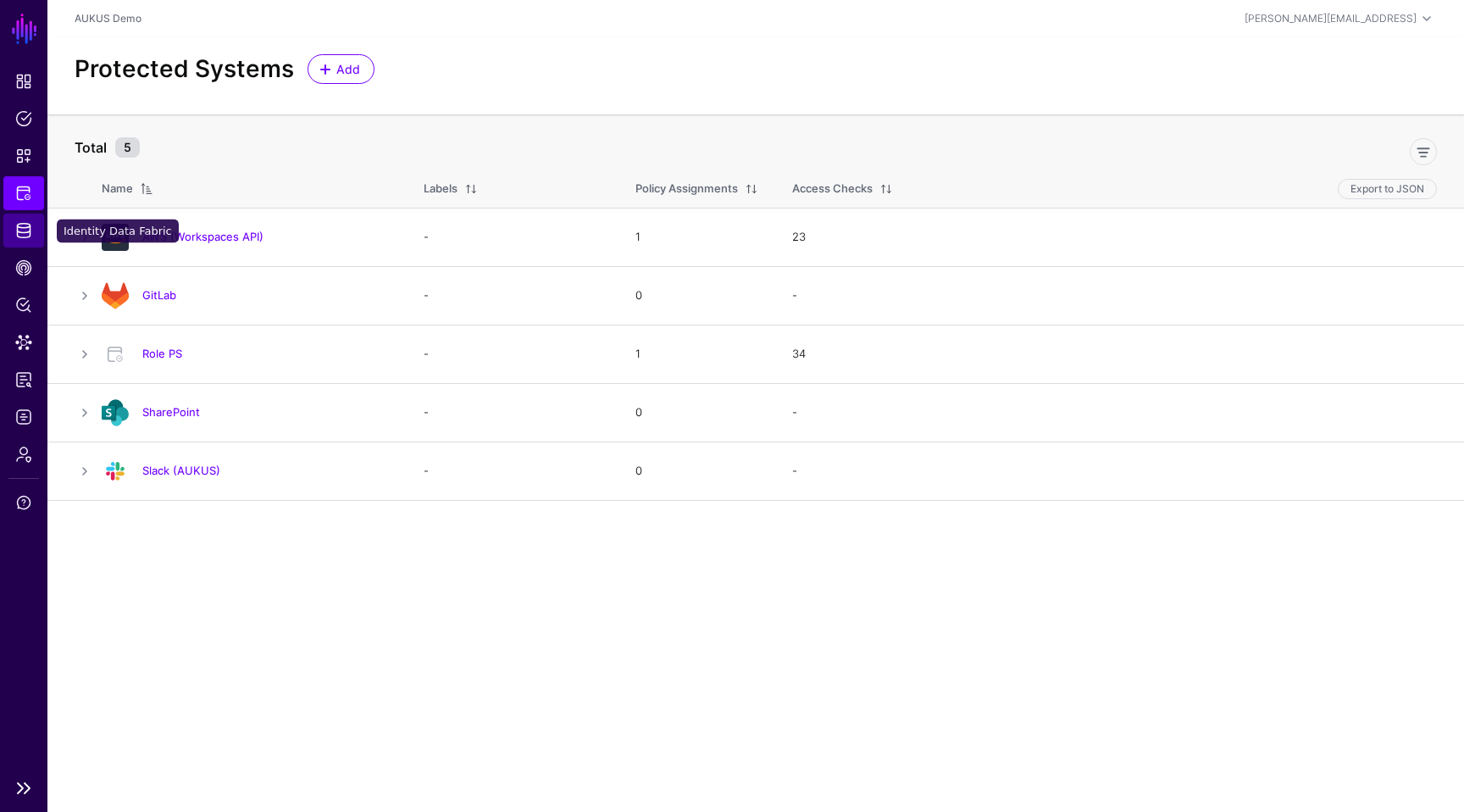
click at [20, 222] on span "Identity Data Fabric" at bounding box center [24, 230] width 17 height 17
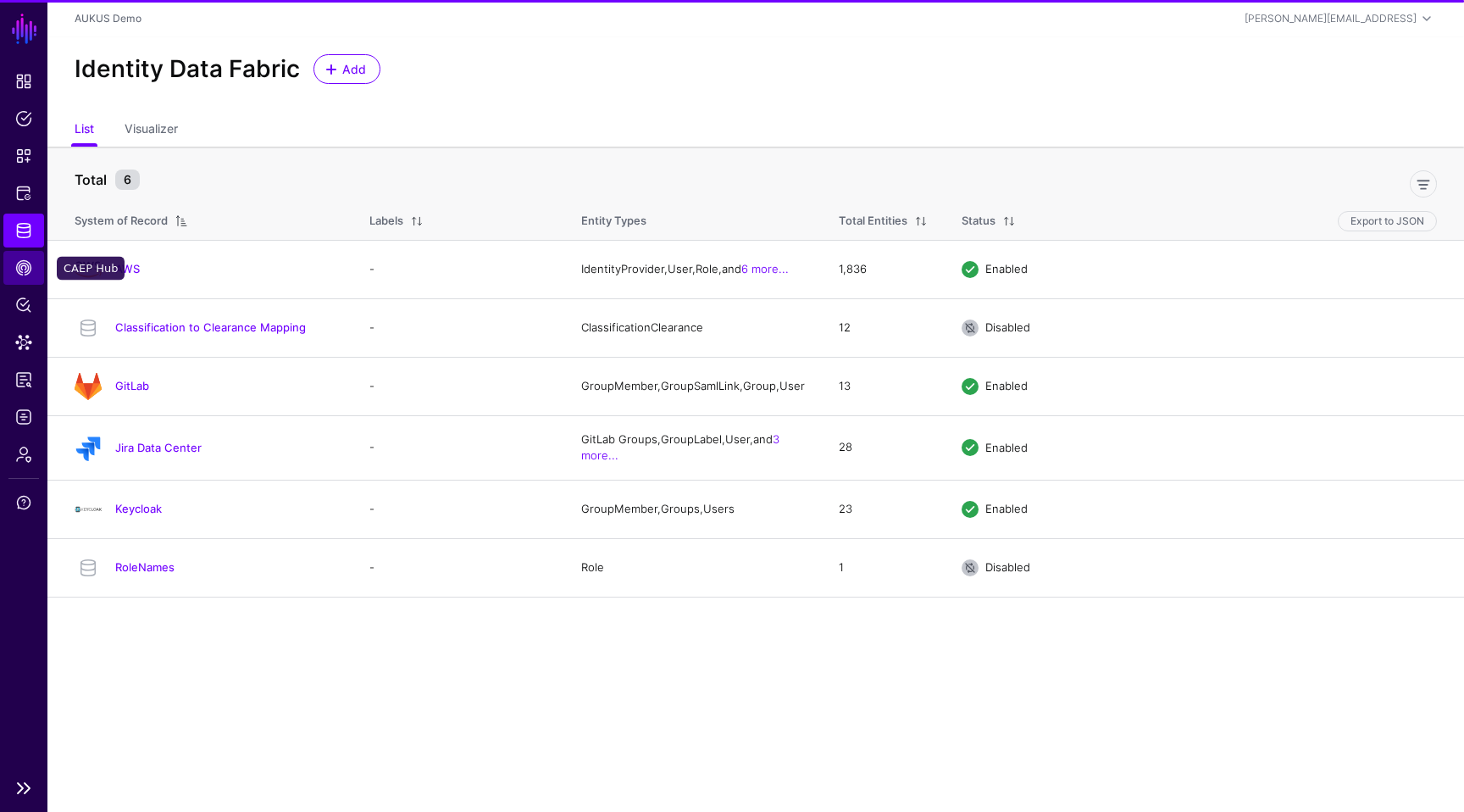
click at [19, 264] on span "CAEP Hub" at bounding box center [24, 268] width 17 height 17
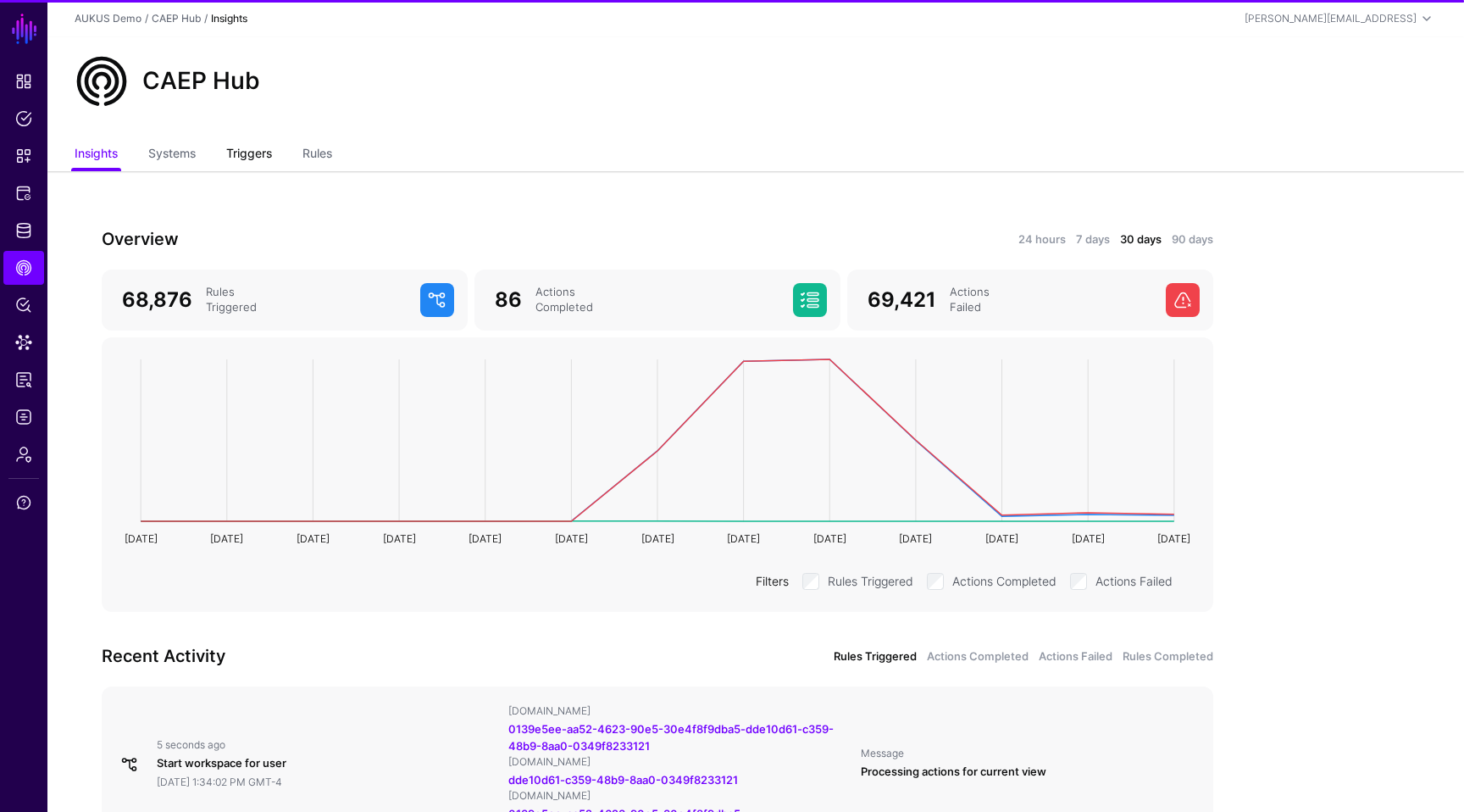
click at [248, 159] on link "Triggers" at bounding box center [249, 156] width 46 height 33
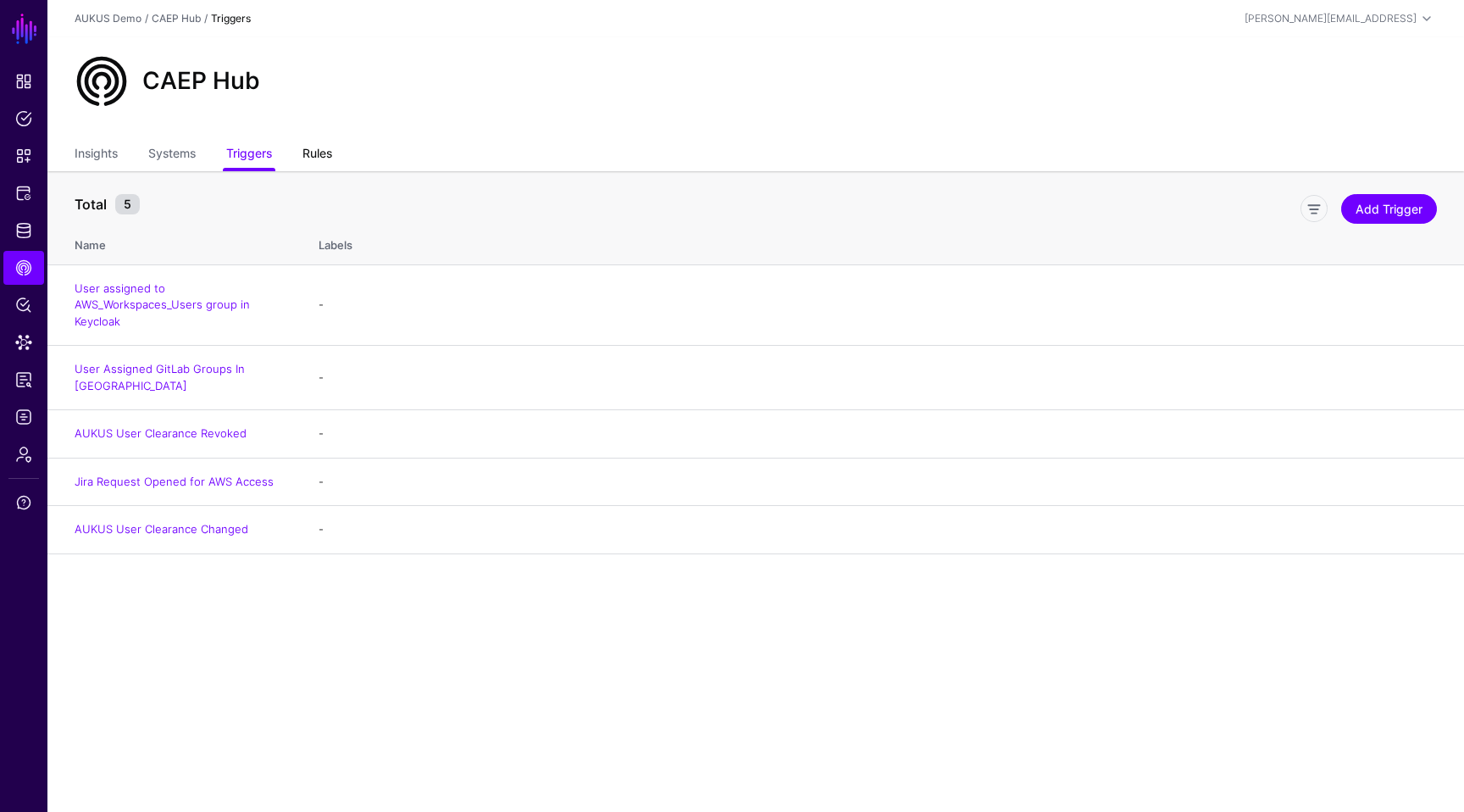
click at [312, 147] on link "Rules" at bounding box center [316, 156] width 30 height 33
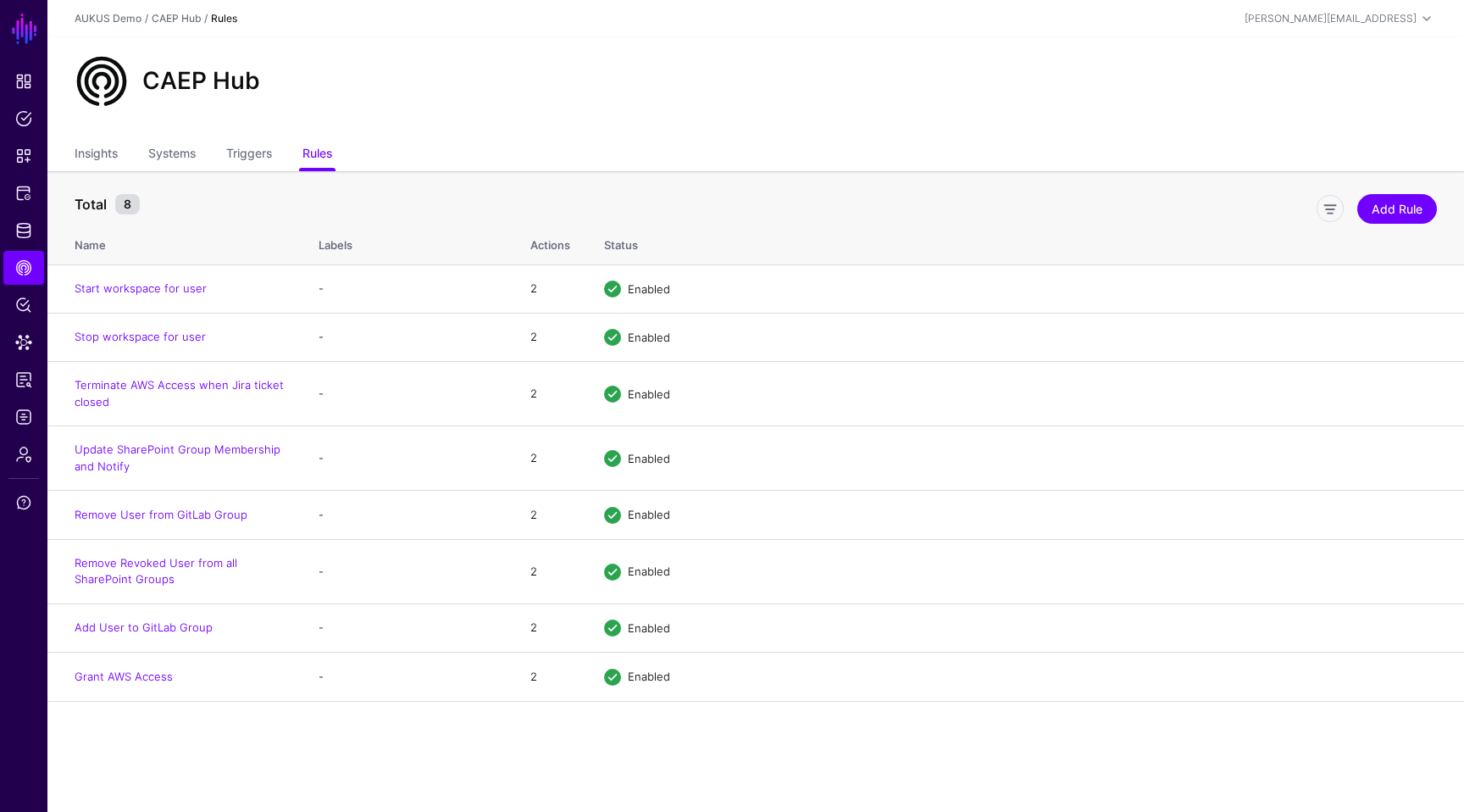
click at [589, 741] on main "SGNL Dashboard Policies Snippets Protected Systems Identity Data Fabric CAEP Hu…" at bounding box center [732, 406] width 1464 height 812
click at [157, 683] on link "Grant AWS Access" at bounding box center [123, 675] width 99 height 14
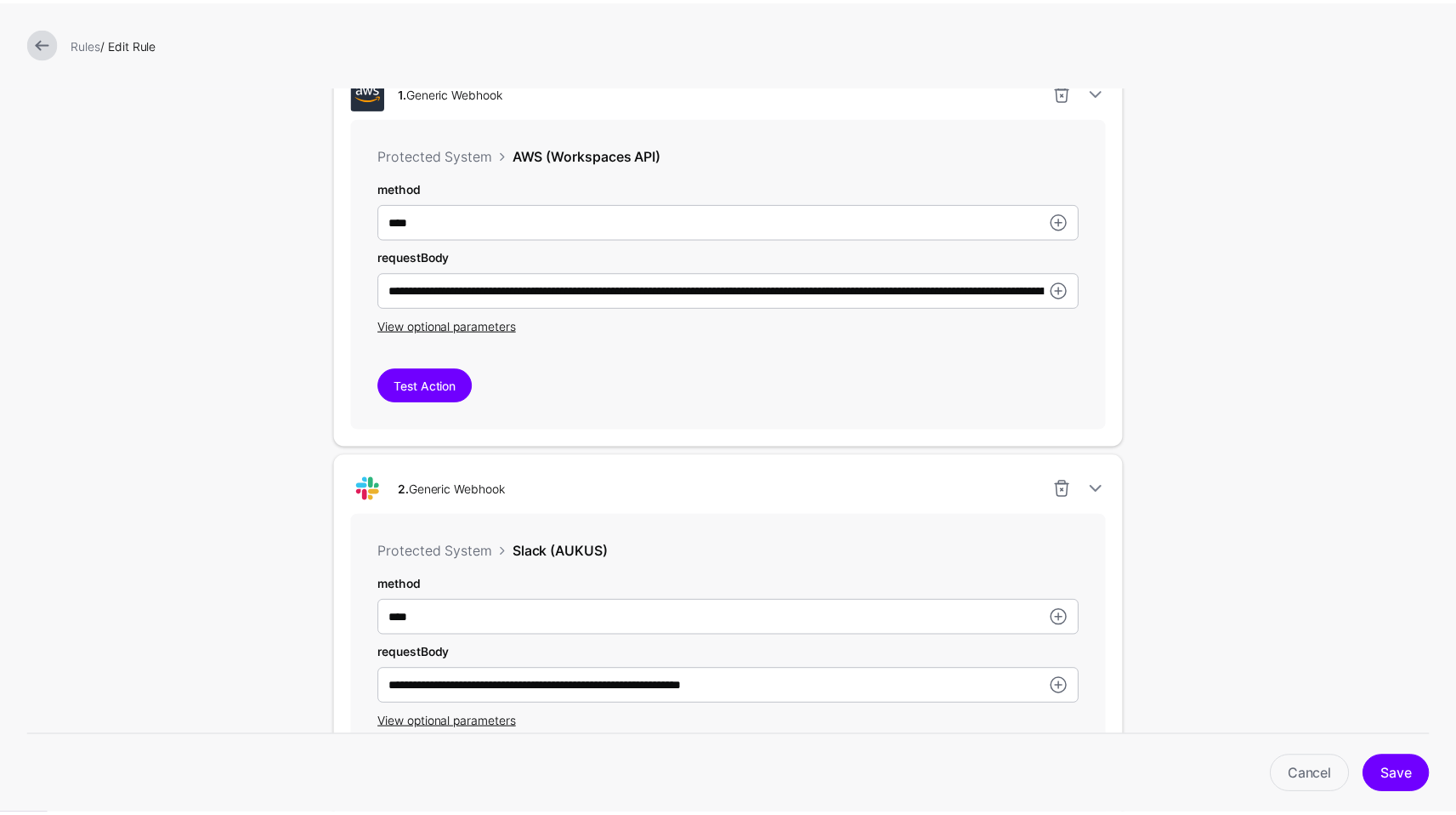
scroll to position [521, 0]
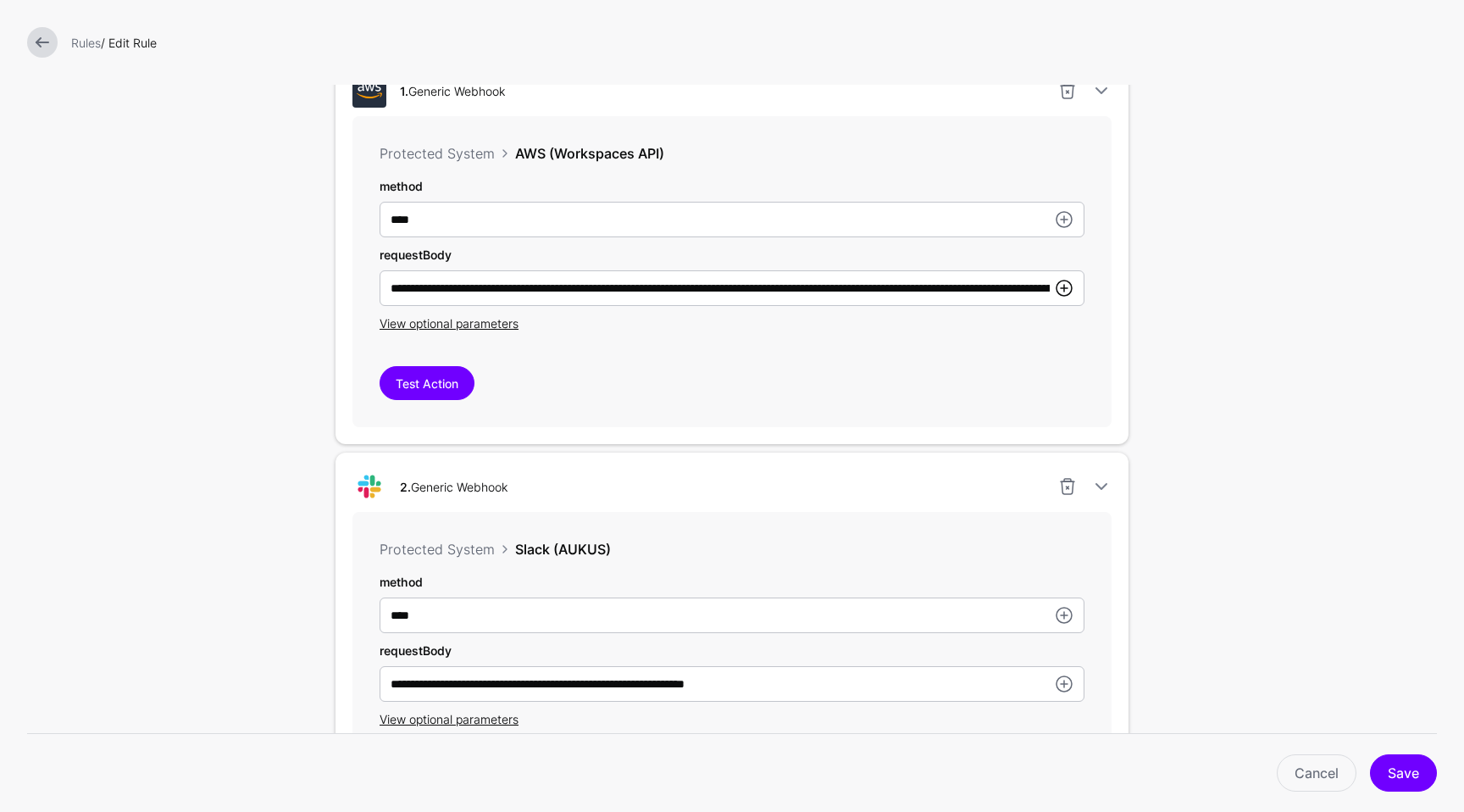
click at [1062, 291] on link at bounding box center [1064, 288] width 20 height 20
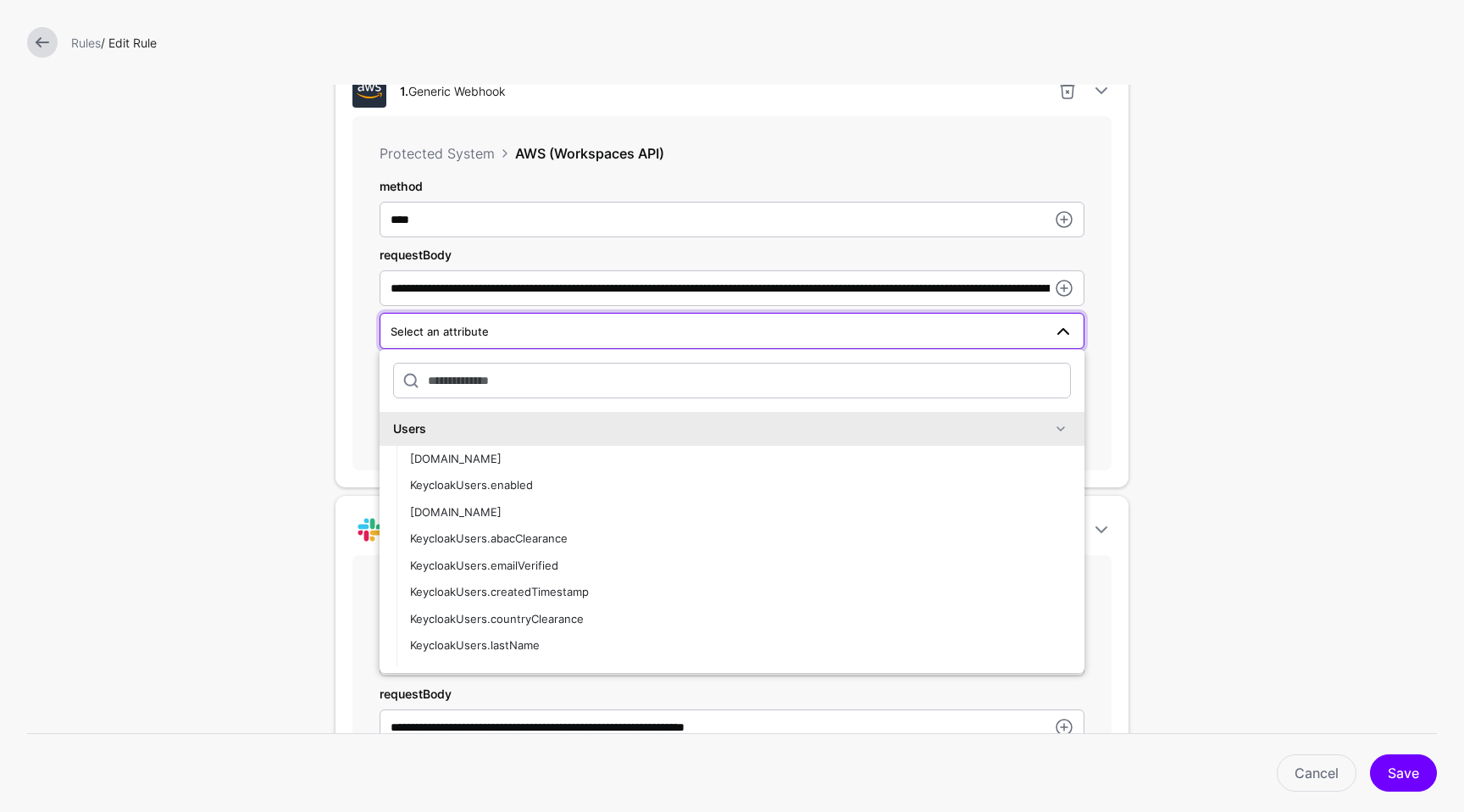
click at [1248, 399] on form "**********" at bounding box center [732, 395] width 1464 height 1829
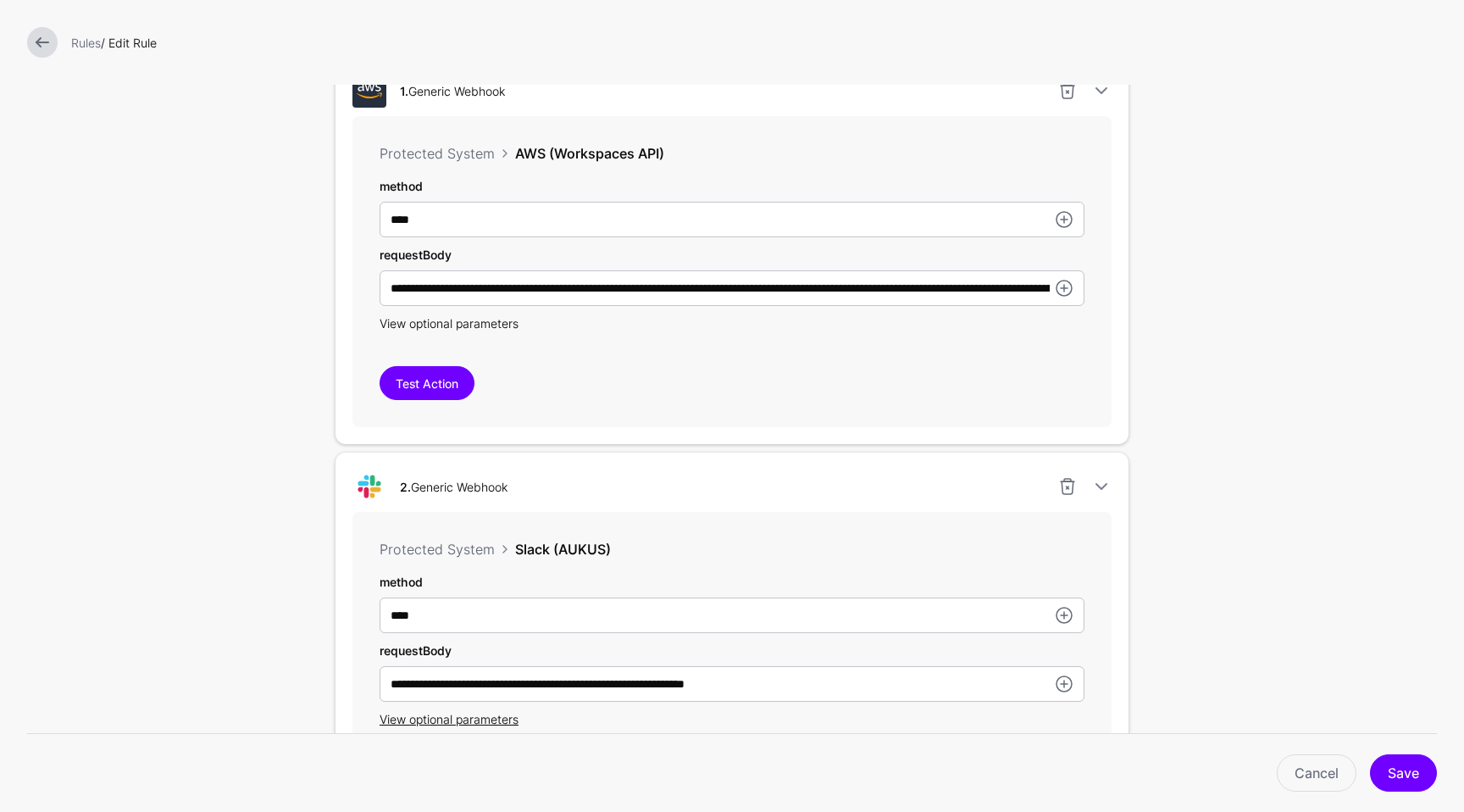
click at [493, 324] on span "View optional parameters" at bounding box center [449, 323] width 139 height 14
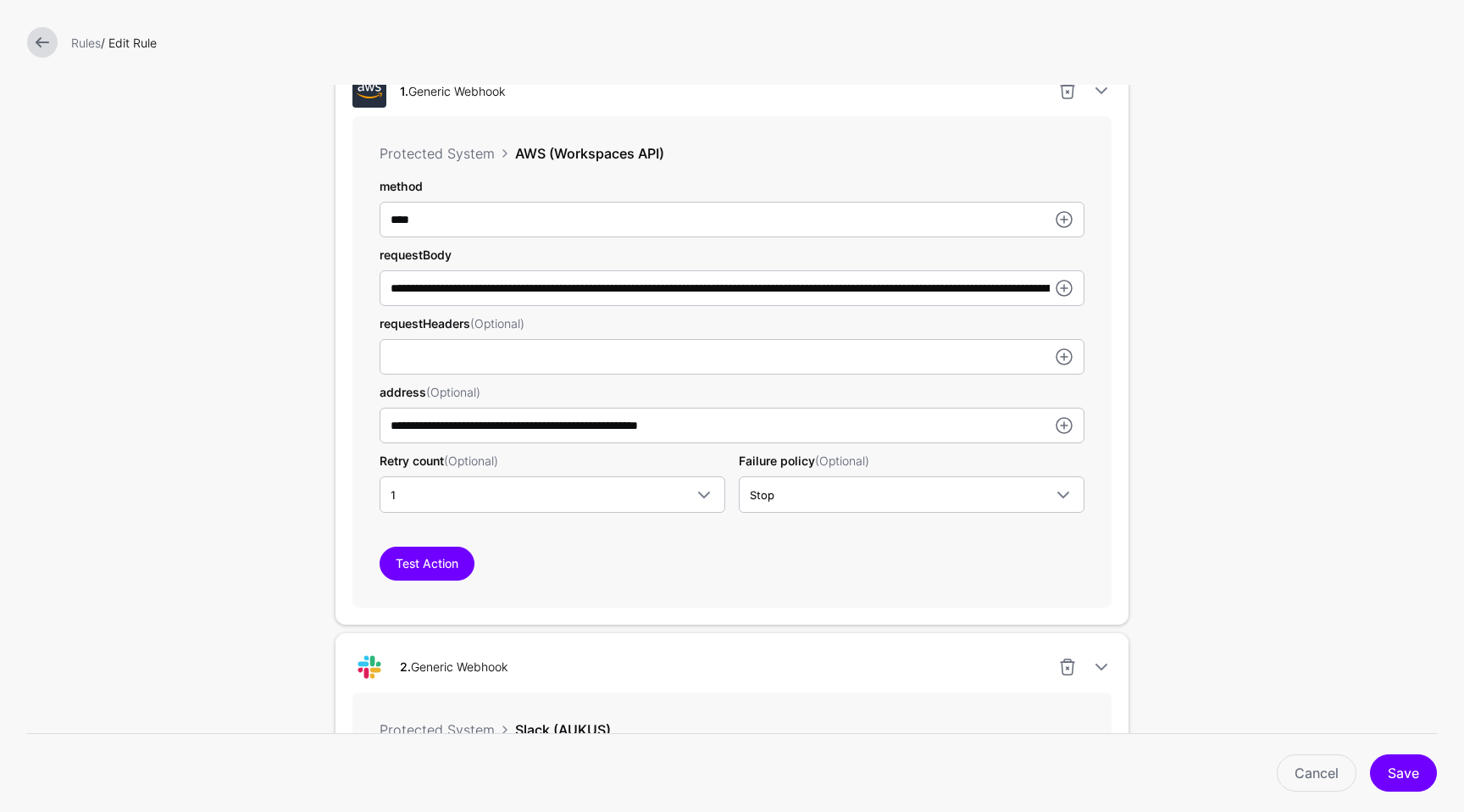
click at [1225, 433] on form "**********" at bounding box center [732, 464] width 1464 height 1967
click at [1306, 774] on link "Cancel" at bounding box center [1317, 772] width 80 height 37
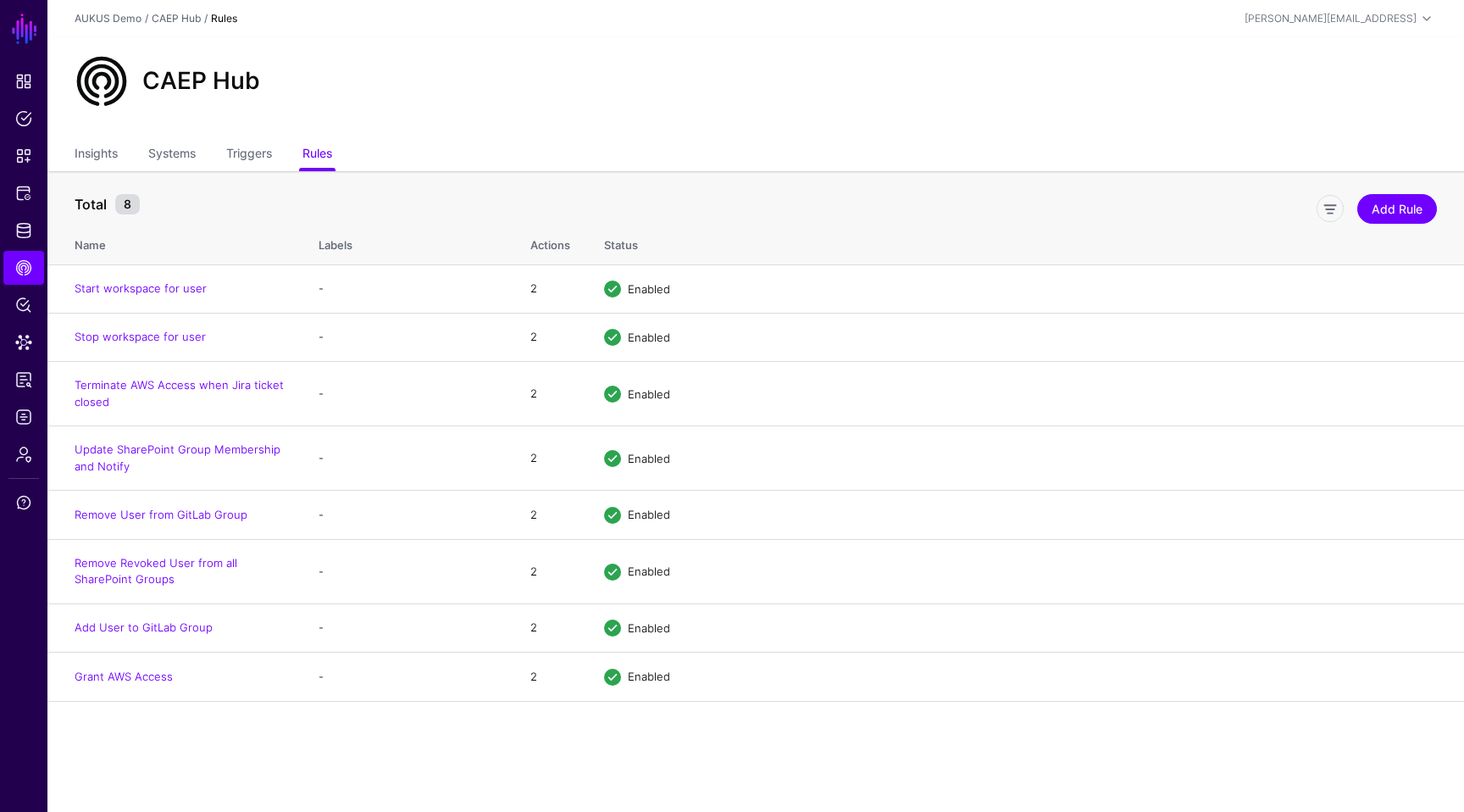
click at [966, 155] on ul "Insights Systems Triggers Rules" at bounding box center [755, 156] width 1363 height 33
click at [252, 161] on link "Triggers" at bounding box center [249, 156] width 46 height 33
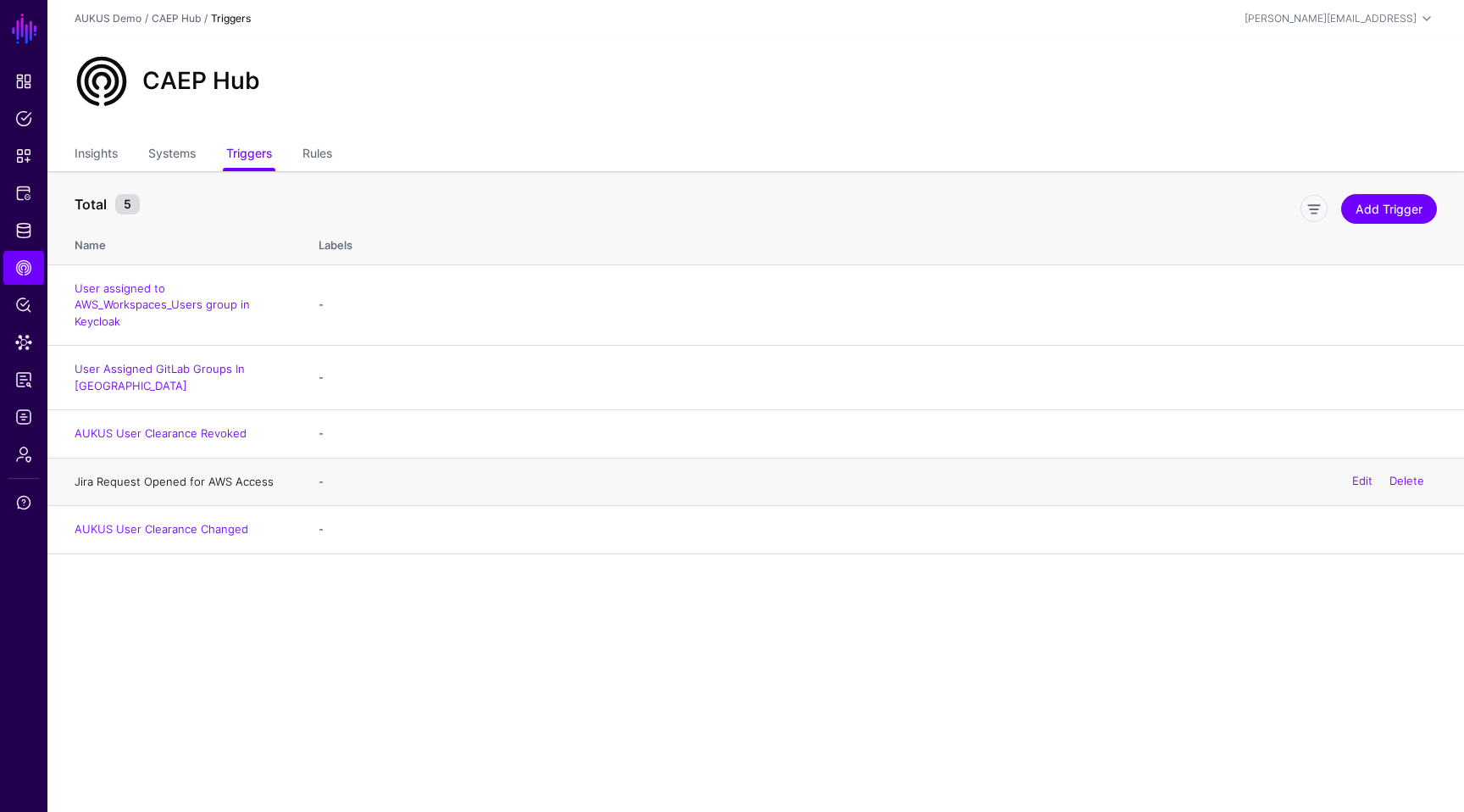
click at [219, 475] on link "Jira Request Opened for AWS Access" at bounding box center [174, 481] width 199 height 14
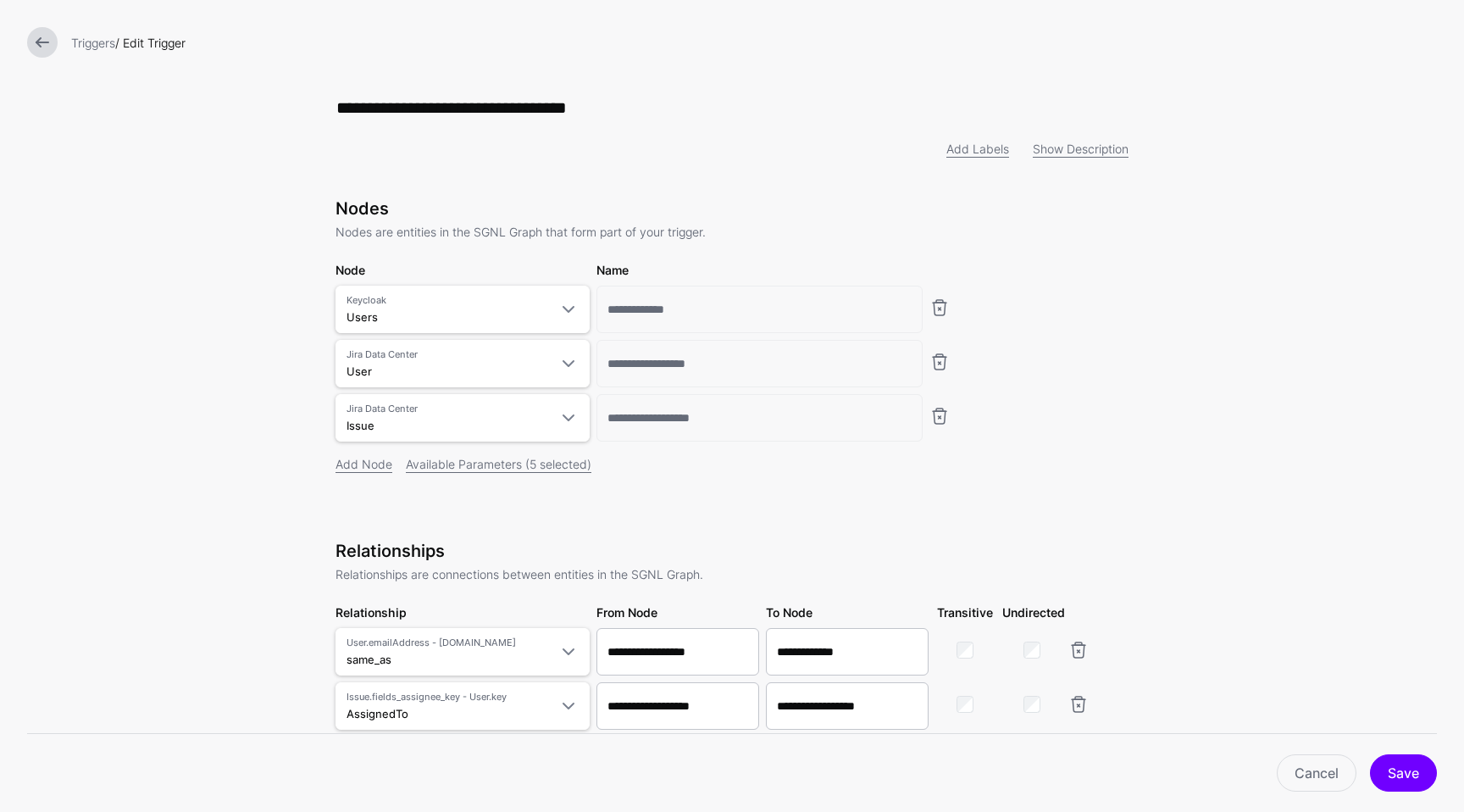
click at [44, 52] on link at bounding box center [43, 42] width 31 height 31
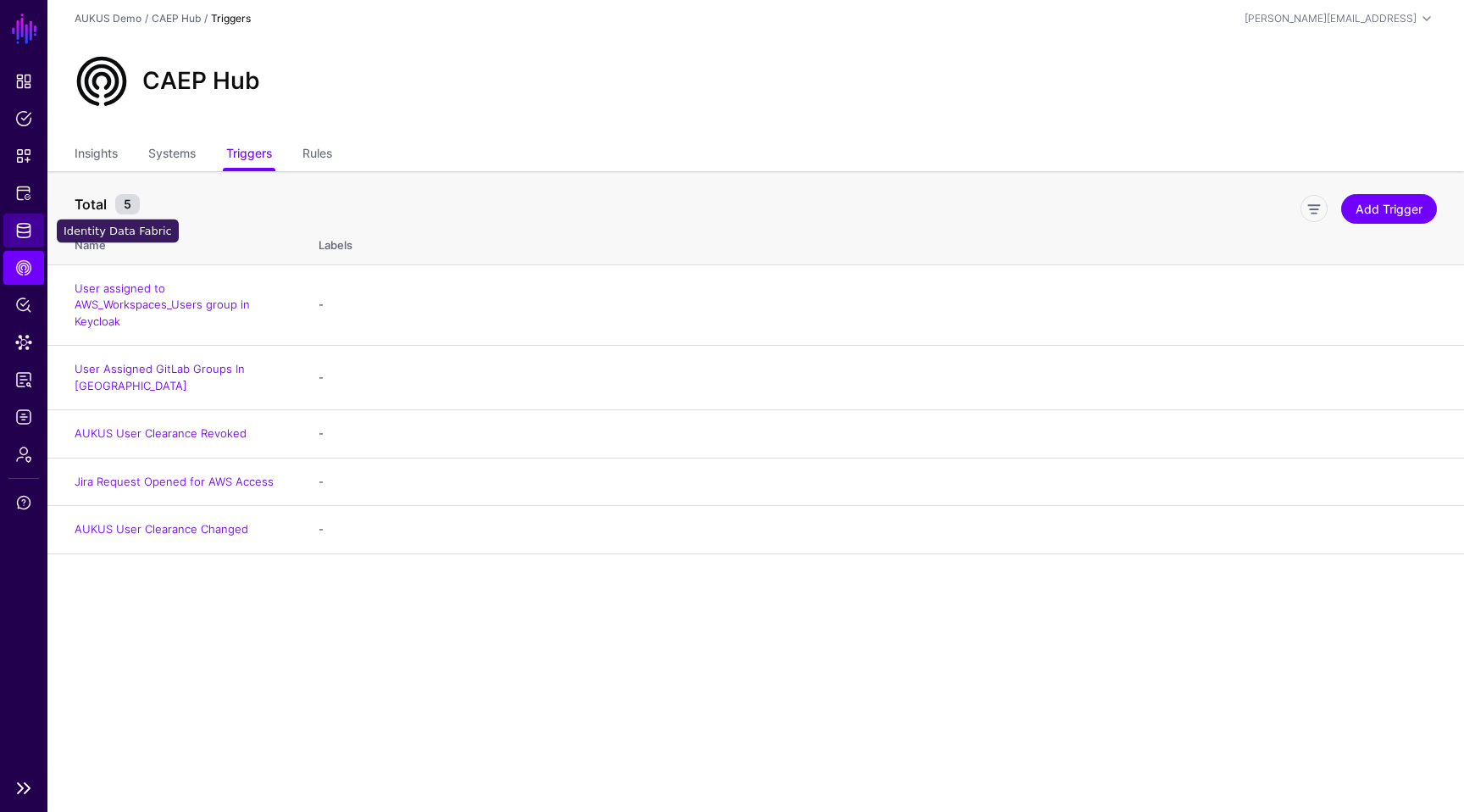
click at [17, 244] on link "Identity Data Fabric" at bounding box center [24, 230] width 41 height 33
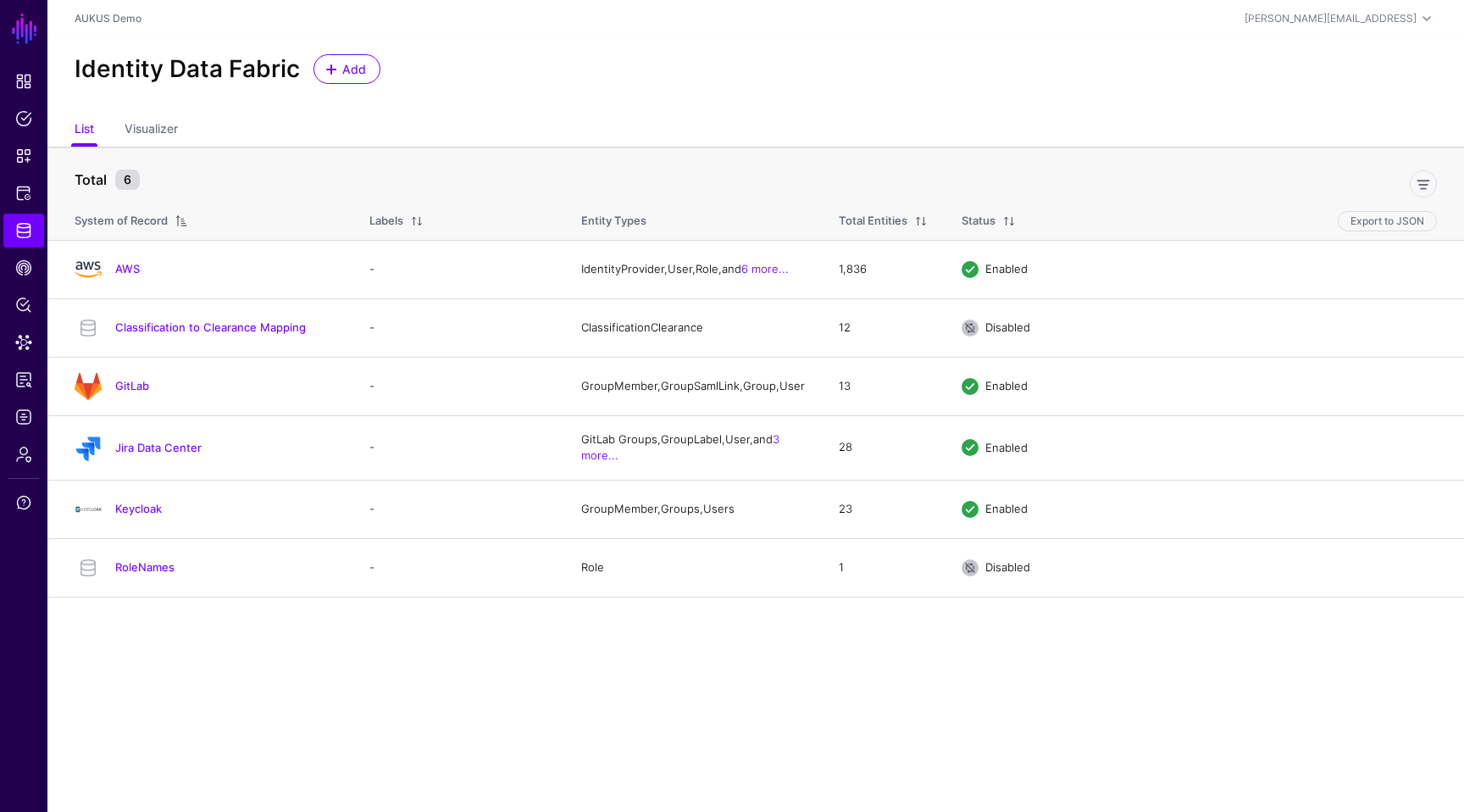
click at [628, 732] on main "SGNL Dashboard Policies Snippets Protected Systems Identity Data Fabric CAEP Hu…" at bounding box center [732, 406] width 1464 height 812
click at [139, 515] on link "Keycloak" at bounding box center [138, 508] width 47 height 14
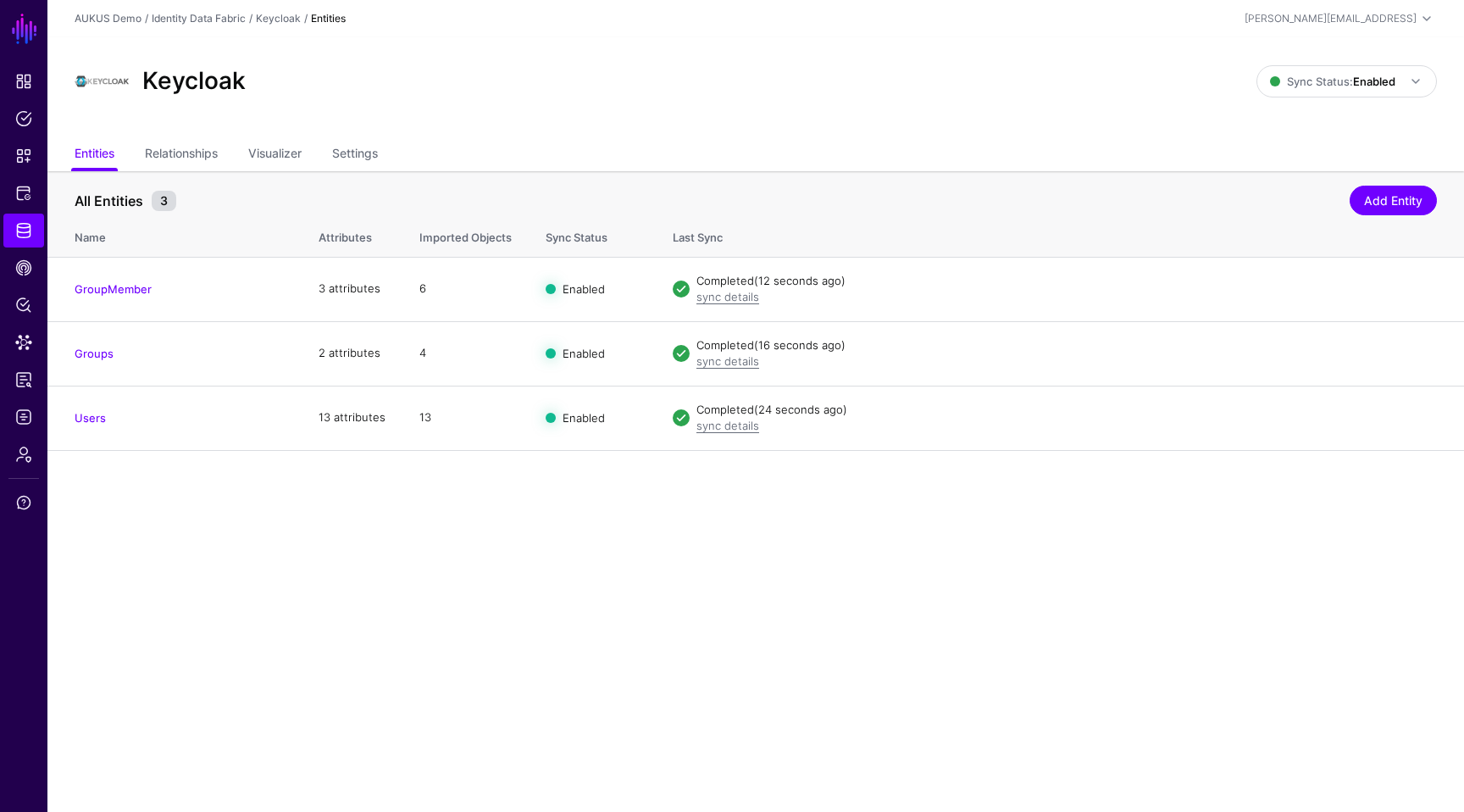
click at [351, 179] on th "All Entities 3 Add Entity" at bounding box center [755, 192] width 1417 height 42
click at [359, 153] on link "Settings" at bounding box center [354, 156] width 46 height 33
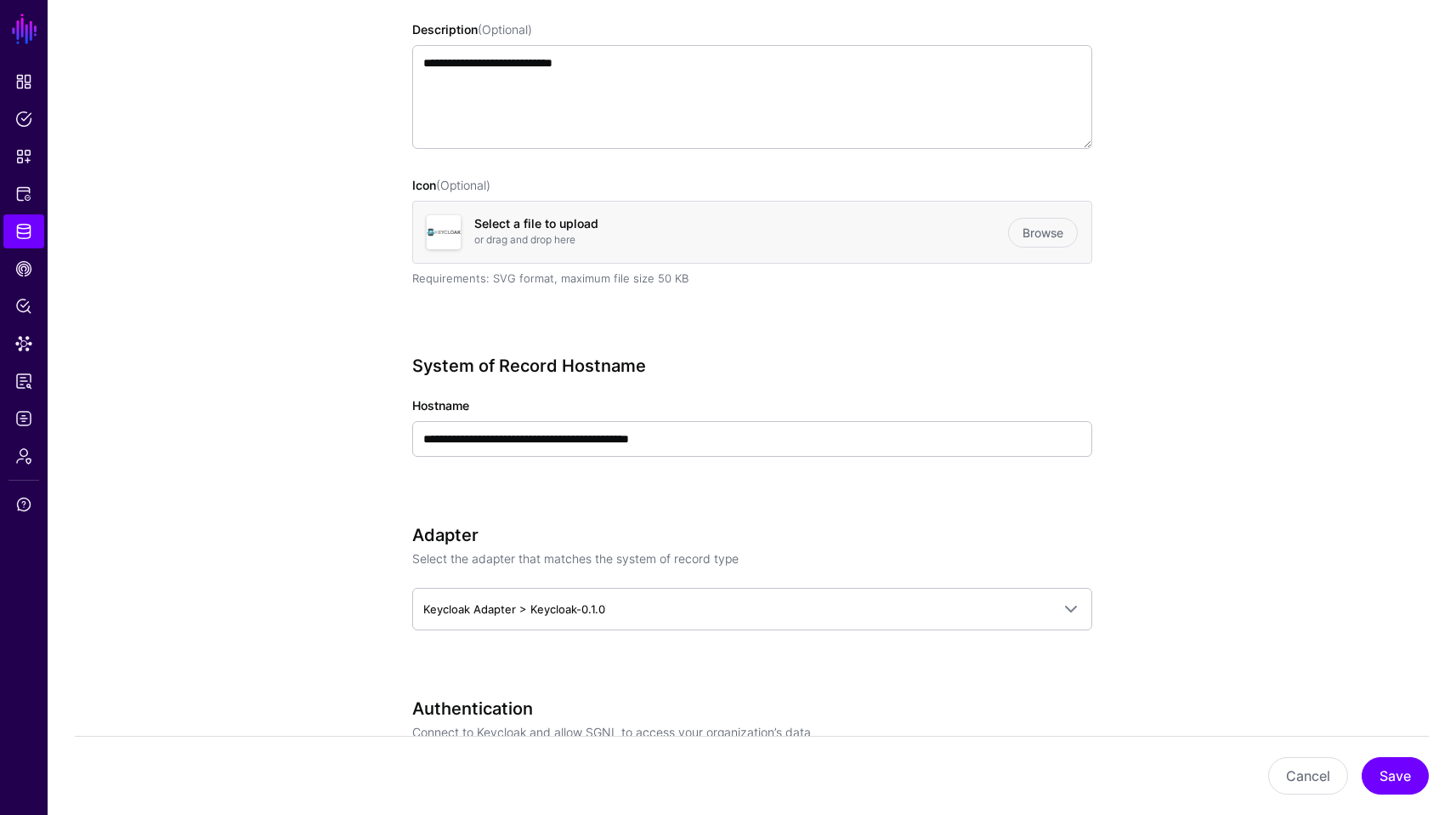
scroll to position [226, 0]
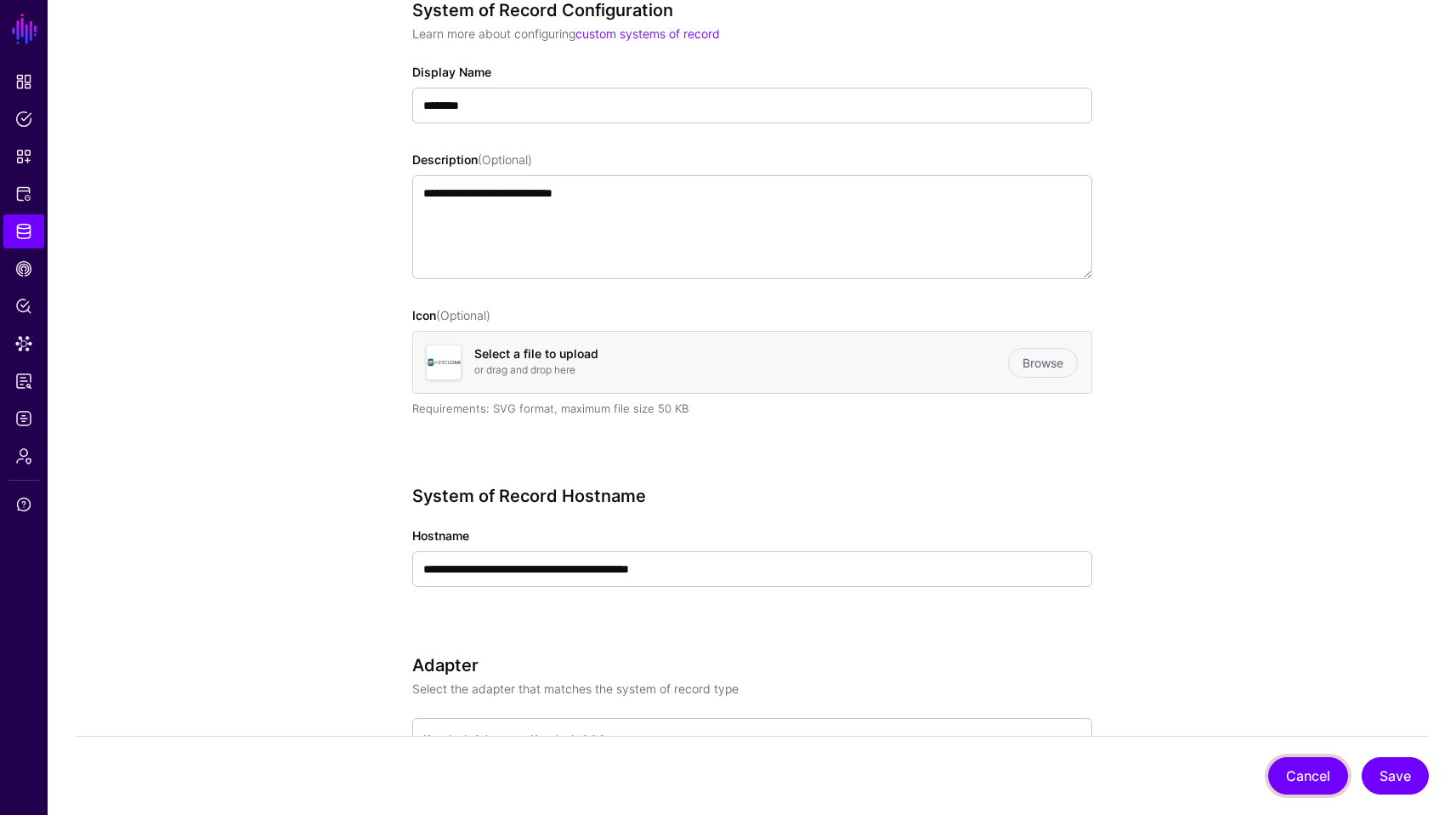
click at [1293, 773] on button "Cancel" at bounding box center [1308, 775] width 80 height 37
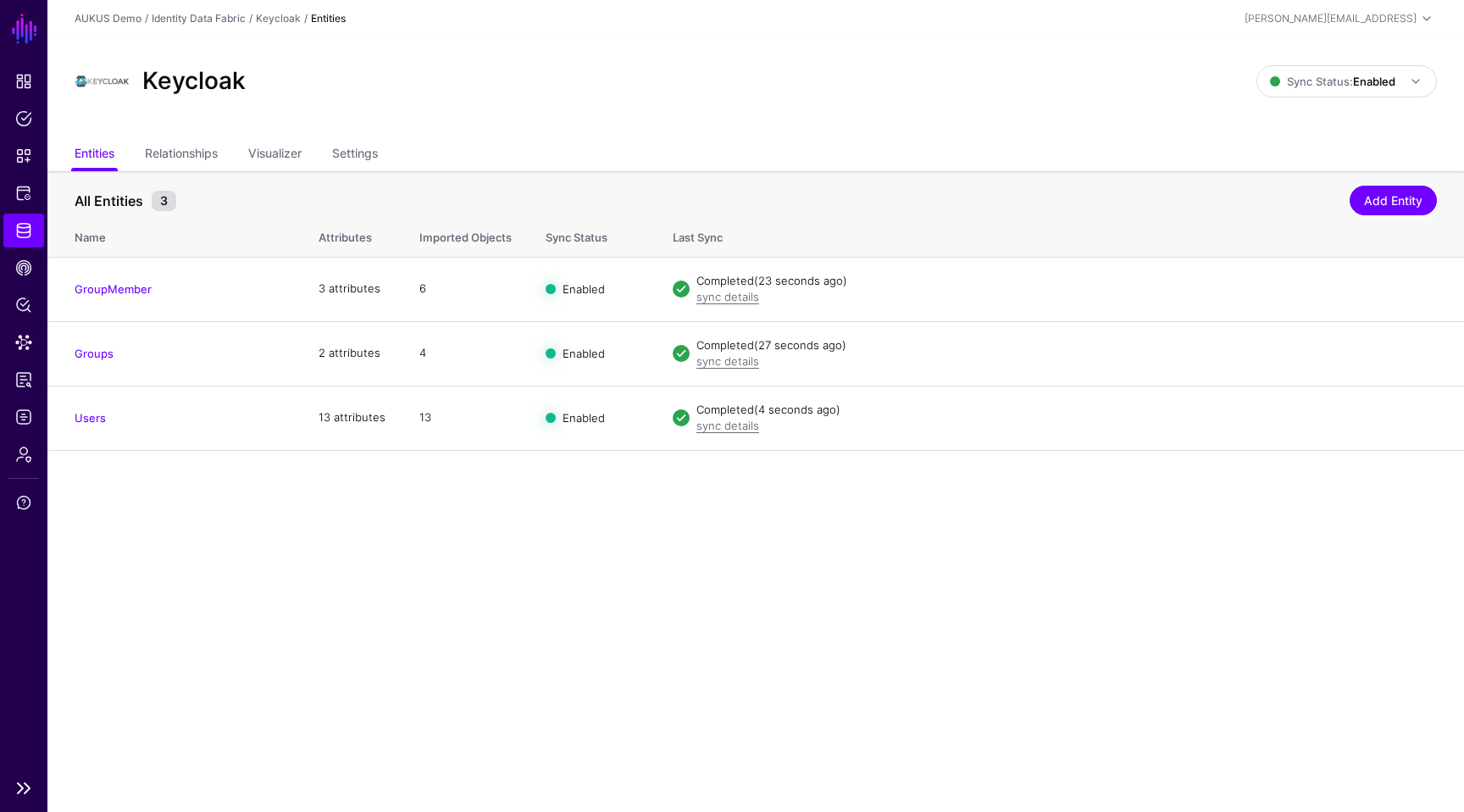
click at [18, 242] on link "Identity Data Fabric" at bounding box center [24, 230] width 41 height 33
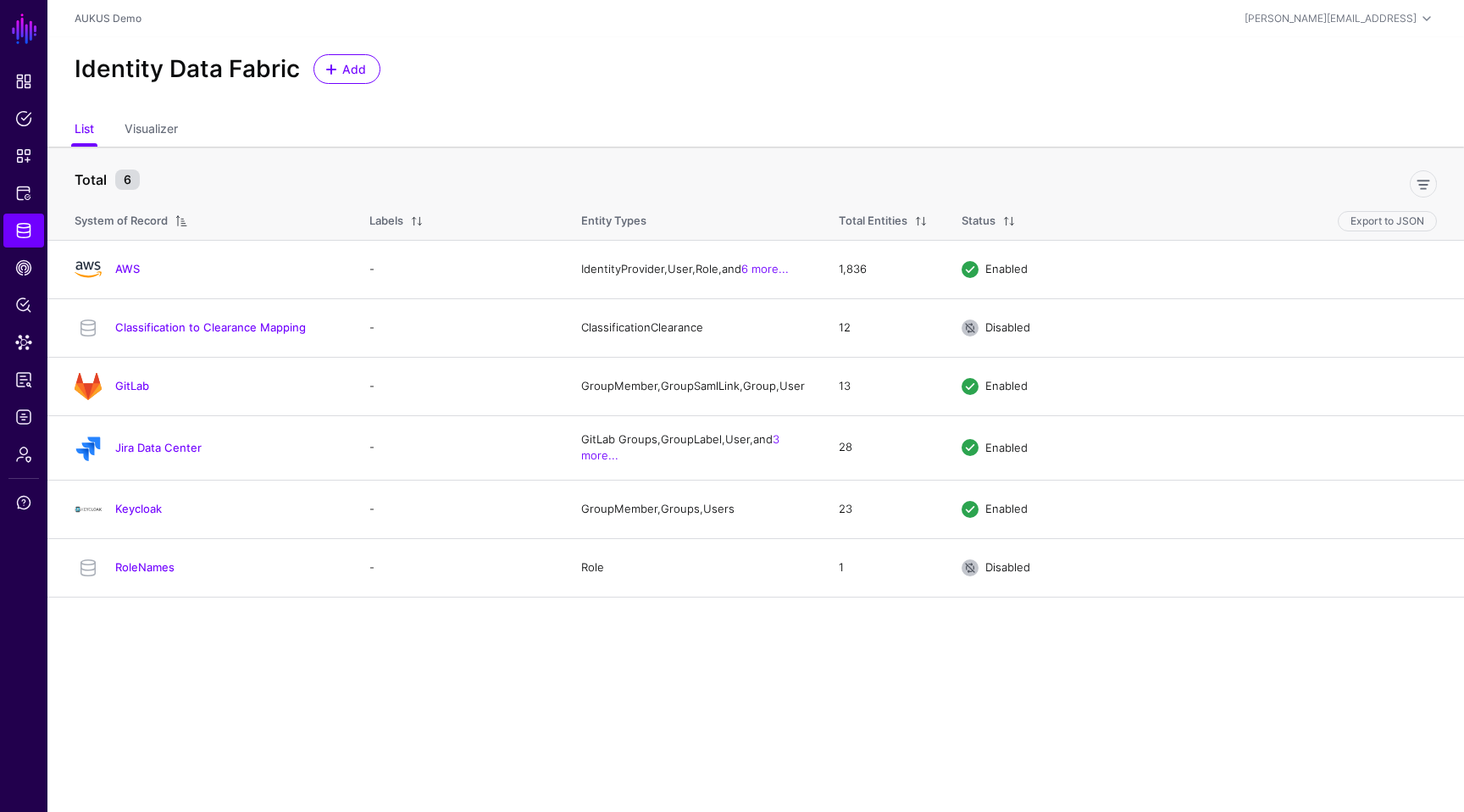
click at [559, 679] on main "SGNL Dashboard Policies Snippets Protected Systems Identity Data Fabric CAEP Hu…" at bounding box center [732, 406] width 1464 height 812
click at [15, 187] on span "Protected Systems" at bounding box center [24, 193] width 17 height 17
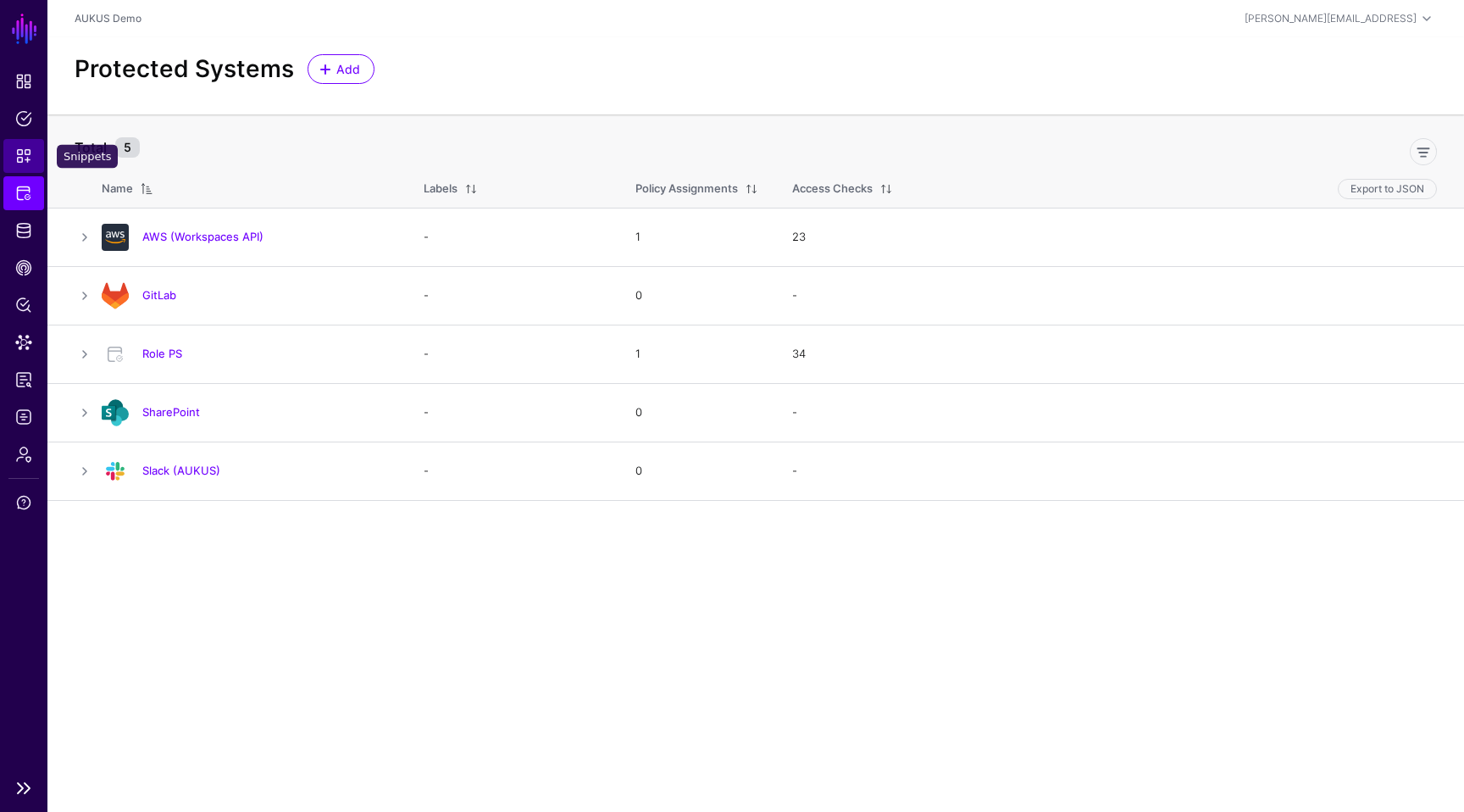
click at [18, 165] on link "Snippets" at bounding box center [24, 156] width 41 height 33
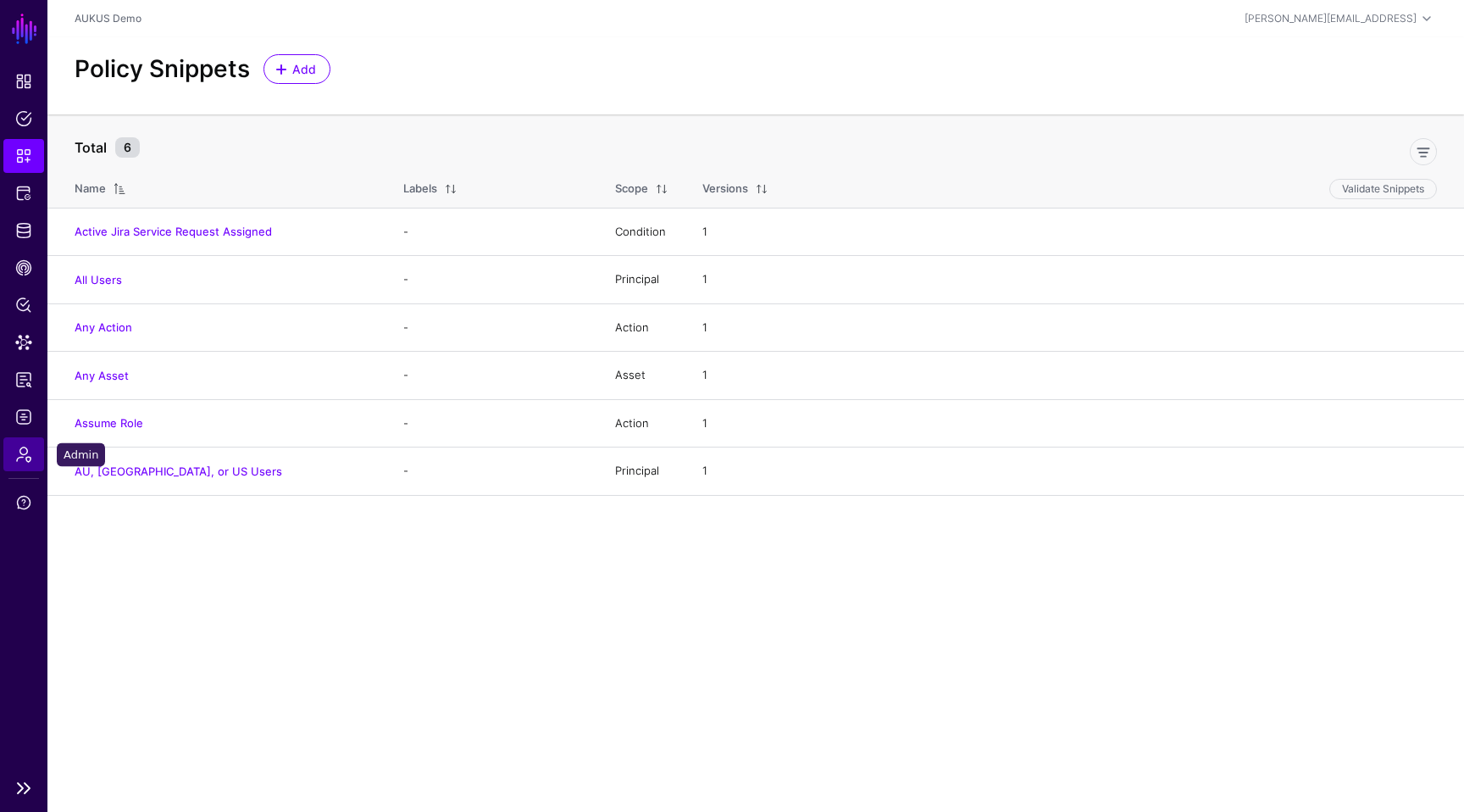
click at [24, 456] on span "Admin" at bounding box center [24, 454] width 17 height 17
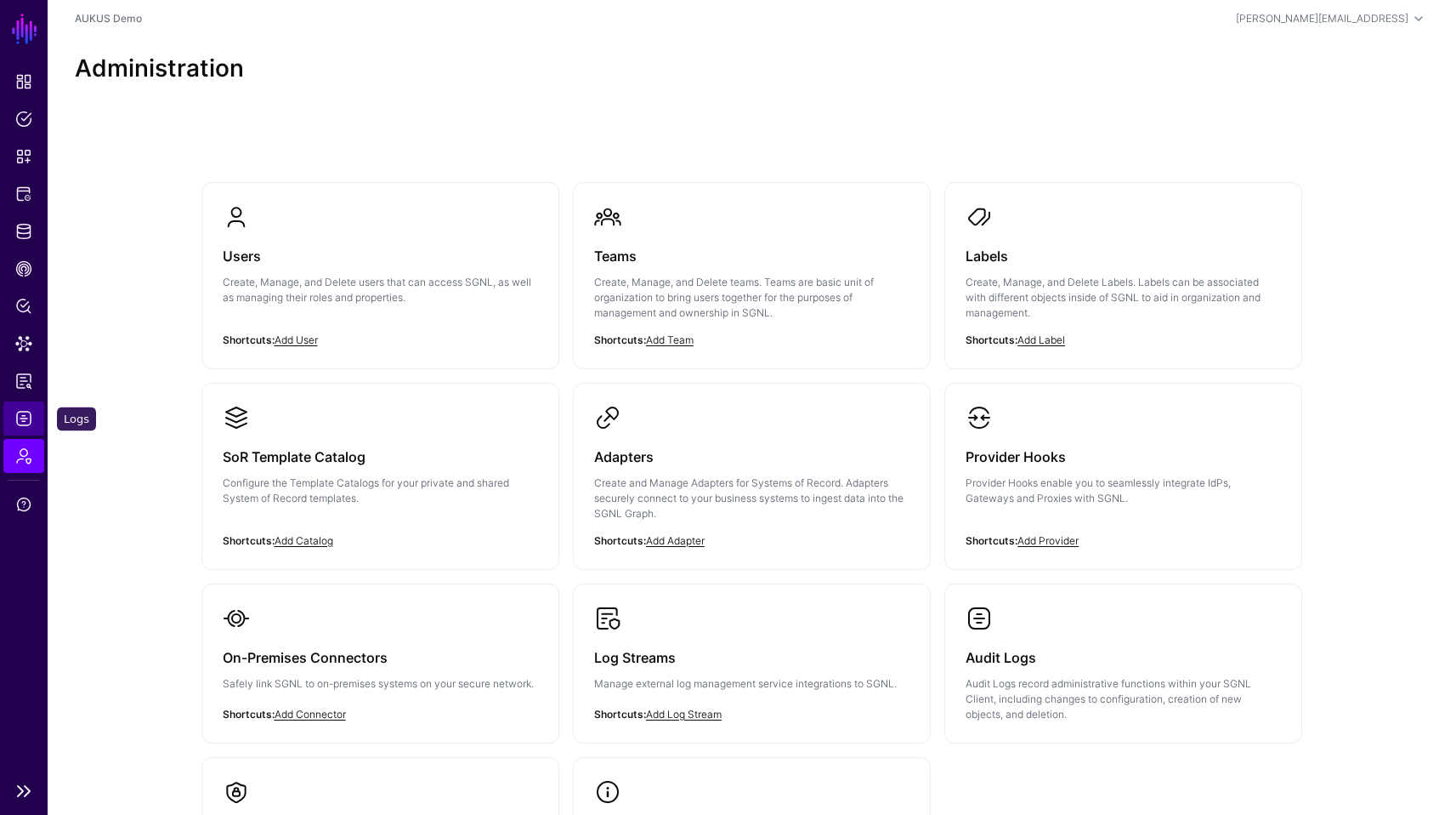
click at [32, 409] on link "Logs" at bounding box center [24, 417] width 41 height 34
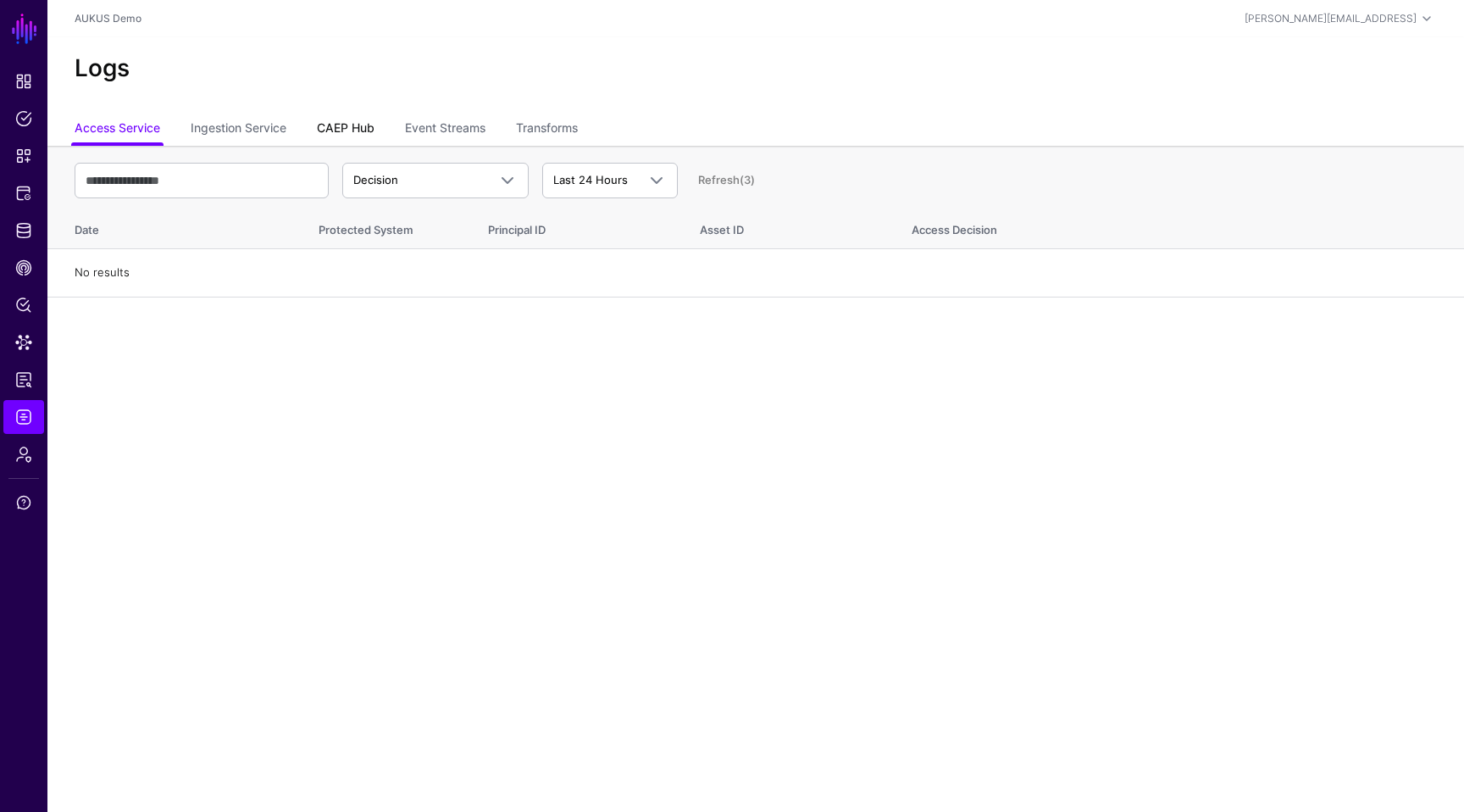
click at [363, 137] on link "CAEP Hub" at bounding box center [345, 130] width 58 height 33
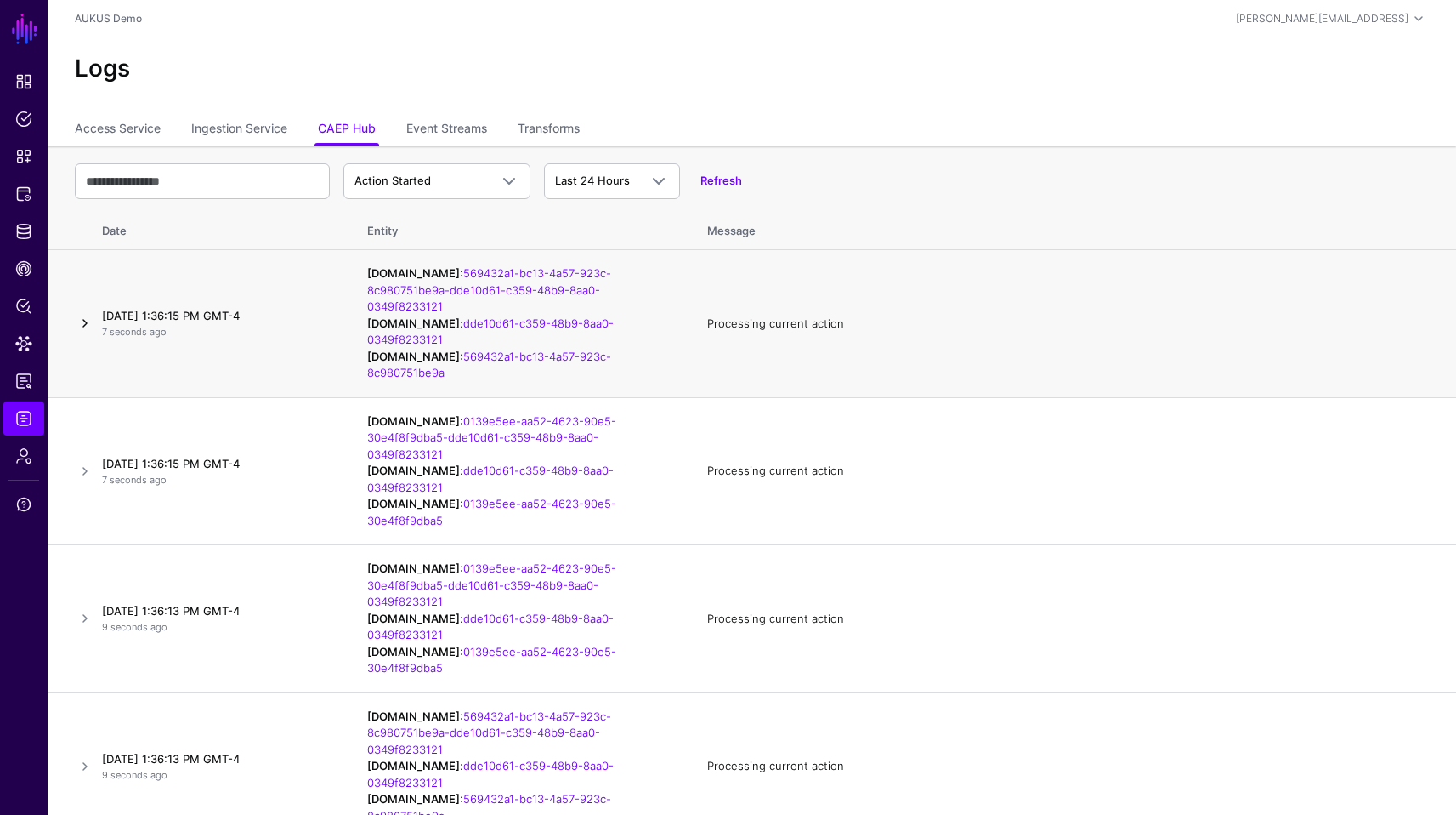
click at [81, 317] on link at bounding box center [84, 323] width 20 height 20
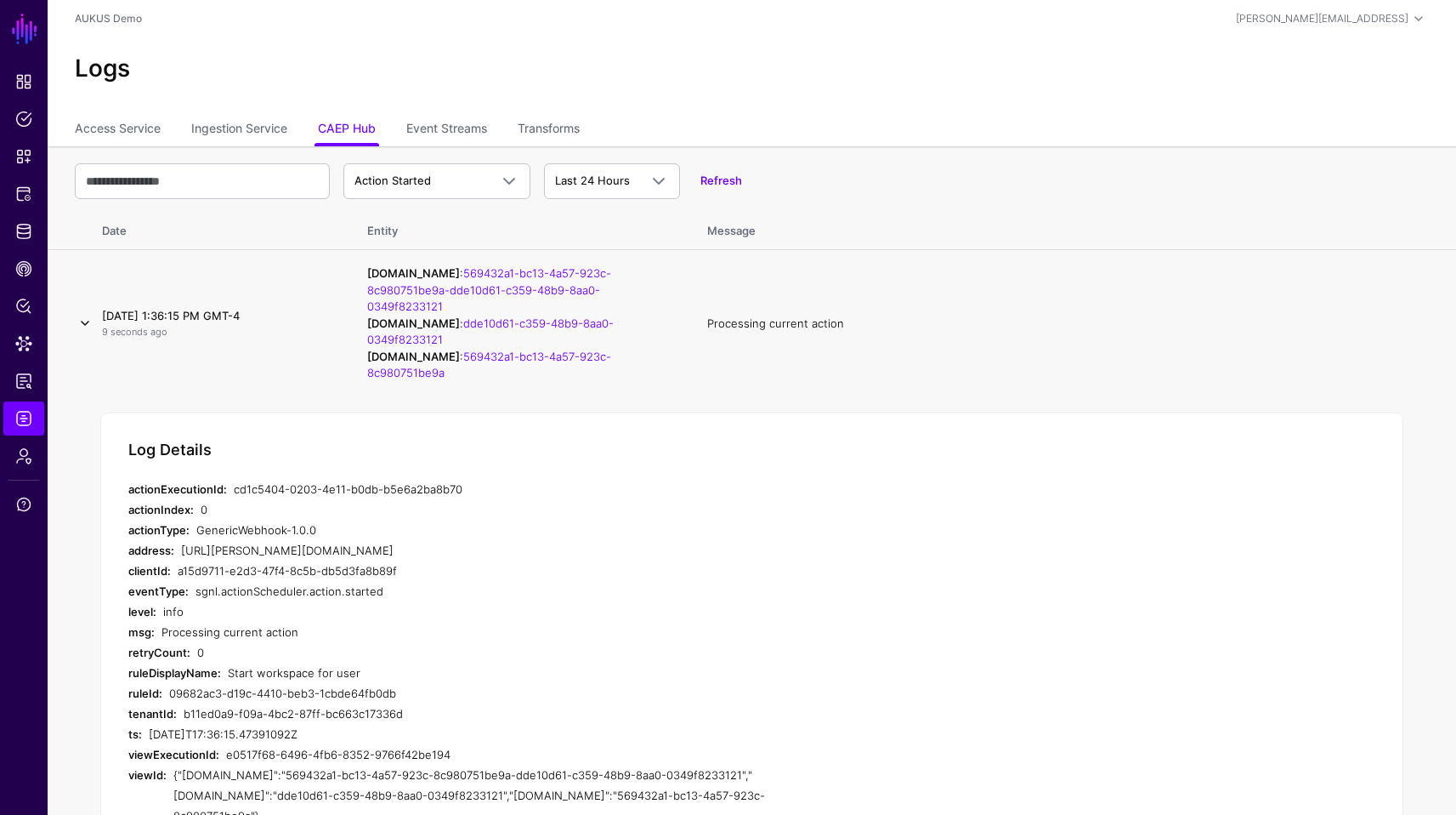
click at [81, 317] on link at bounding box center [84, 323] width 20 height 20
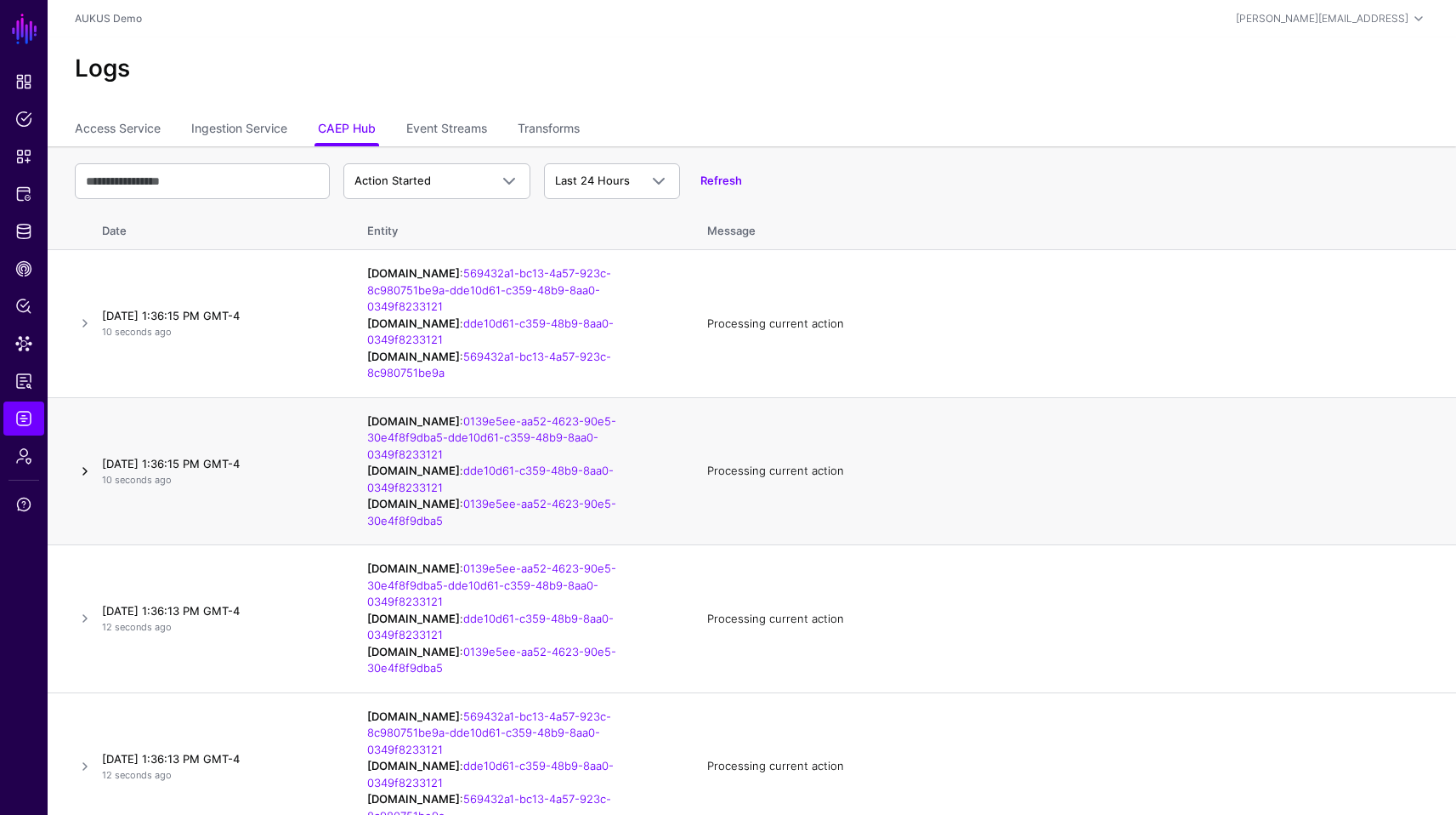
click at [85, 477] on link at bounding box center [84, 471] width 20 height 20
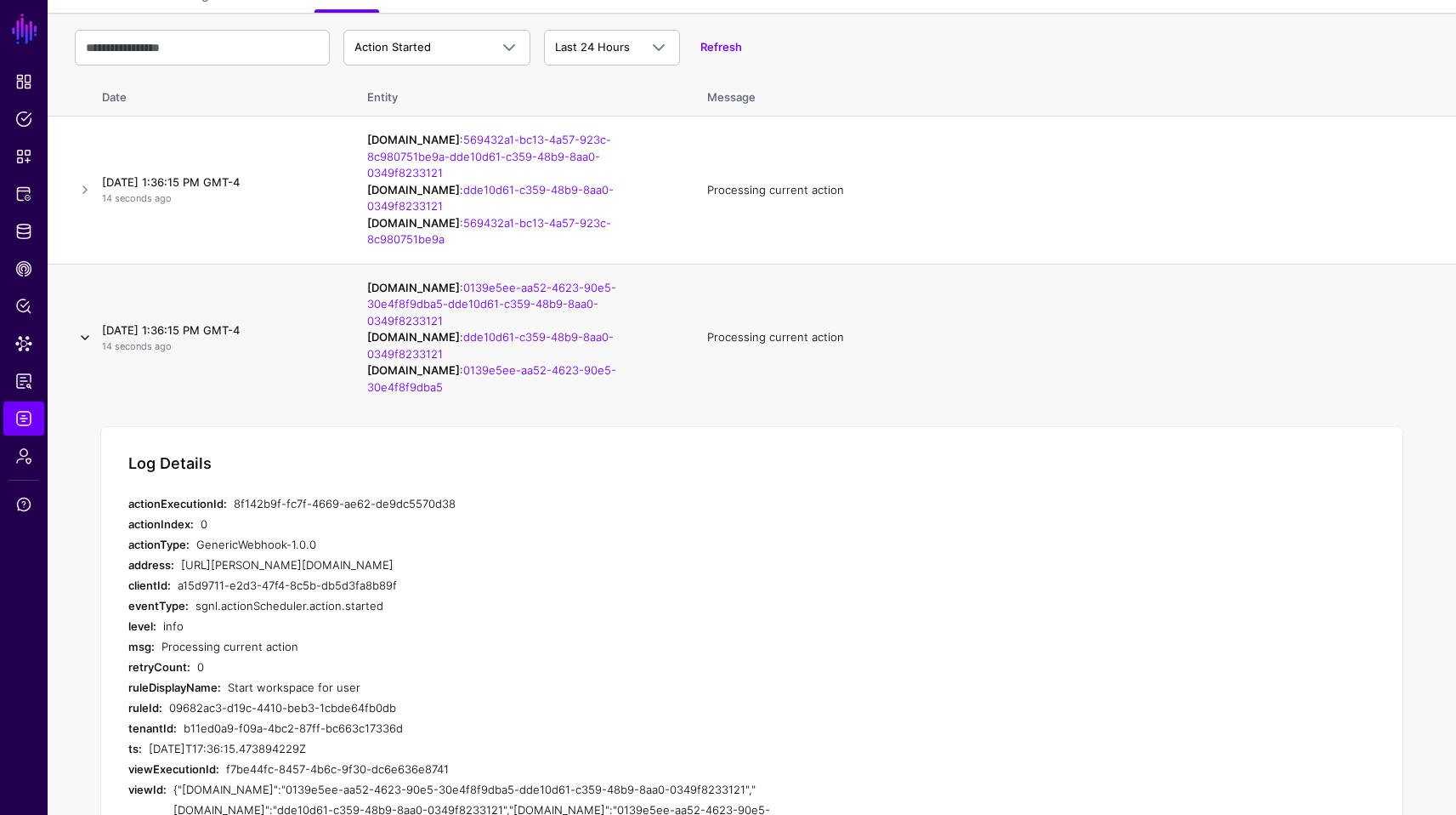
scroll to position [136, 0]
click at [77, 331] on link at bounding box center [84, 335] width 20 height 20
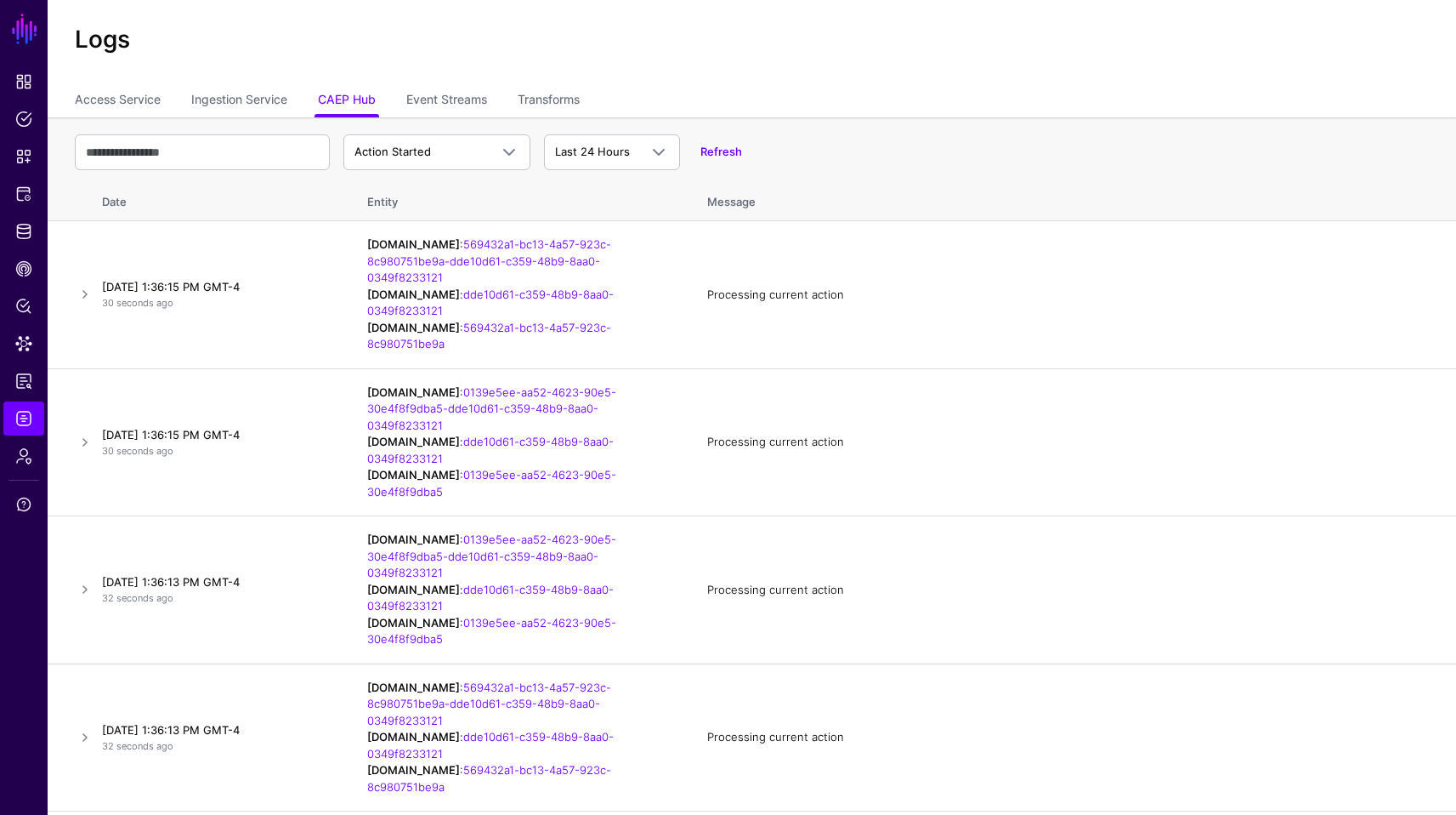
scroll to position [0, 0]
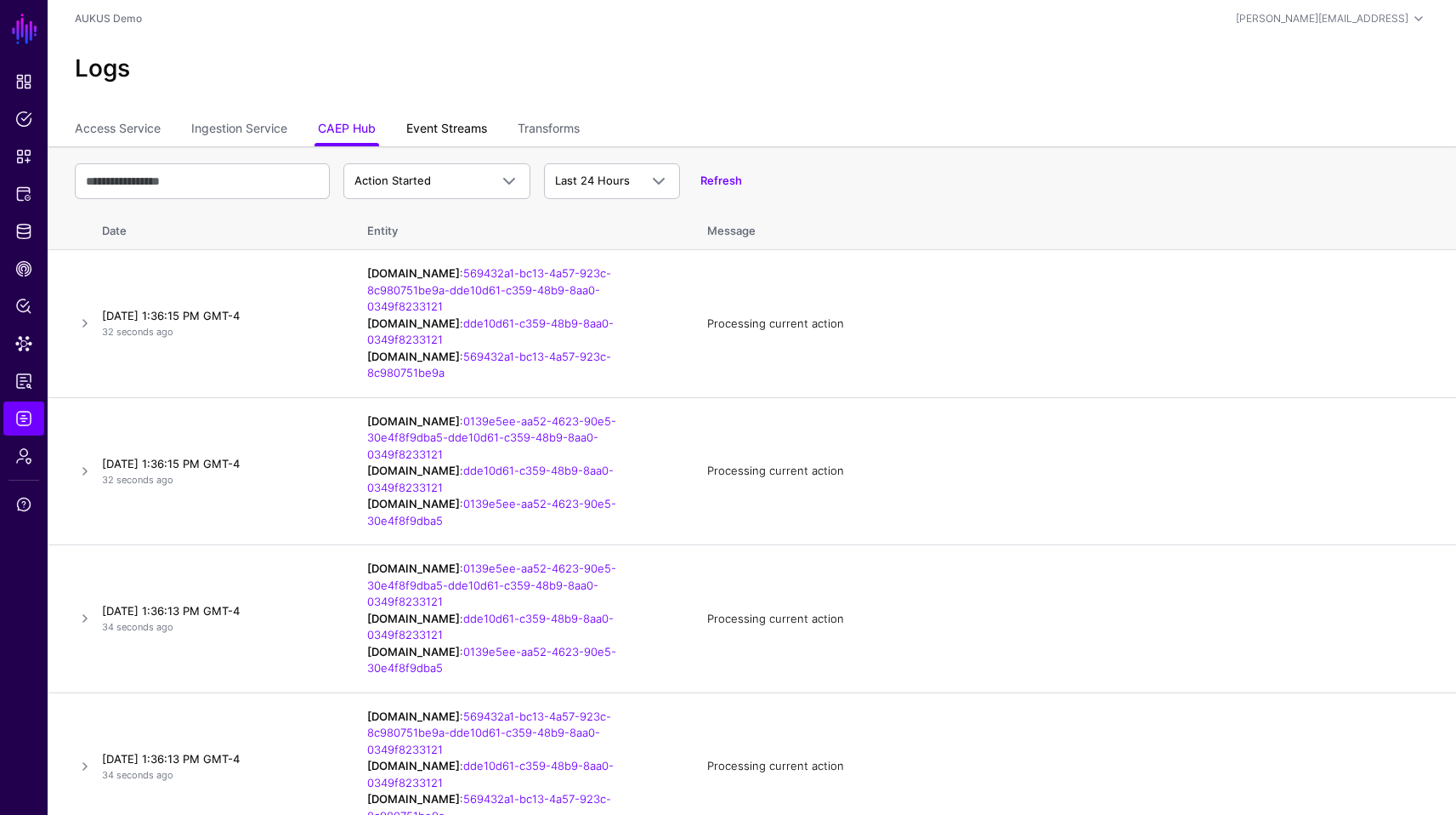
click at [439, 128] on link "Event Streams" at bounding box center [446, 131] width 81 height 33
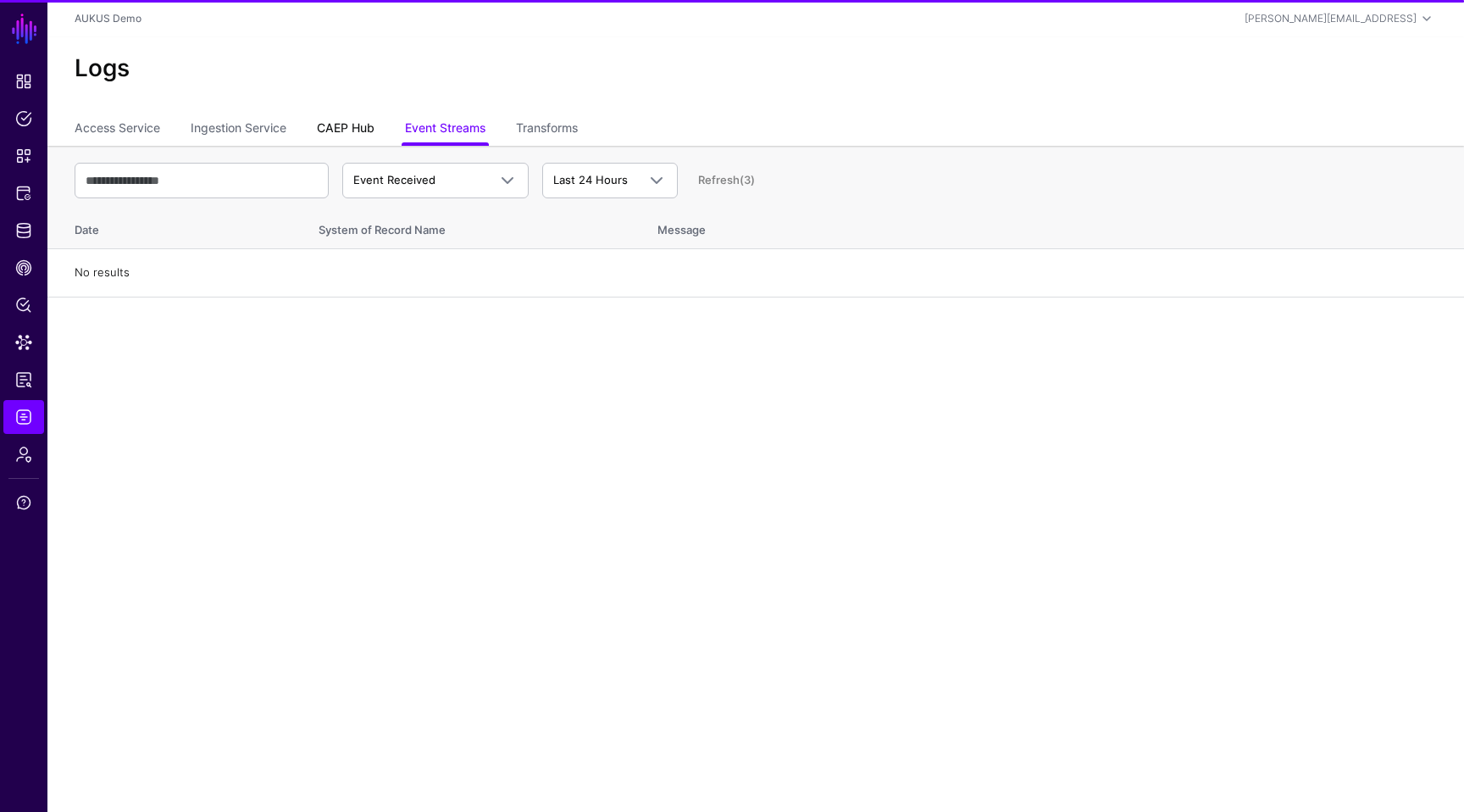
click at [365, 131] on link "CAEP Hub" at bounding box center [345, 130] width 58 height 33
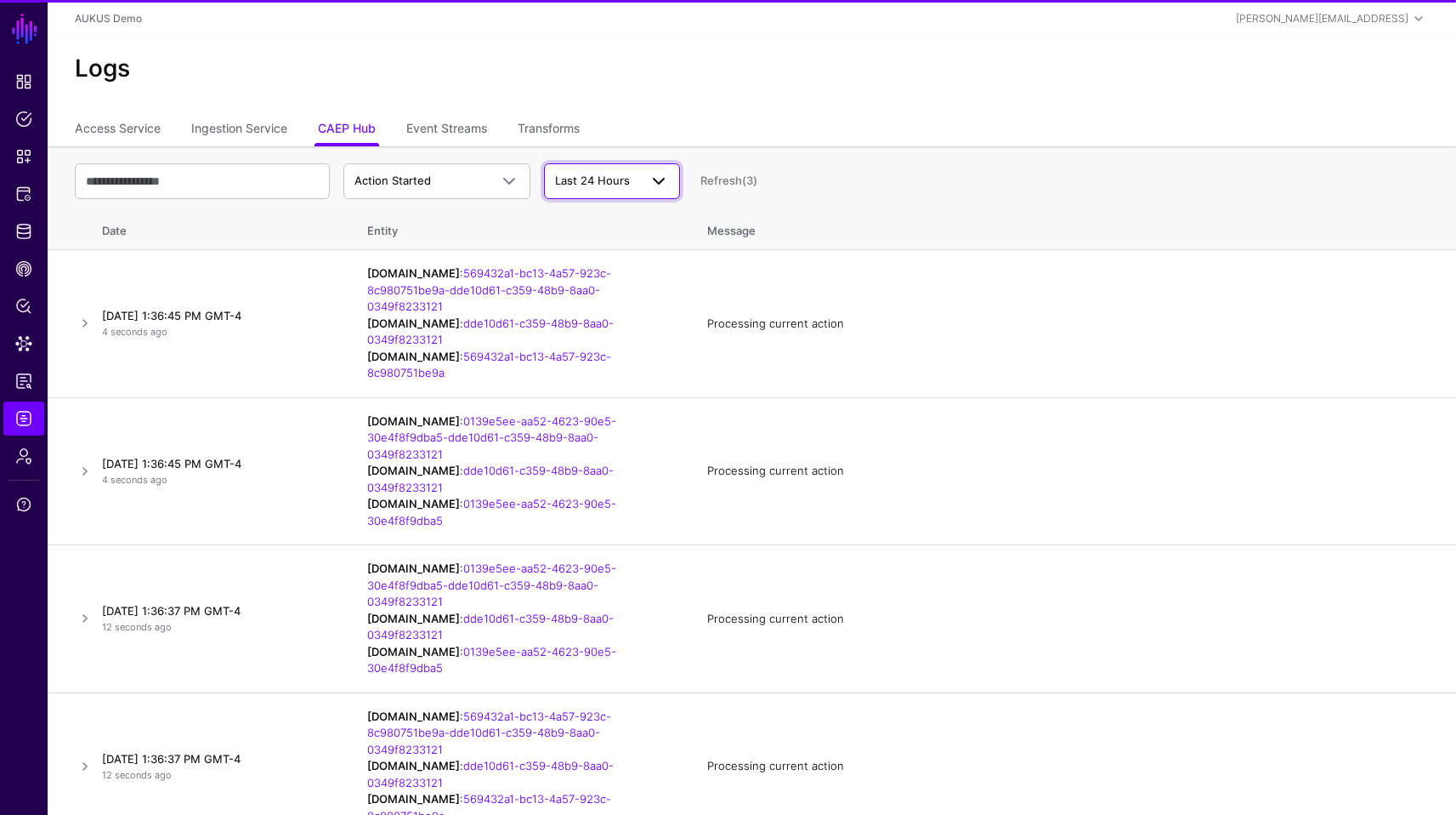
click at [578, 182] on span "Last 24 Hours" at bounding box center [592, 180] width 74 height 14
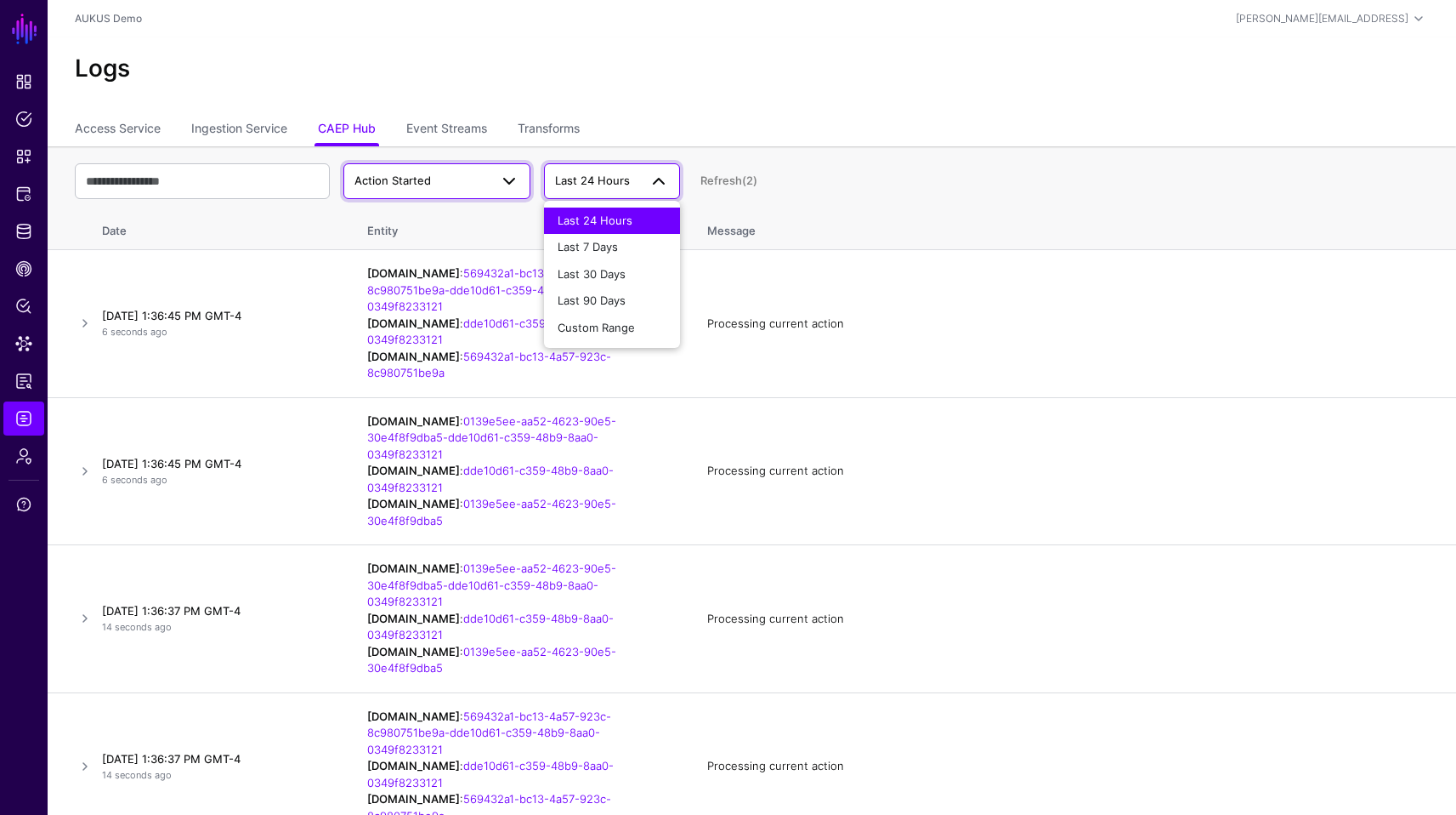
click at [481, 187] on span "Action Started" at bounding box center [422, 181] width 134 height 17
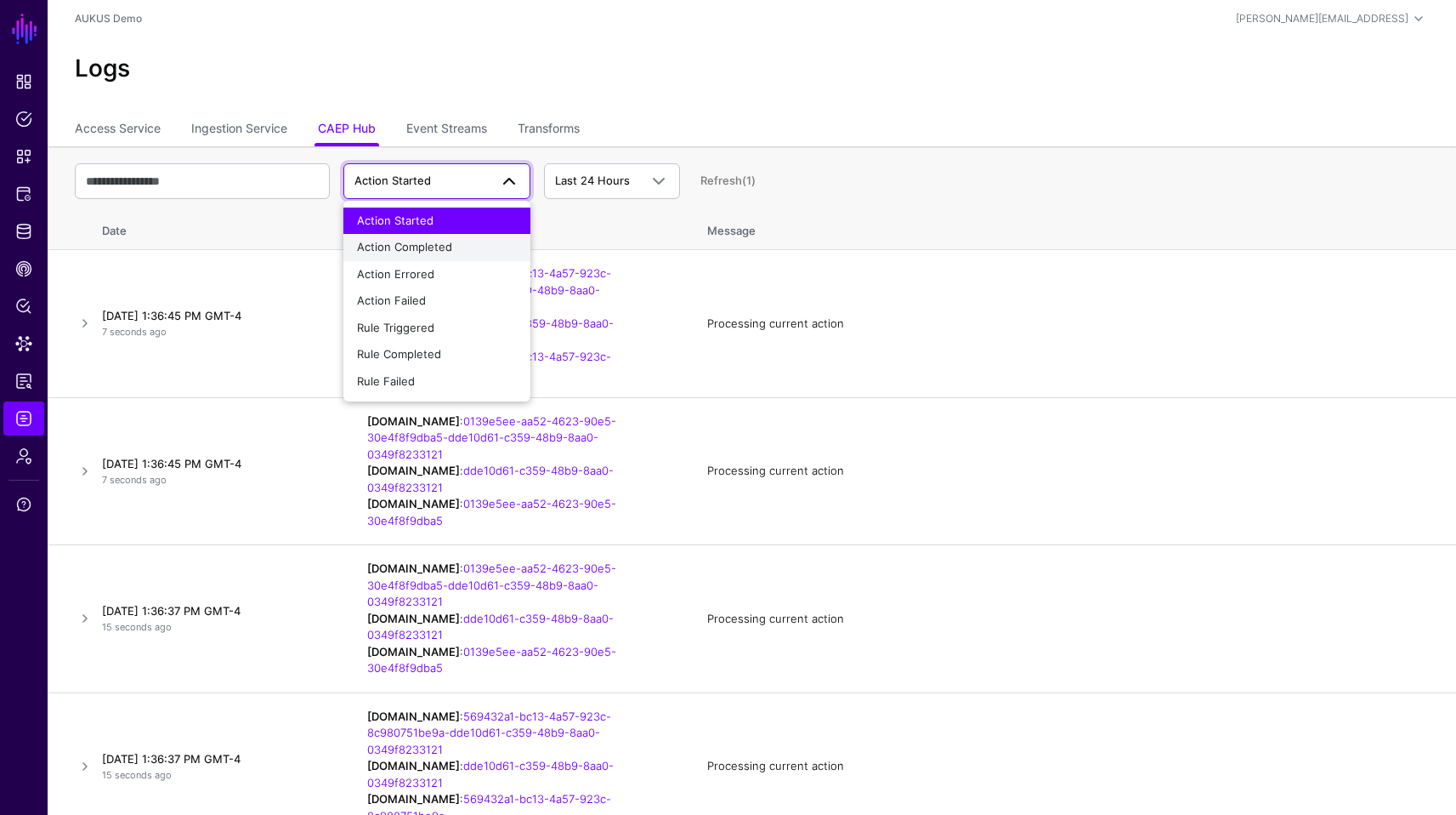
click at [447, 242] on span "Action Completed" at bounding box center [405, 246] width 95 height 14
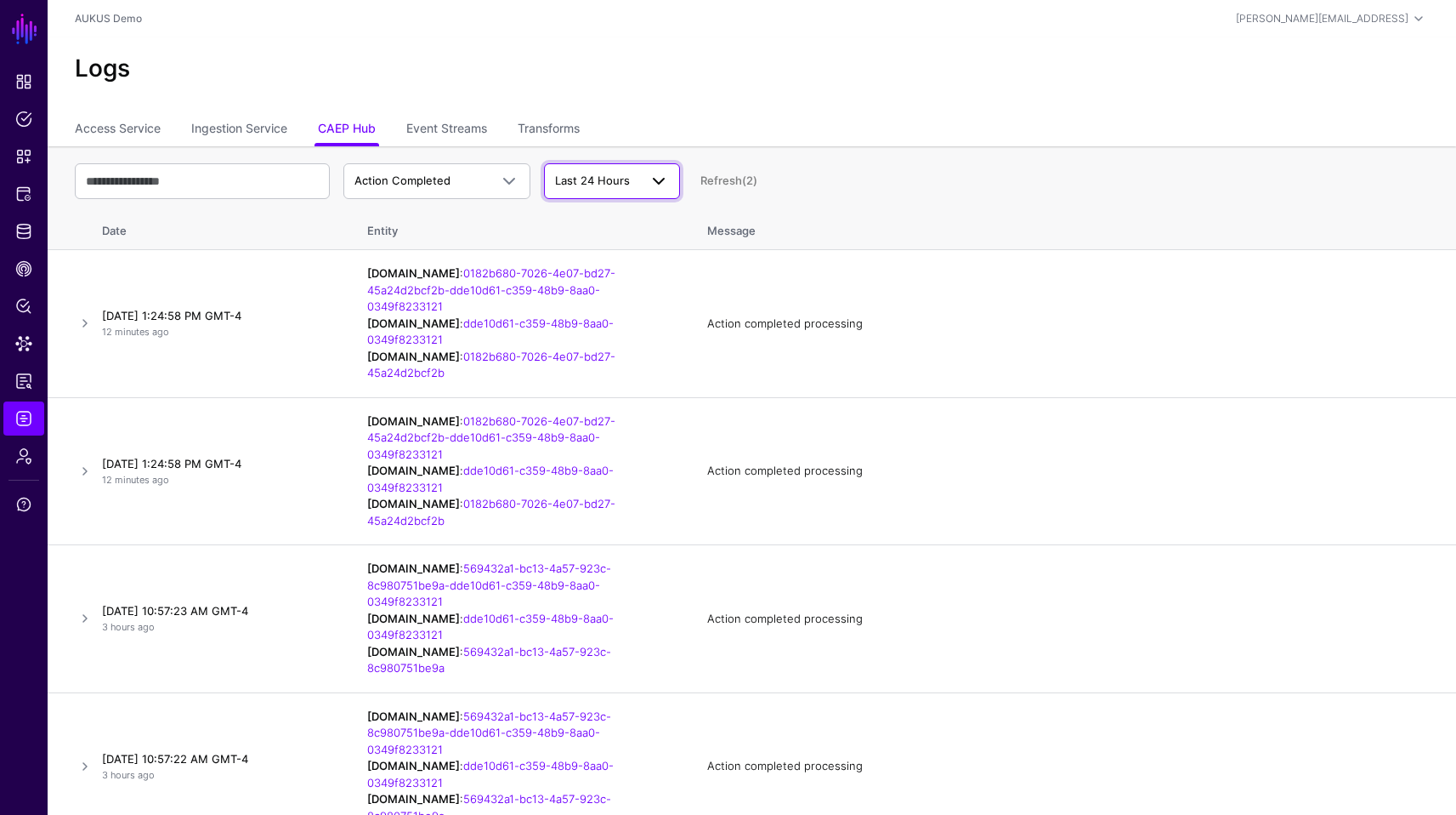
click at [625, 192] on link "Last 24 Hours" at bounding box center [612, 181] width 136 height 35
click at [78, 329] on link at bounding box center [84, 323] width 20 height 20
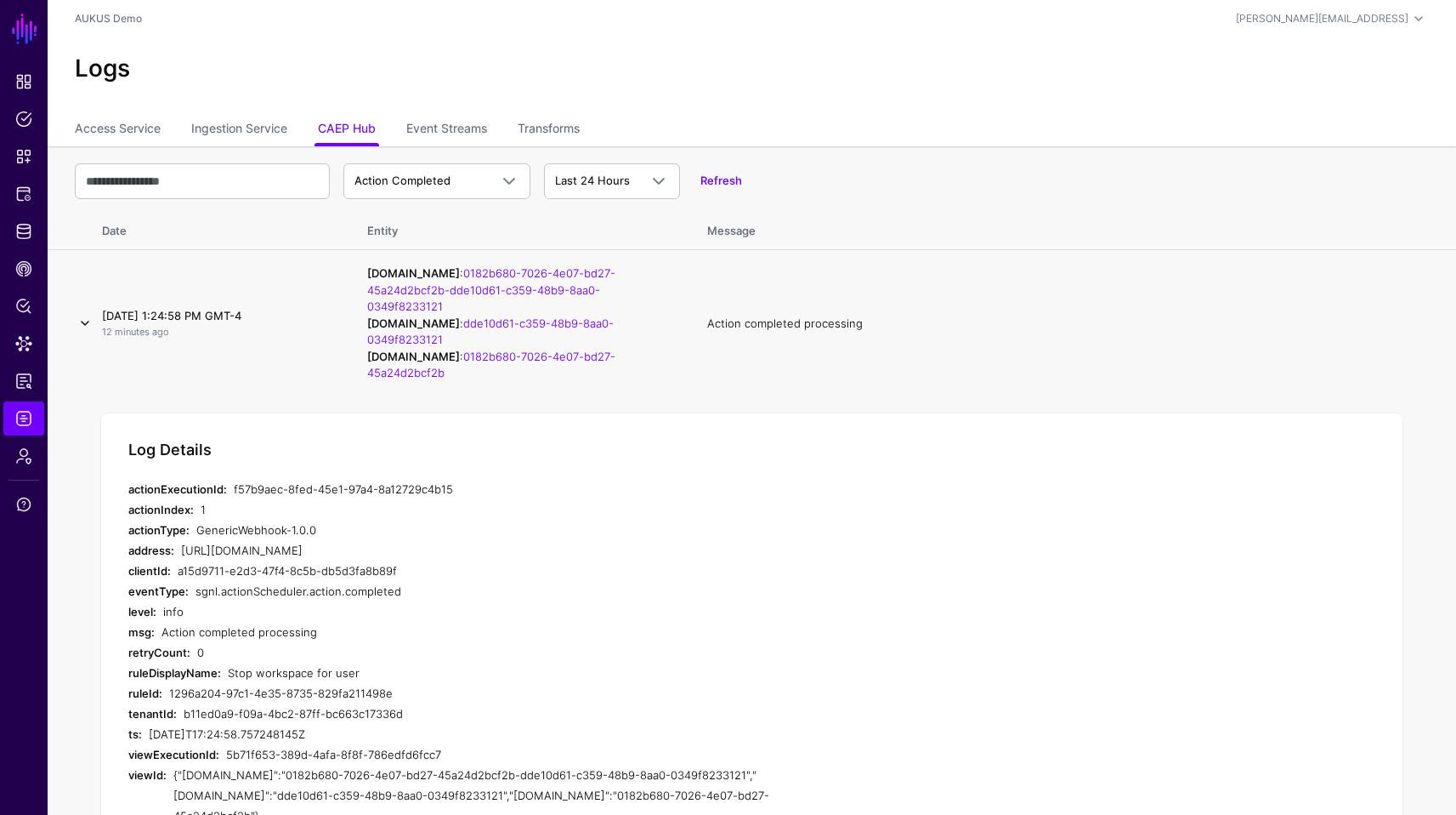
click at [78, 329] on link at bounding box center [84, 323] width 20 height 20
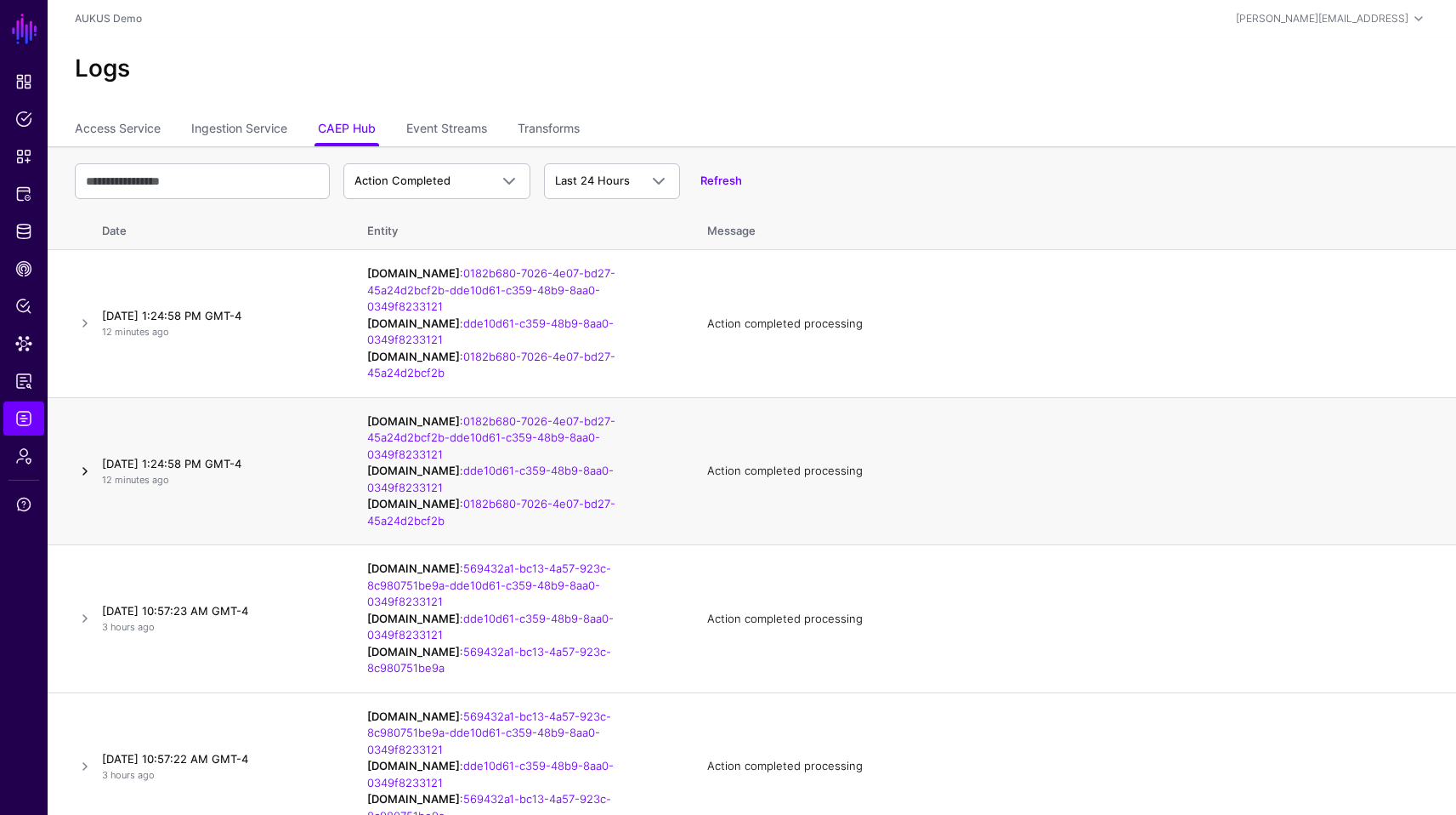
click at [75, 476] on link at bounding box center [84, 471] width 20 height 20
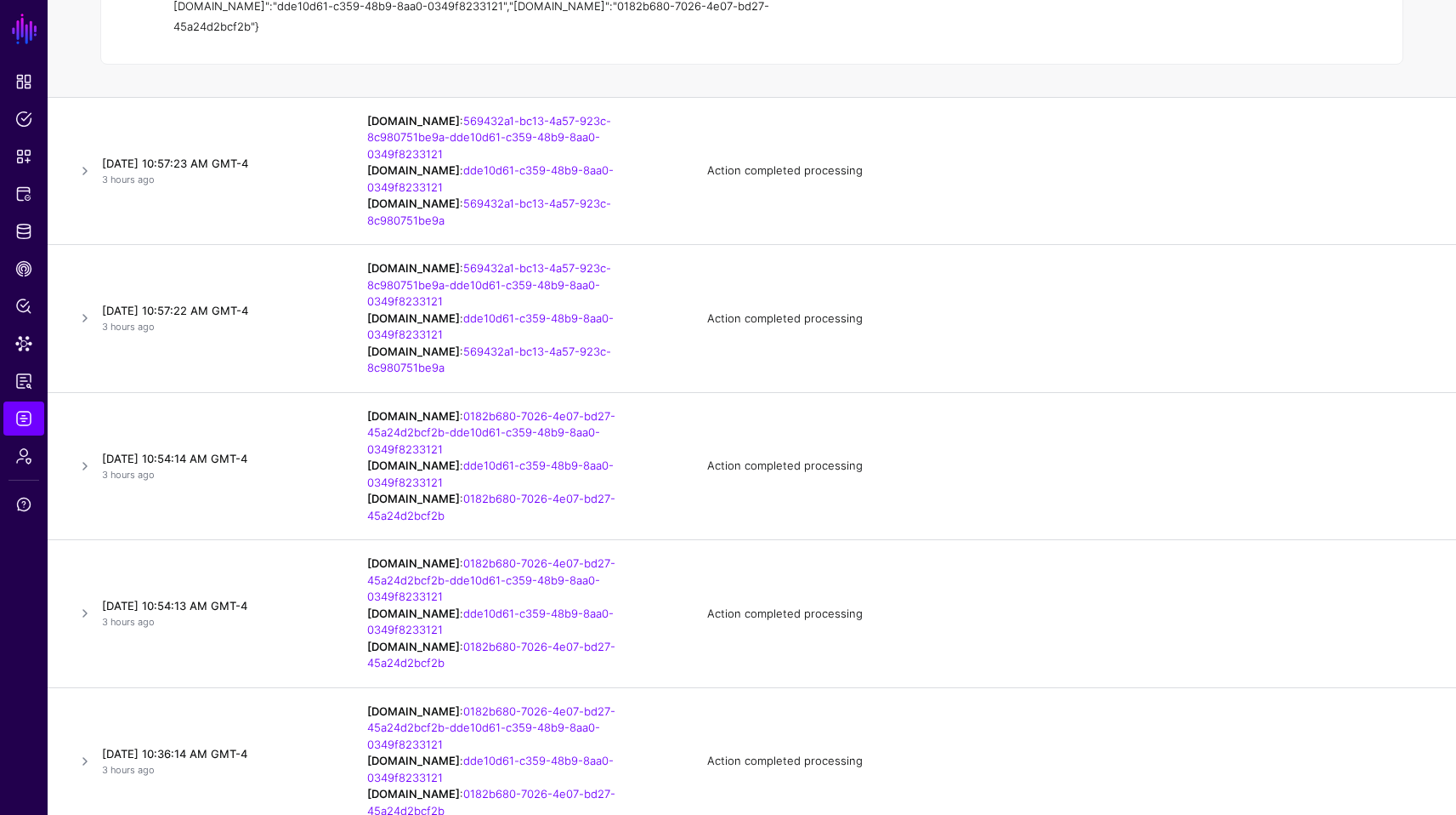
scroll to position [952, 0]
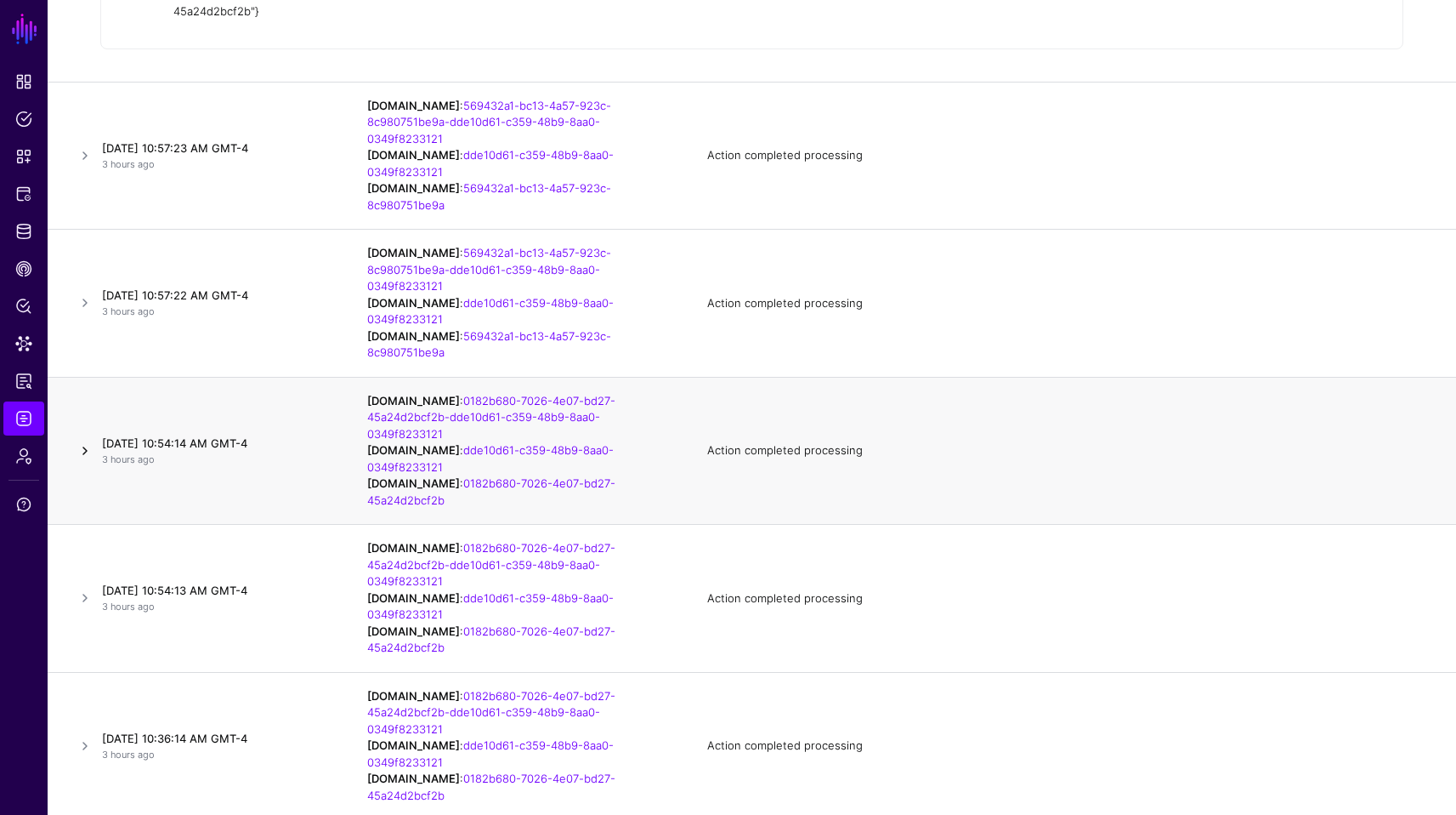
click at [83, 451] on link at bounding box center [84, 450] width 20 height 20
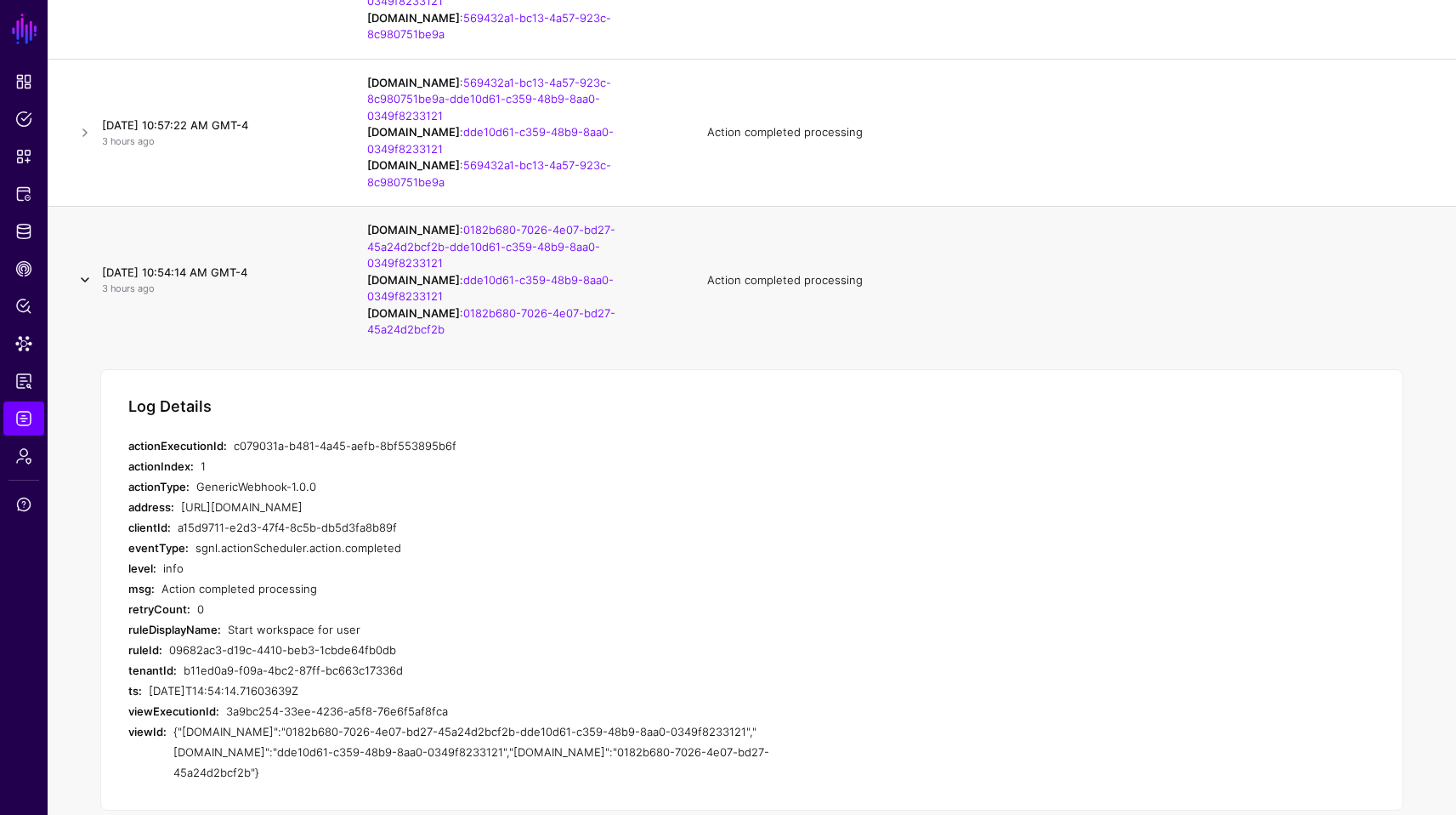
scroll to position [613, 0]
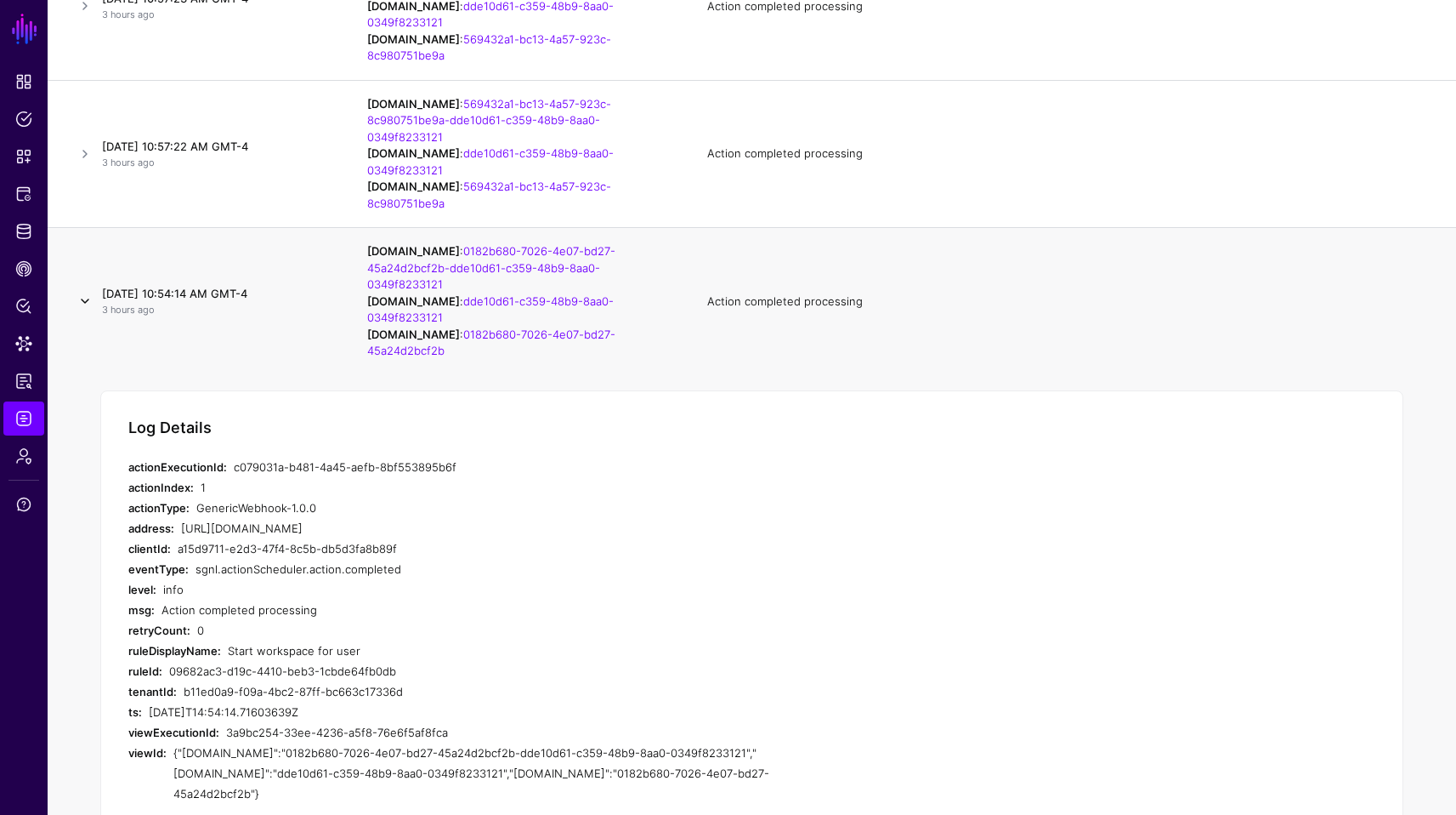
click at [88, 302] on link at bounding box center [84, 300] width 20 height 20
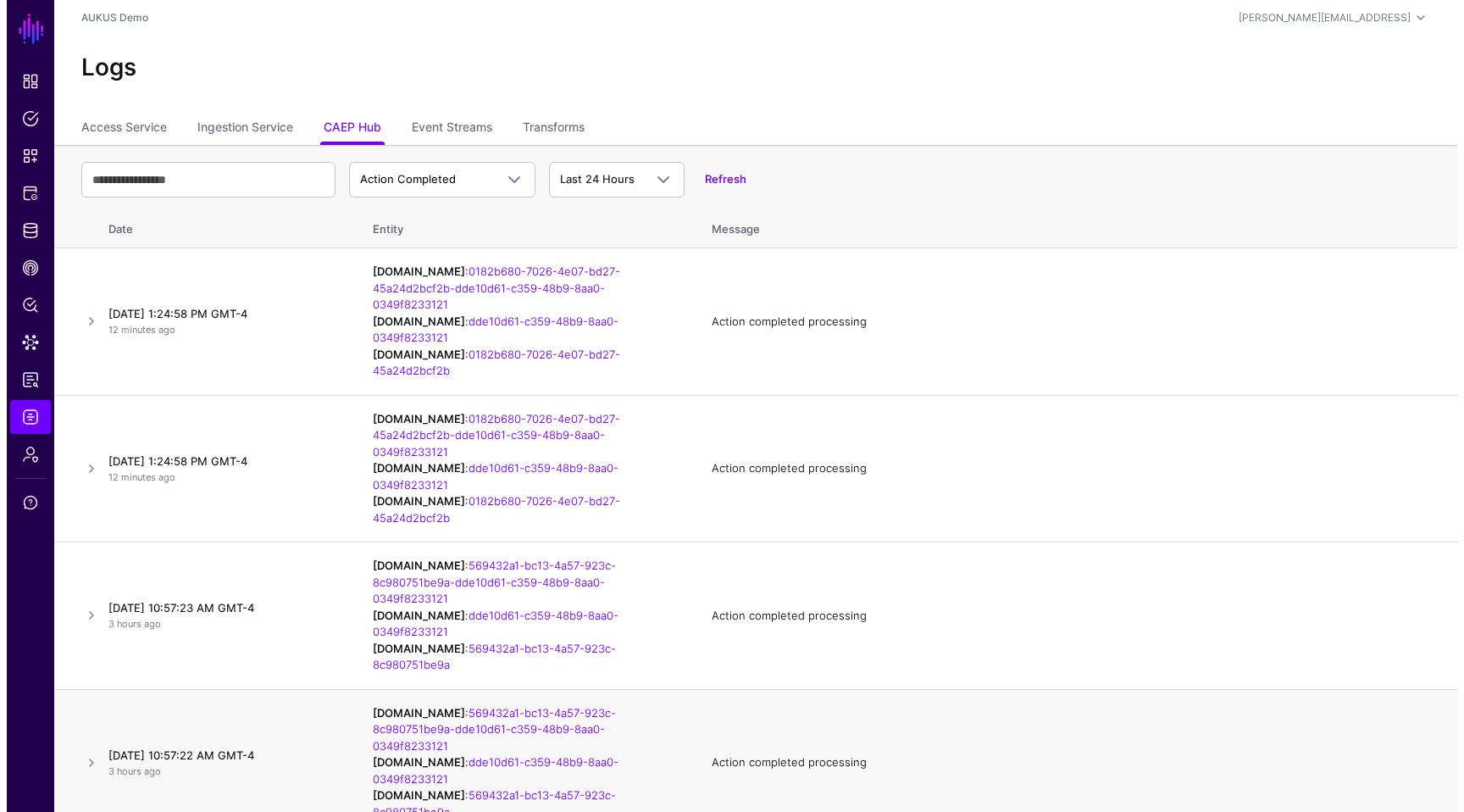
scroll to position [0, 0]
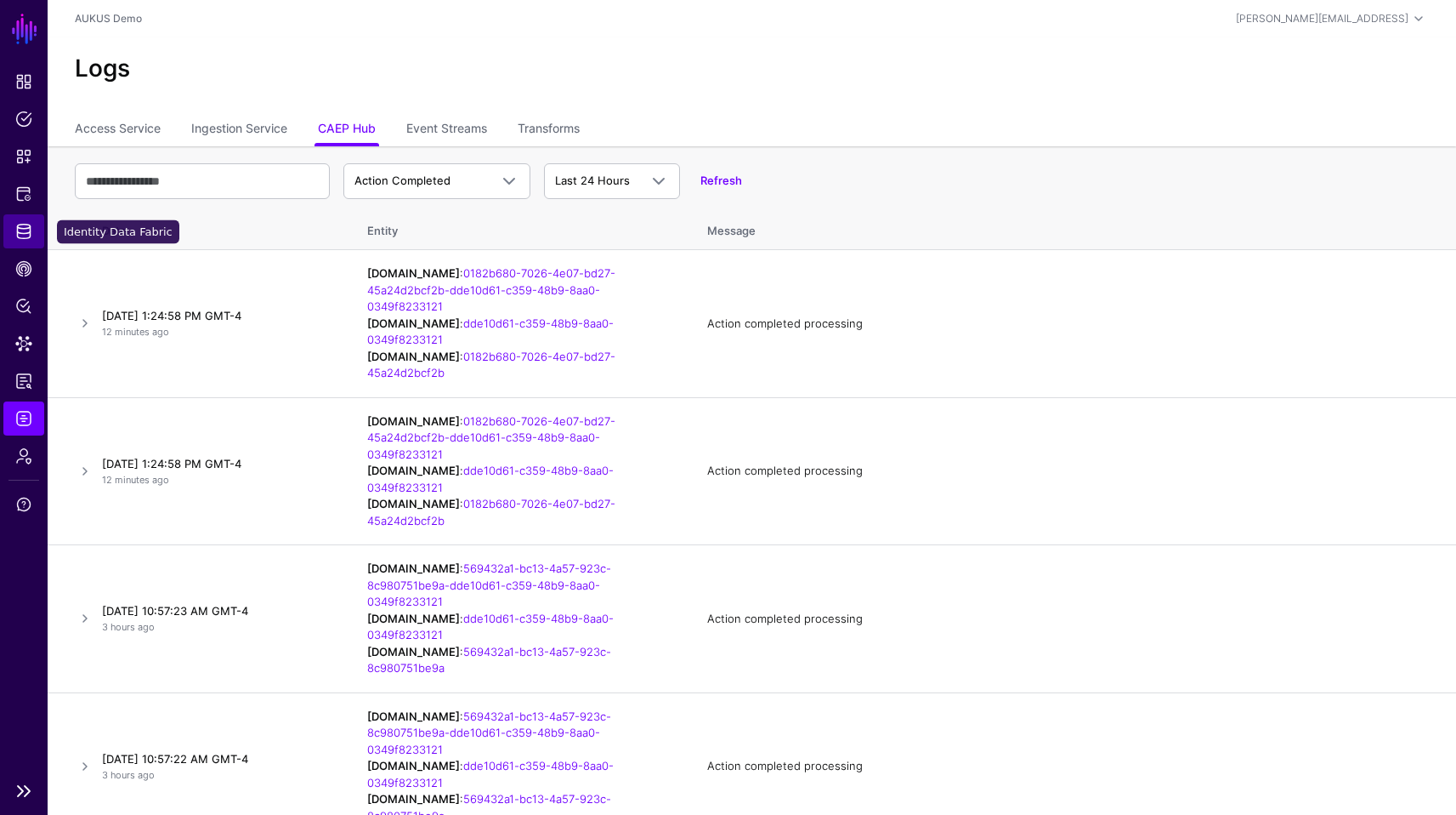
click at [21, 235] on span "Identity Data Fabric" at bounding box center [24, 231] width 17 height 17
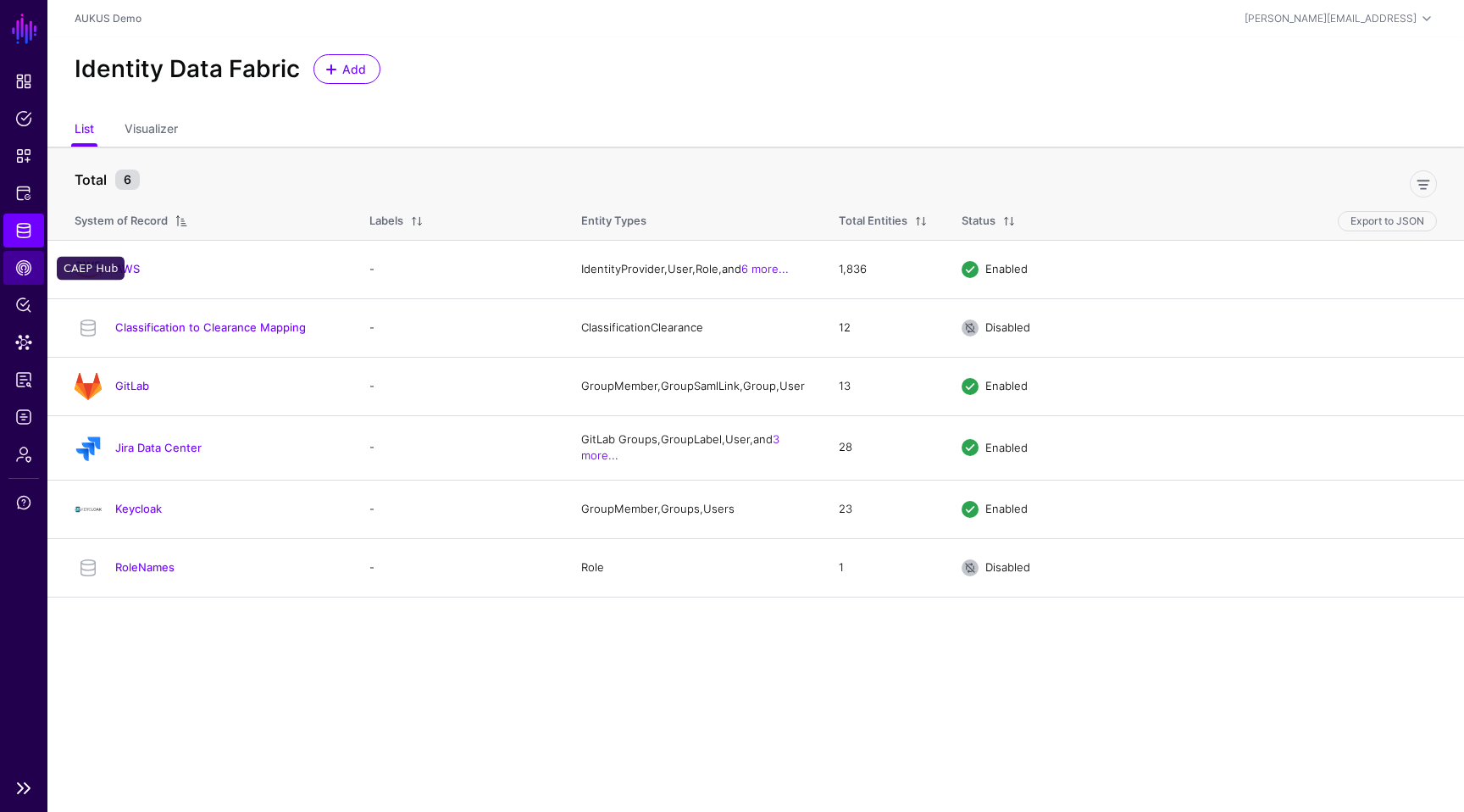
click at [5, 270] on link "CAEP Hub" at bounding box center [24, 267] width 41 height 33
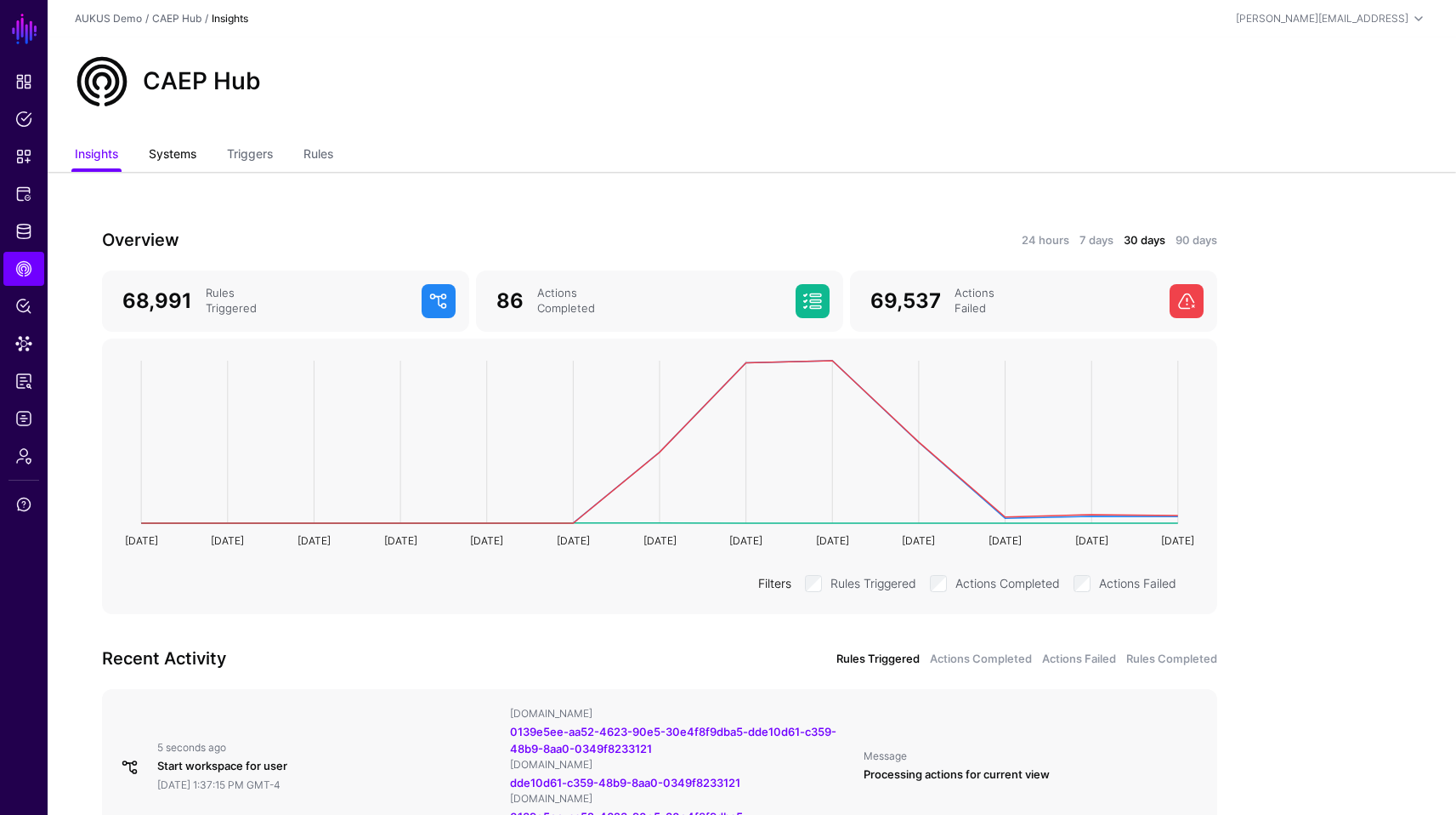
click at [173, 151] on link "Systems" at bounding box center [172, 156] width 47 height 33
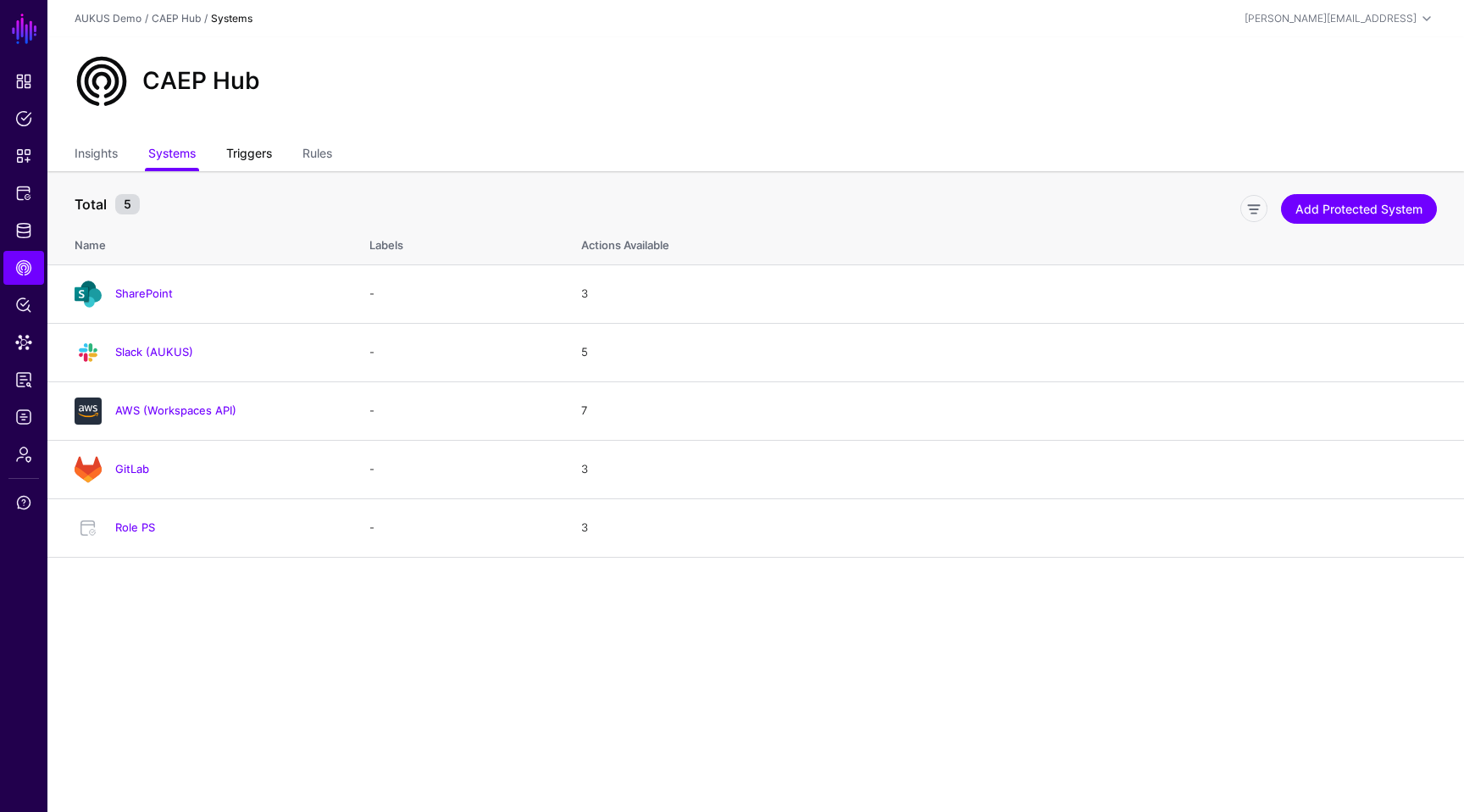
click at [249, 159] on link "Triggers" at bounding box center [249, 156] width 46 height 33
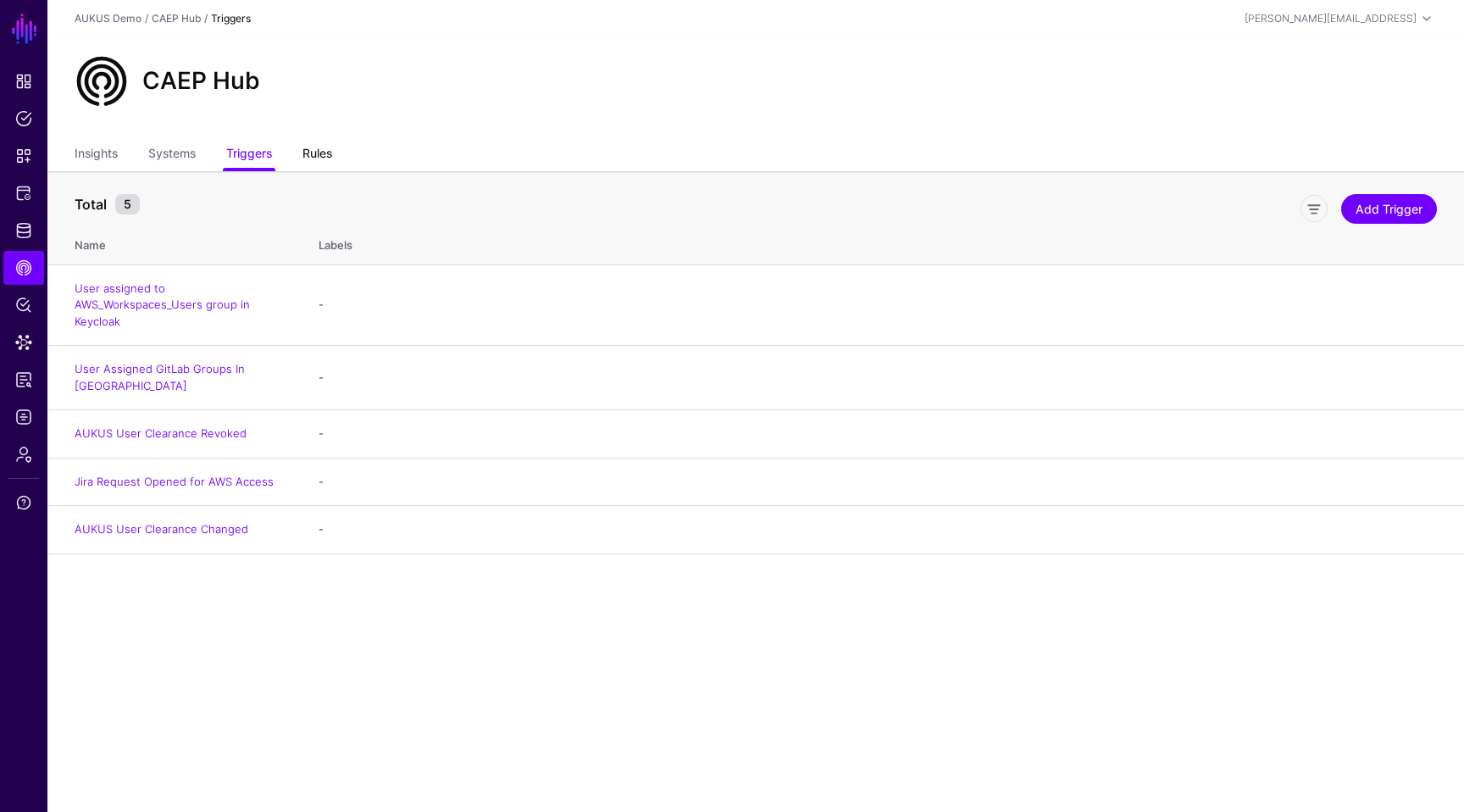
click at [326, 156] on link "Rules" at bounding box center [316, 156] width 30 height 33
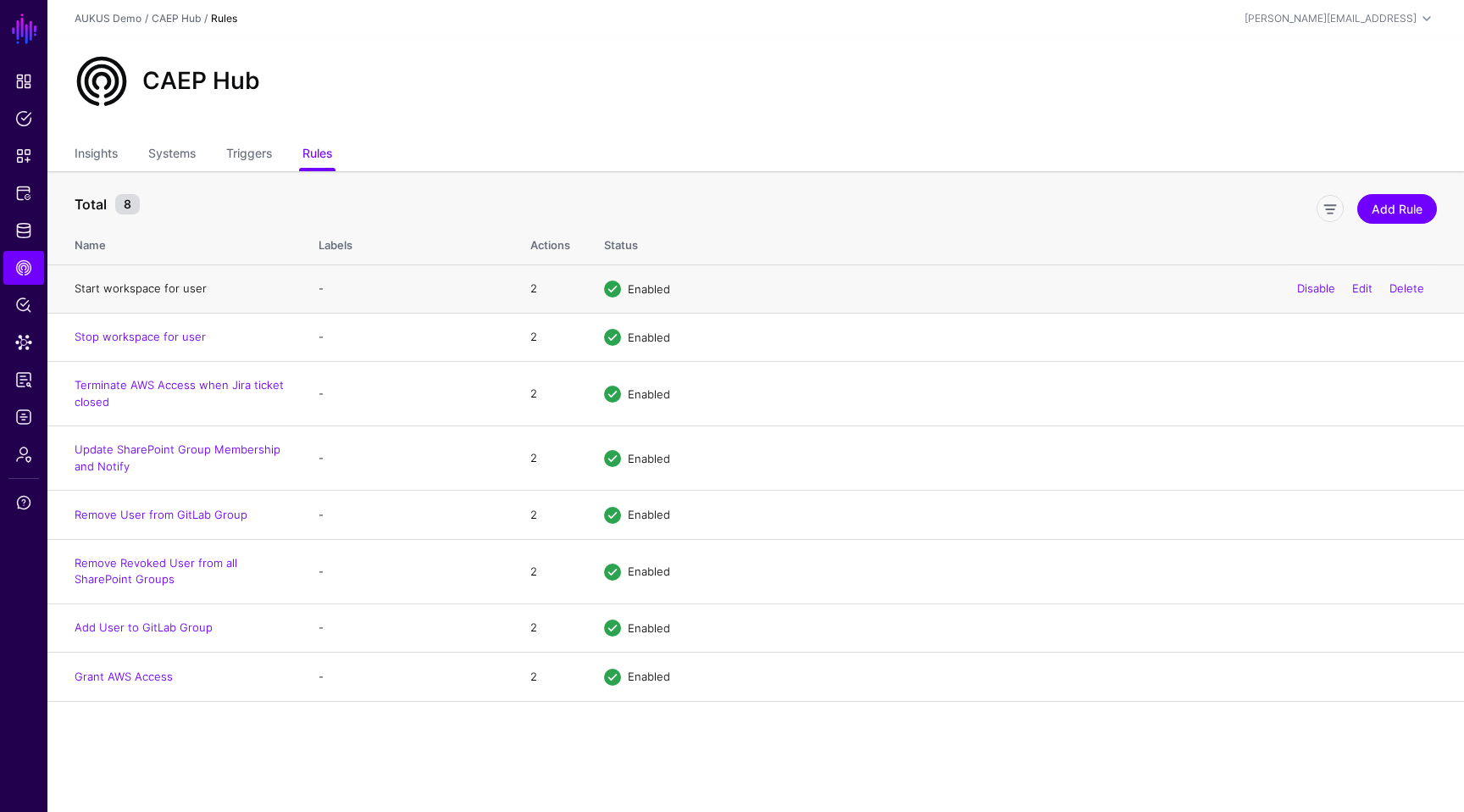
click at [169, 290] on link "Start workspace for user" at bounding box center [140, 288] width 132 height 14
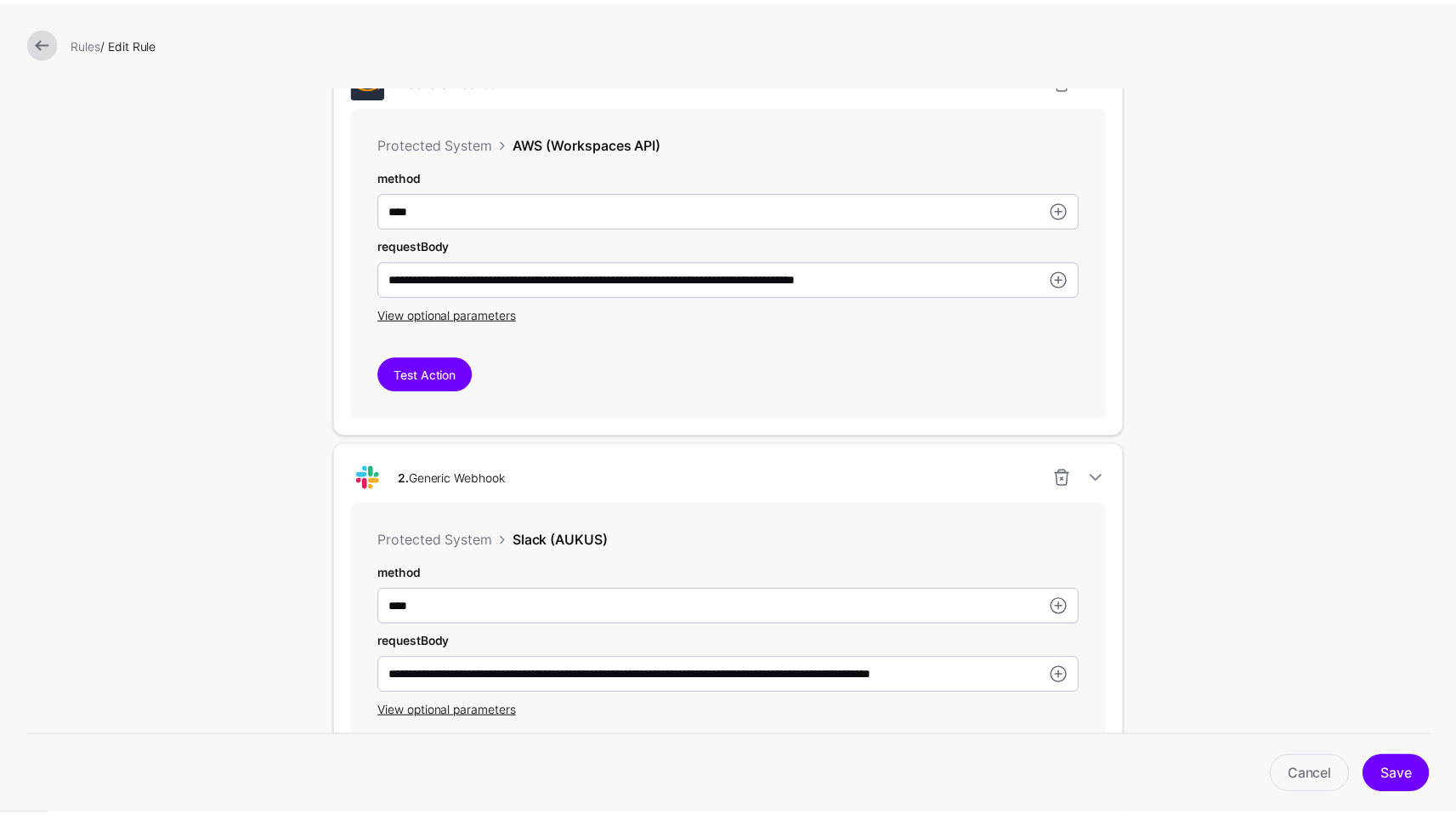
scroll to position [545, 0]
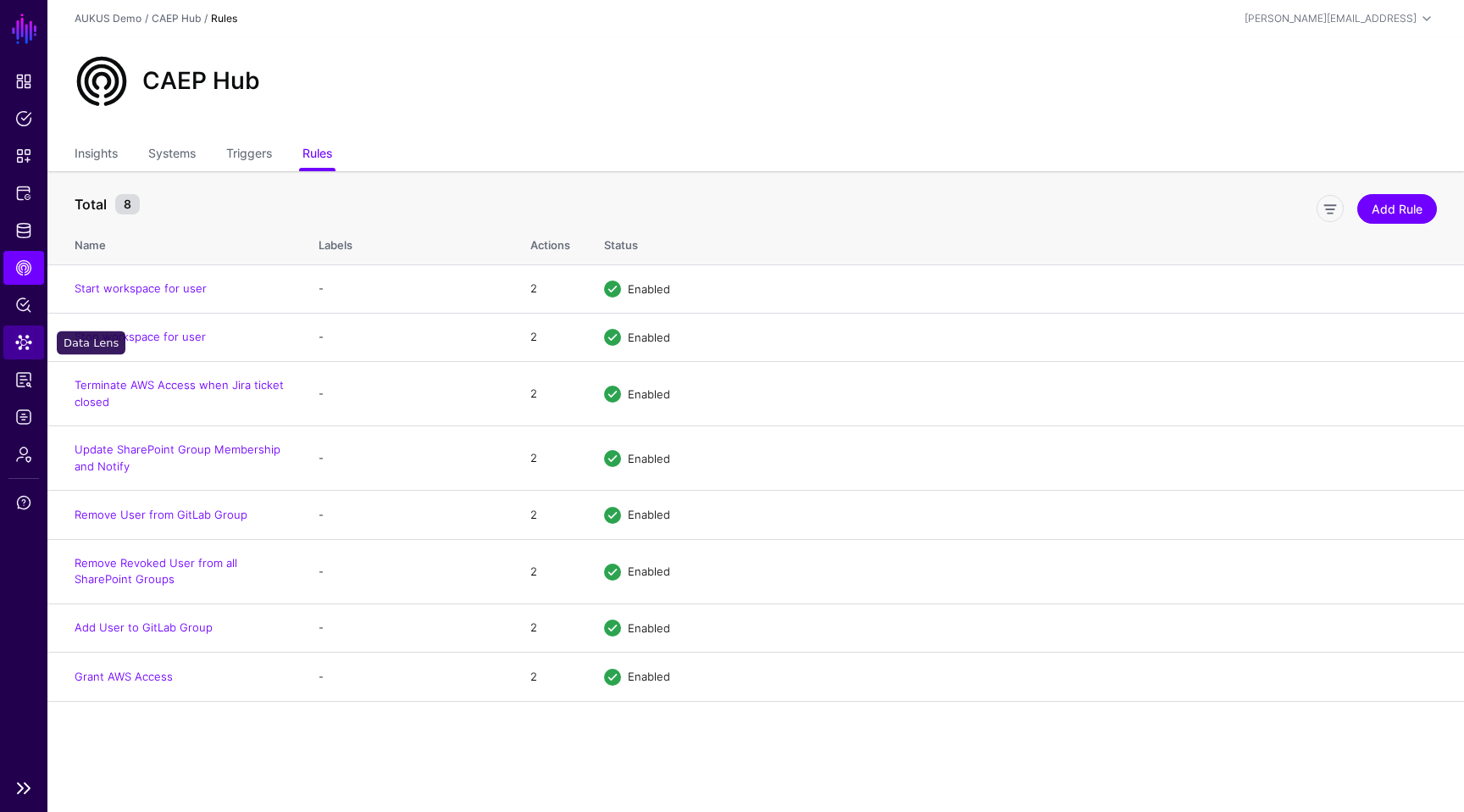
click at [20, 340] on span "Data Lens" at bounding box center [24, 342] width 17 height 17
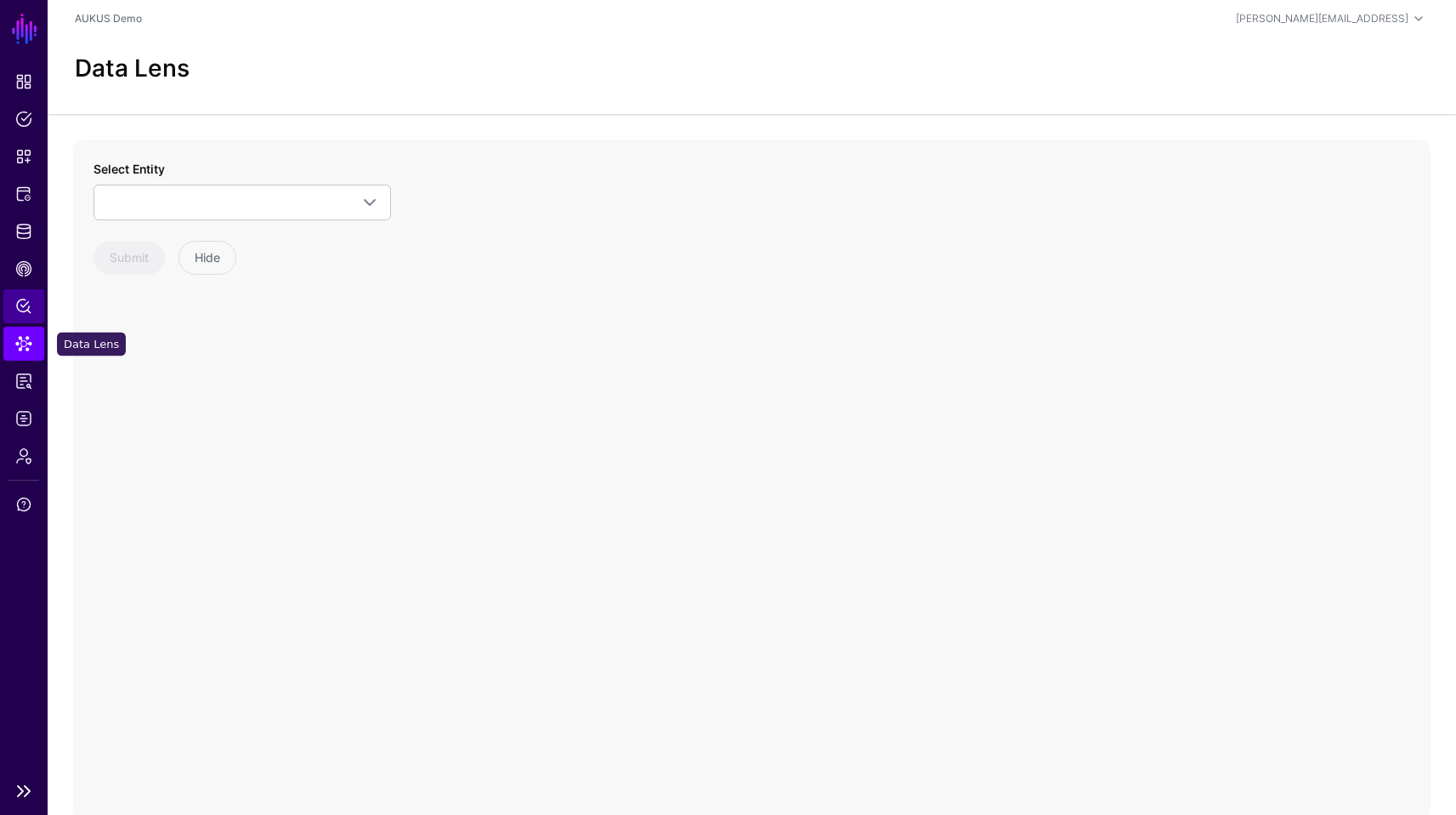
click at [24, 304] on span "Policy Lens" at bounding box center [24, 306] width 17 height 17
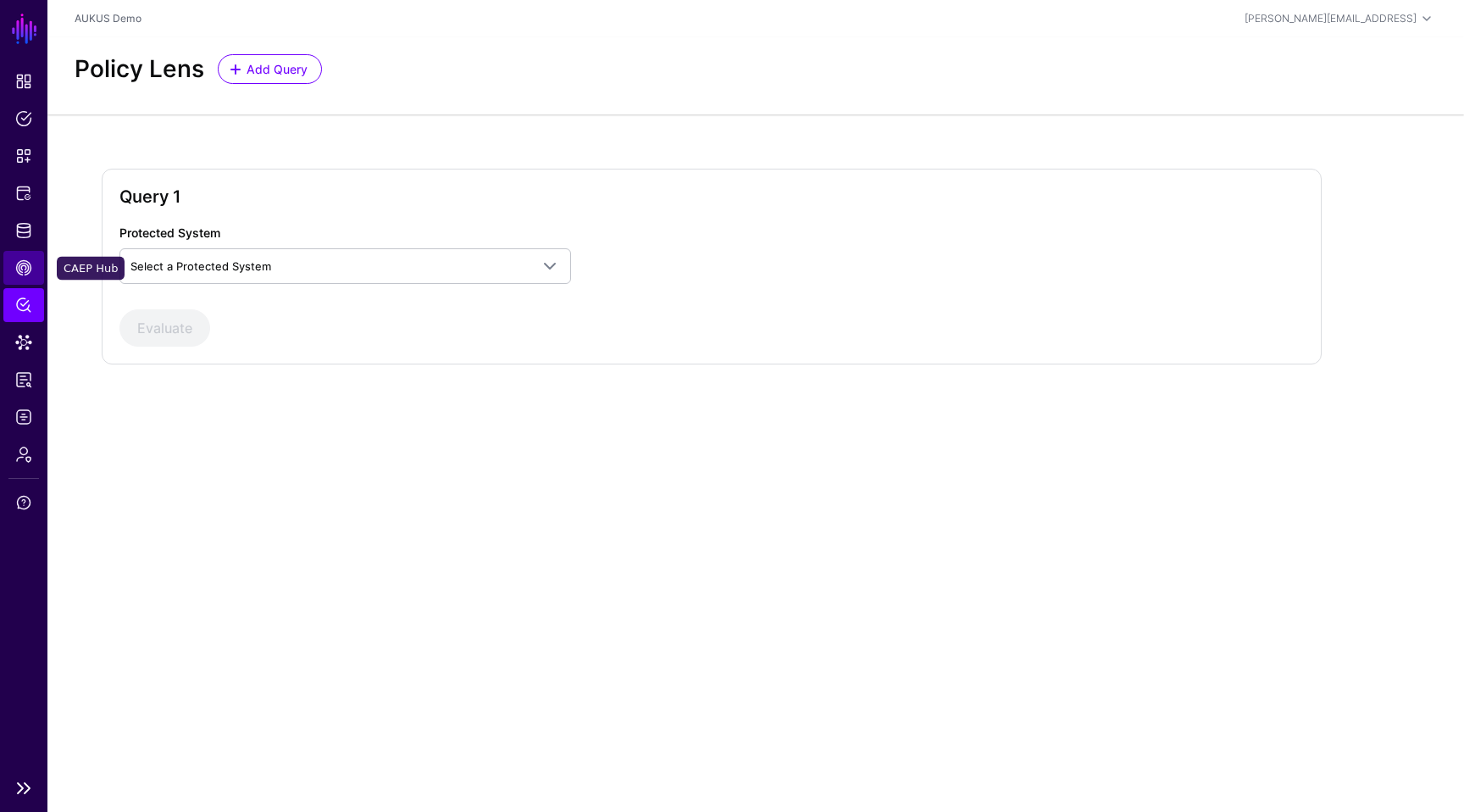
click at [20, 262] on span "CAEP Hub" at bounding box center [24, 268] width 17 height 17
